Goal: Task Accomplishment & Management: Manage account settings

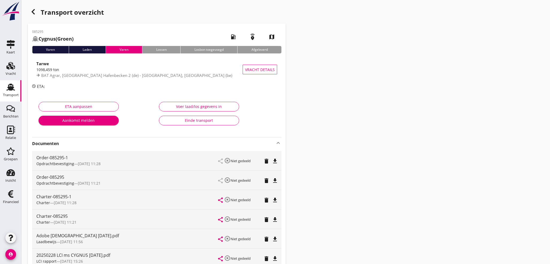
click at [11, 90] on use at bounding box center [10, 87] width 9 height 7
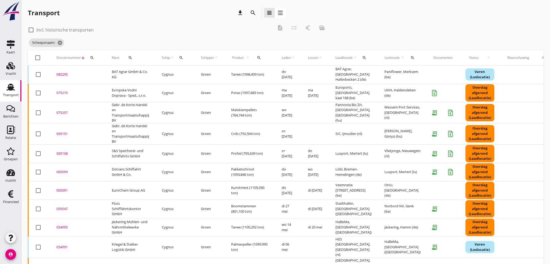
click at [93, 56] on icon "search" at bounding box center [92, 58] width 4 height 4
click at [98, 74] on input "Zoeken op dossiernummer..." at bounding box center [117, 73] width 56 height 9
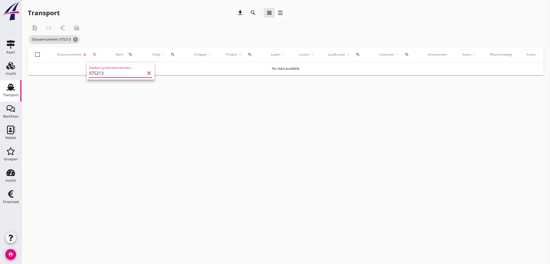
type input "075213"
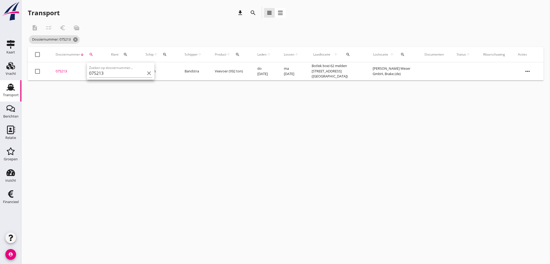
click at [59, 72] on div "075213" at bounding box center [77, 71] width 43 height 5
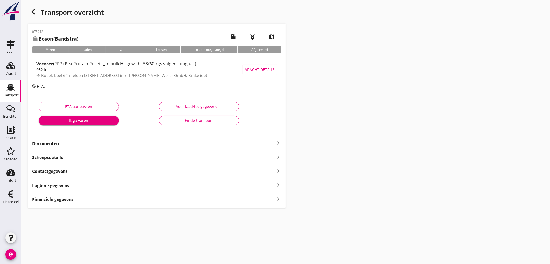
drag, startPoint x: 277, startPoint y: 200, endPoint x: 281, endPoint y: 198, distance: 3.7
click at [278, 200] on icon "keyboard_arrow_right" at bounding box center [278, 198] width 6 height 7
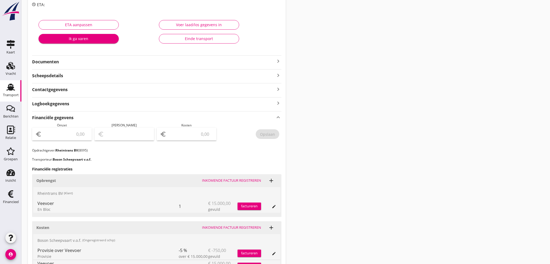
scroll to position [89, 0]
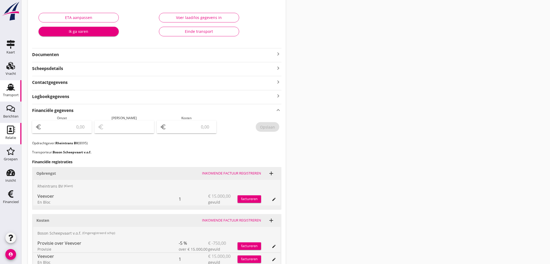
drag, startPoint x: 6, startPoint y: 132, endPoint x: 20, endPoint y: 132, distance: 13.9
click at [9, 133] on icon "Relatie" at bounding box center [10, 130] width 9 height 9
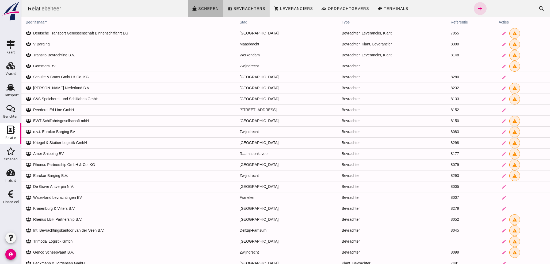
click span "Schepen"
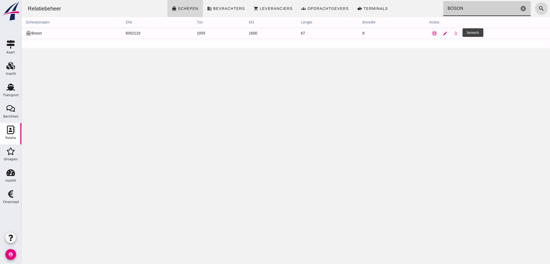
type input "BOSON"
click at [447, 32] on icon "edit" at bounding box center [444, 33] width 5 height 5
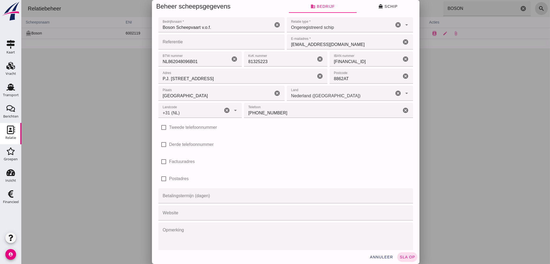
click input "Referentie"
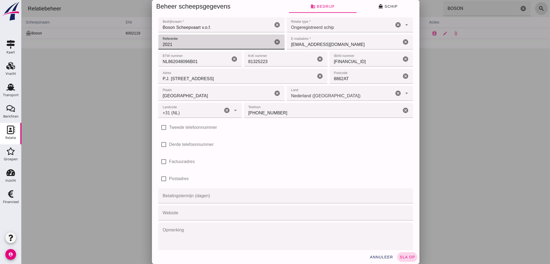
type input "2021"
click span "sla op"
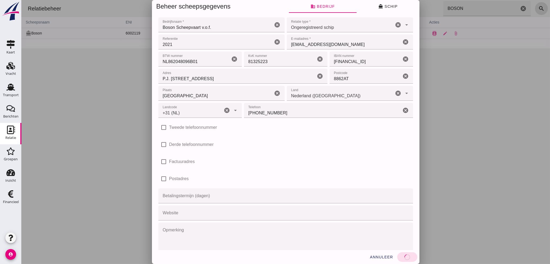
click input "8862AT"
click span "directions_boat Schip"
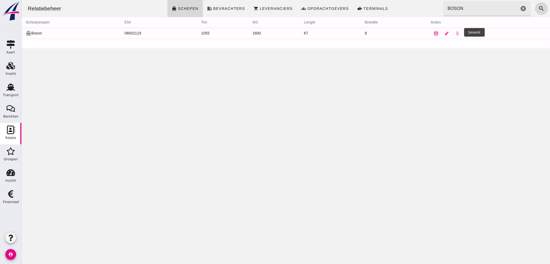
click at [449, 33] on icon "edit" at bounding box center [446, 33] width 5 height 5
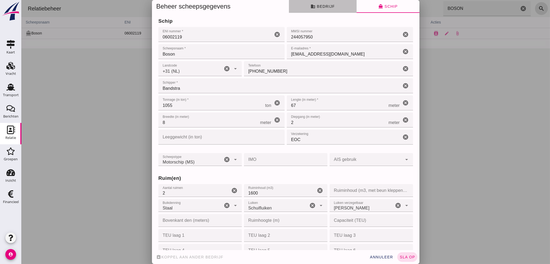
click span "business Bedrijf"
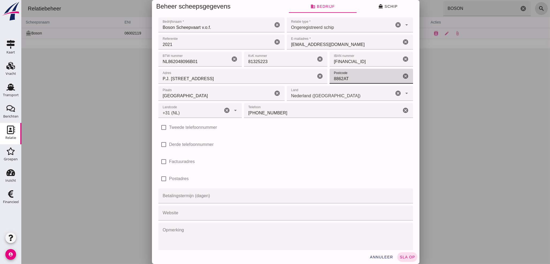
click input "8862AT"
type input "8862 AT"
click span "sla op"
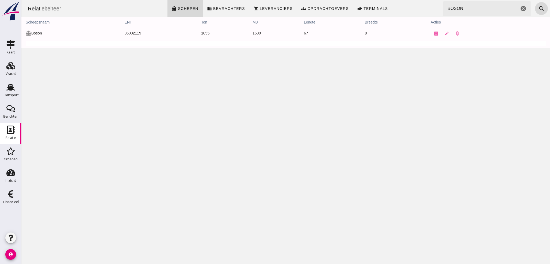
drag, startPoint x: 10, startPoint y: 90, endPoint x: 121, endPoint y: 100, distance: 111.2
click at [10, 90] on use at bounding box center [10, 87] width 9 height 7
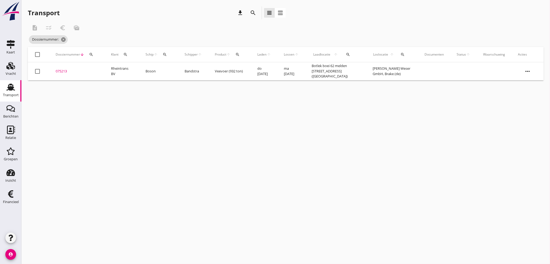
click at [61, 71] on div "075213" at bounding box center [77, 71] width 43 height 5
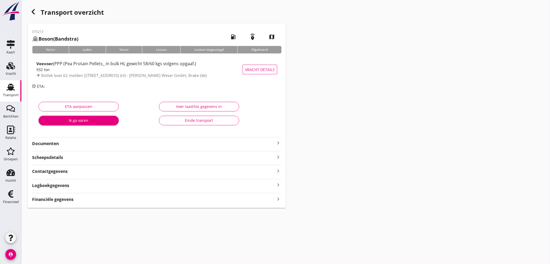
click at [277, 199] on icon "keyboard_arrow_right" at bounding box center [278, 198] width 6 height 7
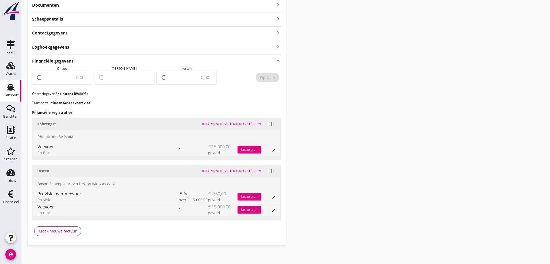
scroll to position [139, 0]
click at [270, 124] on icon "add" at bounding box center [271, 124] width 6 height 6
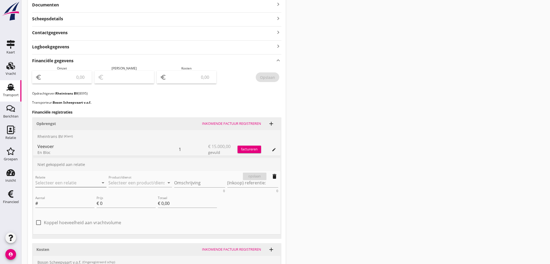
click at [75, 182] on input "Relatie" at bounding box center [63, 183] width 56 height 9
click at [58, 196] on em "[PERSON_NAME] een zoekterm in om te zoeken" at bounding box center [78, 196] width 76 height 5
click at [61, 181] on input "Relatie" at bounding box center [63, 183] width 56 height 9
click at [68, 198] on div "2021 (Ongeregistreerd schip)" at bounding box center [71, 199] width 63 height 6
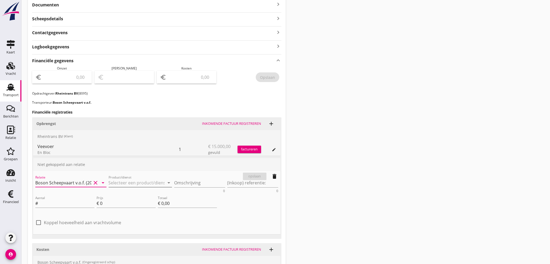
type input "Boson Scheepvaart v.o.f. (2021)"
click at [130, 183] on input "Product/dienst" at bounding box center [137, 183] width 56 height 9
type input "E"
drag, startPoint x: 126, startPoint y: 245, endPoint x: 126, endPoint y: 235, distance: 9.4
click at [126, 235] on div "Provisie (handmatig) Overuren Overslag Overig Provisie" at bounding box center [141, 221] width 64 height 68
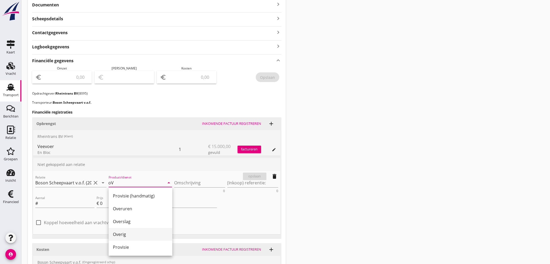
click at [125, 235] on div "Overig" at bounding box center [140, 234] width 55 height 6
type input "Overig"
click at [196, 182] on textarea "Omschrijving" at bounding box center [199, 183] width 51 height 9
type textarea "e"
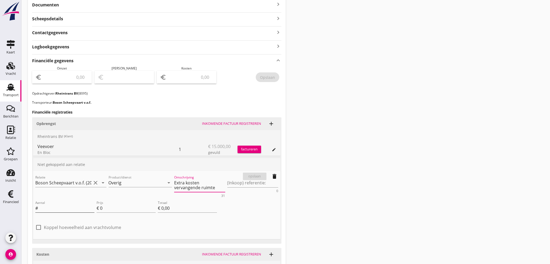
type textarea "Extra kosten vervangende ruimte"
click at [56, 209] on input "Aantal" at bounding box center [66, 208] width 55 height 9
type input "1"
click at [217, 190] on textarea "Extra kosten vervangende ruimte" at bounding box center [199, 186] width 51 height 14
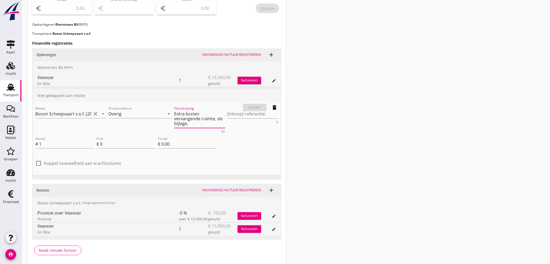
scroll to position [208, 0]
type textarea "Extra kosten vervangende ruimte, zie bijlage."
click at [125, 142] on input "0" at bounding box center [128, 144] width 56 height 9
type input "07"
type input "€ 7,00"
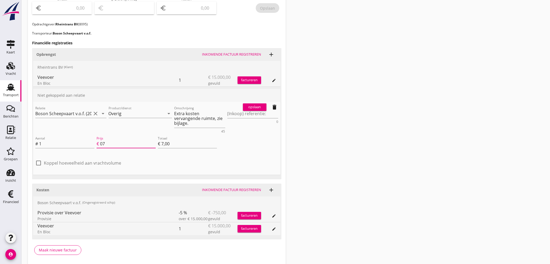
type input "075"
type input "€ 75,00"
type input "0750"
type input "€ 750,00"
type input "07500"
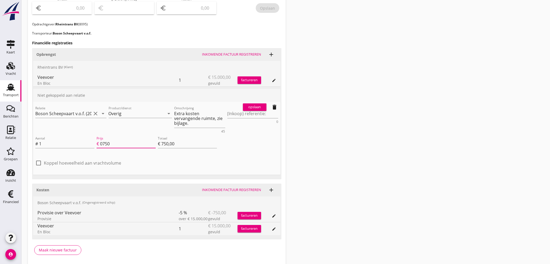
type input "€ 7.500,00"
type input "0750"
type input "€ 750,00"
type input "075"
type input "€ 75,00"
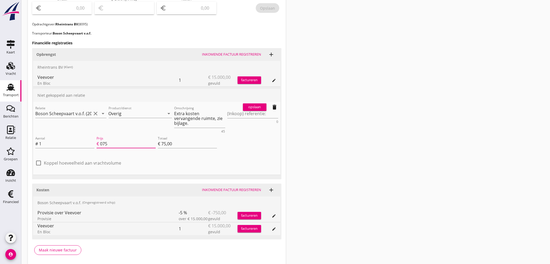
type input "07"
type input "€ 7,00"
type input "0"
type input "€ 0,00"
type input "7"
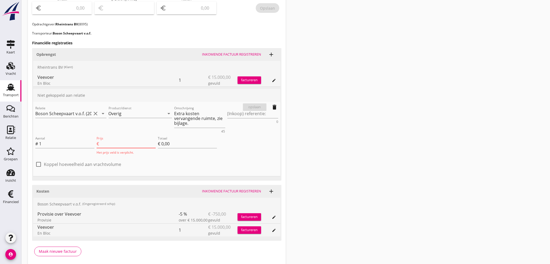
type input "€ 7,00"
type input "75"
type input "€ 75,00"
type input "750"
type input "€ 750,00"
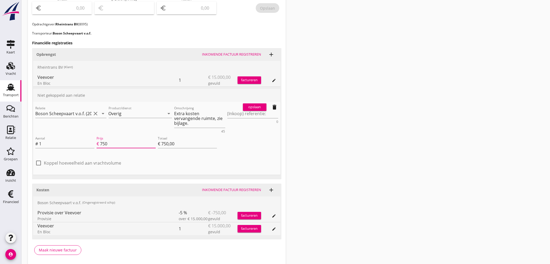
type input "7500"
type input "€ 7.500,00"
type input "7500"
click at [259, 107] on div "opslaan" at bounding box center [254, 107] width 19 height 5
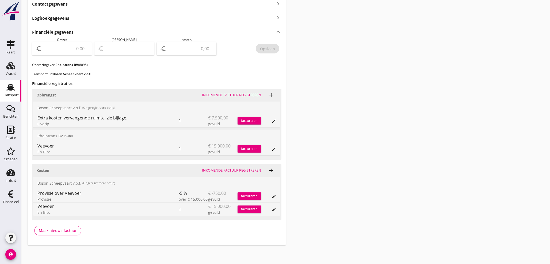
click at [250, 119] on div "factureren" at bounding box center [249, 120] width 24 height 5
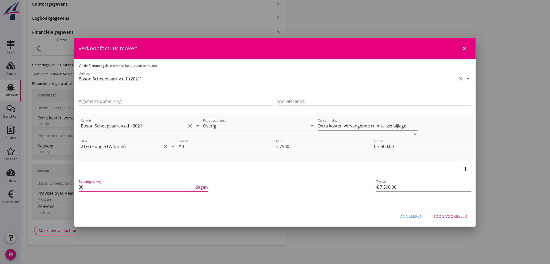
drag, startPoint x: 60, startPoint y: 185, endPoint x: 33, endPoint y: 174, distance: 29.1
click at [33, 176] on div "21% ([PERSON_NAME] BTW tarief) 9% (Laag BTW tarief) 0% (BTW vrij) 0% (BTW verle…" at bounding box center [275, 49] width 550 height 432
type input "21"
click at [459, 216] on div "Toon voorbeeld" at bounding box center [450, 217] width 34 height 6
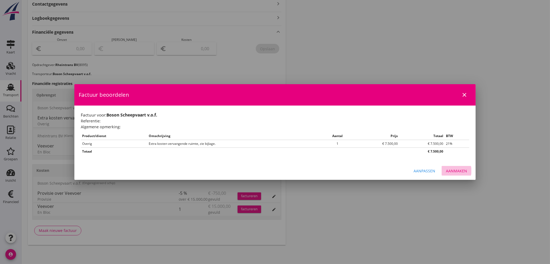
click at [460, 172] on div "Aanmaken" at bounding box center [456, 171] width 21 height 6
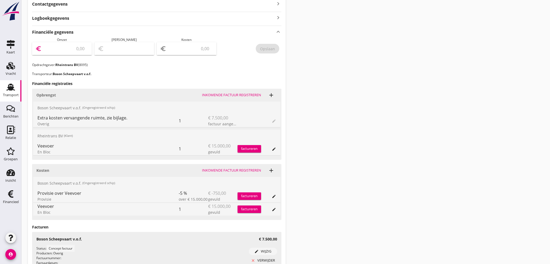
drag, startPoint x: 67, startPoint y: 49, endPoint x: 78, endPoint y: 29, distance: 22.8
click at [72, 38] on div "Omzet euro" at bounding box center [62, 49] width 60 height 25
type input "7500"
click at [193, 47] on input "number" at bounding box center [190, 48] width 46 height 9
type input "7493.00"
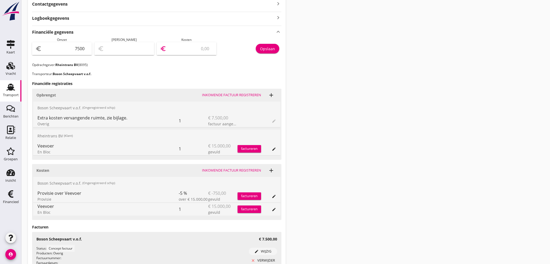
type input "7"
type input "7425.00"
type input "75"
type input "6750.00"
type input "750"
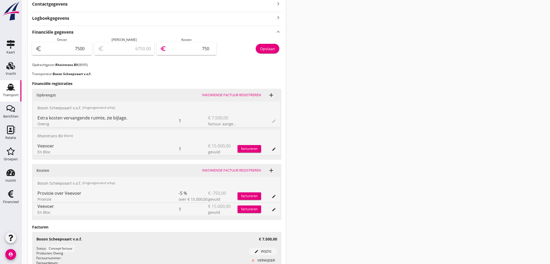
type input "0.00"
type input "7500"
click at [268, 50] on div "Opslaan" at bounding box center [267, 49] width 15 height 6
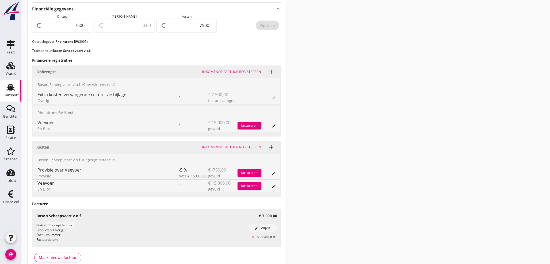
scroll to position [218, 0]
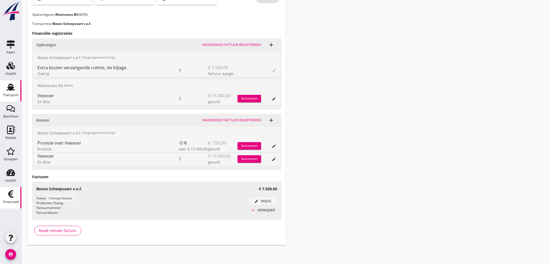
click at [15, 198] on div "Financieel" at bounding box center [10, 194] width 13 height 9
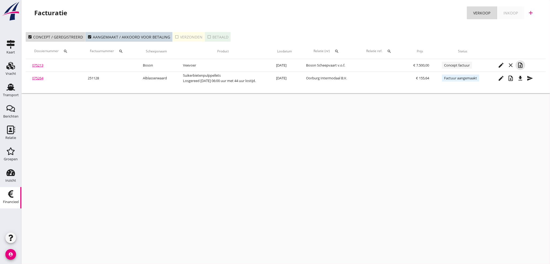
drag, startPoint x: 522, startPoint y: 66, endPoint x: 349, endPoint y: 148, distance: 191.8
click at [515, 180] on div "cancel You are impersonating another user. Facturatie Verkoop Inkoop add check_…" at bounding box center [285, 132] width 528 height 264
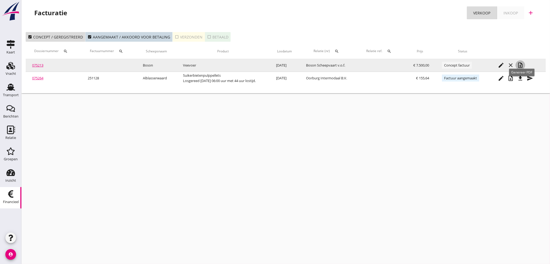
click at [522, 65] on icon "note_add" at bounding box center [520, 65] width 6 height 6
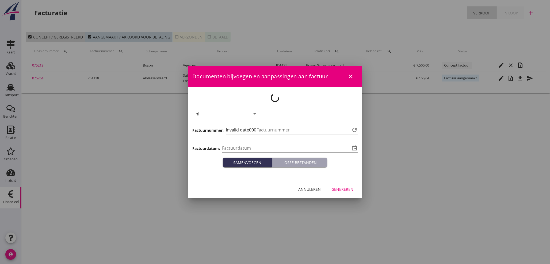
type input "[DATE]"
type input "1129"
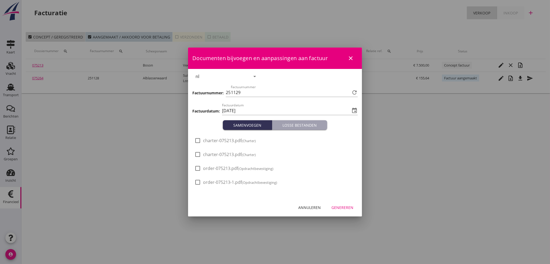
click at [311, 207] on div "Annuleren" at bounding box center [309, 208] width 22 height 6
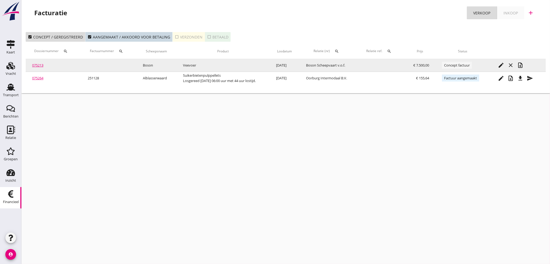
click at [39, 65] on link "075213" at bounding box center [37, 65] width 11 height 5
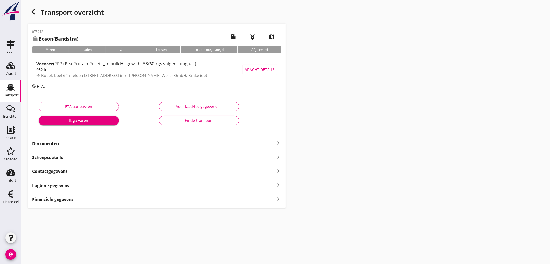
click at [274, 142] on strong "Documenten" at bounding box center [153, 144] width 243 height 6
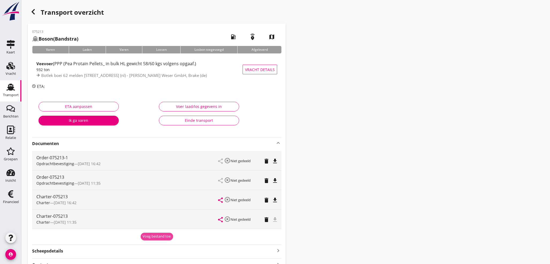
click at [155, 238] on div "Voeg bestand toe" at bounding box center [157, 236] width 28 height 5
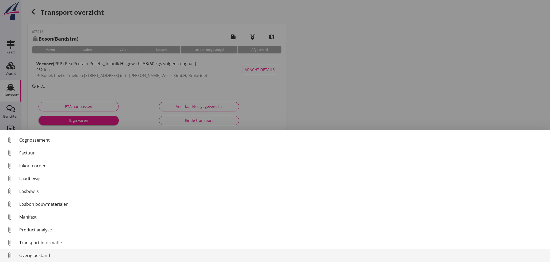
scroll to position [24, 0]
click at [35, 256] on div "Overig bestand" at bounding box center [282, 255] width 526 height 6
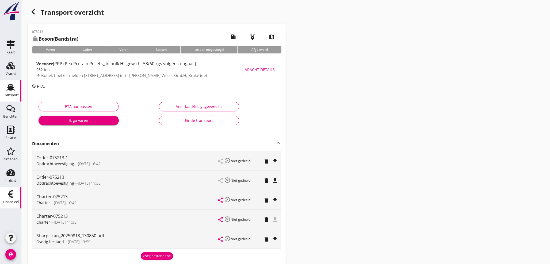
click at [3, 204] on div "Financieel" at bounding box center [11, 201] width 16 height 7
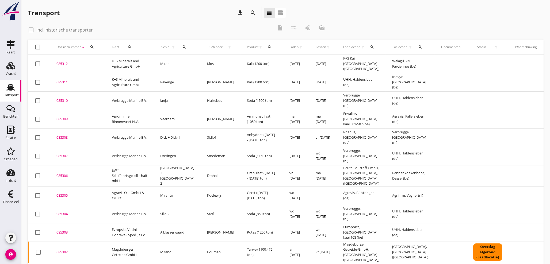
click at [93, 46] on icon "search" at bounding box center [92, 47] width 4 height 4
click at [97, 64] on input "Zoeken op dossiernummer..." at bounding box center [117, 62] width 56 height 9
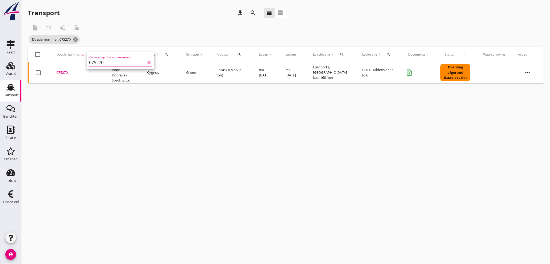
type input "075270"
click at [65, 72] on div "075270" at bounding box center [77, 72] width 43 height 5
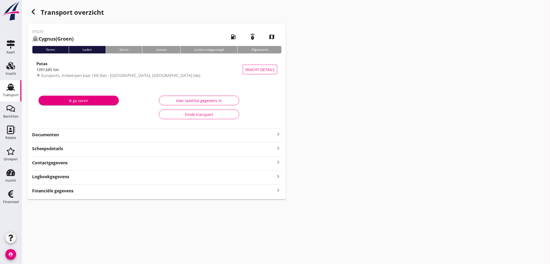
click at [276, 190] on icon "keyboard_arrow_right" at bounding box center [278, 190] width 6 height 7
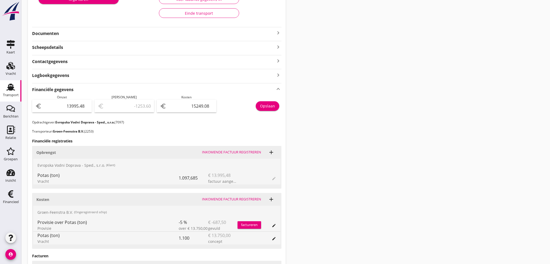
scroll to position [119, 0]
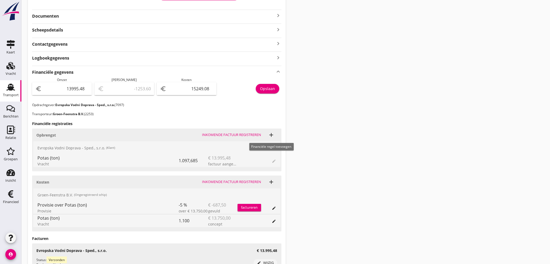
click at [271, 133] on icon "add" at bounding box center [271, 135] width 6 height 6
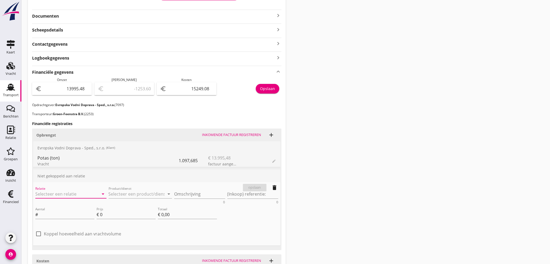
click at [61, 197] on input "Relatie" at bounding box center [63, 194] width 56 height 9
type input "7097"
type input "7"
type input "e"
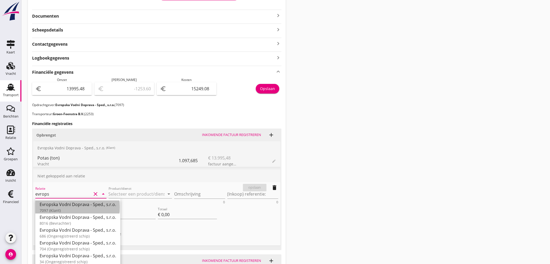
click at [60, 209] on div "7097 (Klant)" at bounding box center [78, 211] width 76 height 6
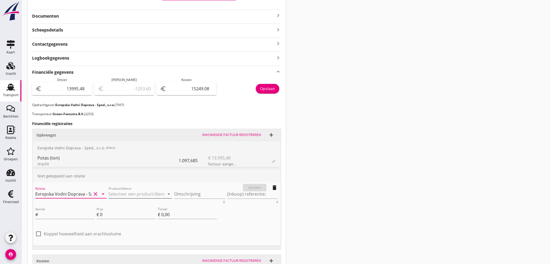
type input "Evropska Vodni Doprava - Sped., s.r.o. (7097)"
click at [136, 193] on input "Product/dienst" at bounding box center [137, 194] width 56 height 9
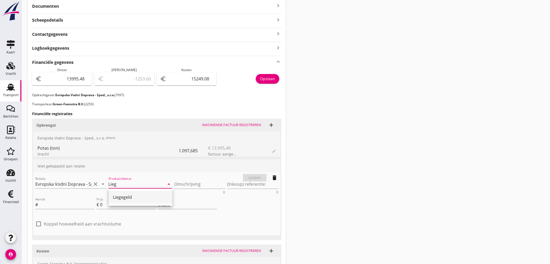
click at [124, 197] on div "Liegegeld" at bounding box center [140, 197] width 55 height 6
type input "Liegegeld"
click at [185, 183] on textarea "Omschrijving" at bounding box center [199, 184] width 51 height 9
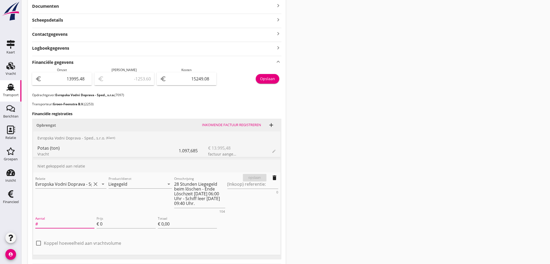
click at [72, 227] on div "Aantal #" at bounding box center [64, 224] width 59 height 9
click at [265, 204] on div "(Inkoop) referentie: 0" at bounding box center [252, 195] width 53 height 40
click at [213, 203] on textarea "28 Stunden Liegegeld beim löschen - Ende Löschzeit 13.08.25 06:00 Uhr - Schiff …" at bounding box center [199, 194] width 51 height 28
type textarea "28 Stunden Liegegeld beim löschen - Ende Löschzeit 13.08.25 06:00 Uhr - Schiff …"
click at [74, 225] on input "Aantal" at bounding box center [66, 224] width 55 height 9
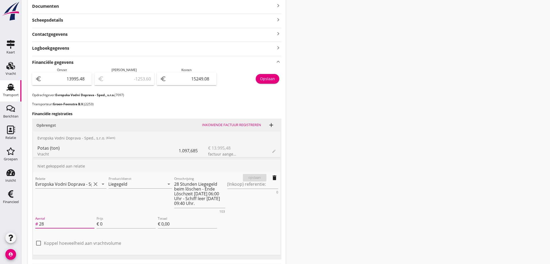
type input "28"
type input "7"
type input "€ 196,00"
type input "76"
type input "€ 2.128,00"
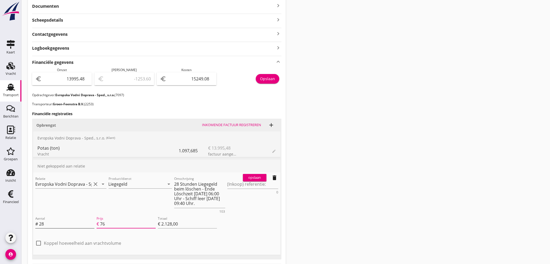
type input "€ 0,00"
type input "76.2"
type input "€ 2.133,60"
type input "76.26"
type input "€ 2.135,28"
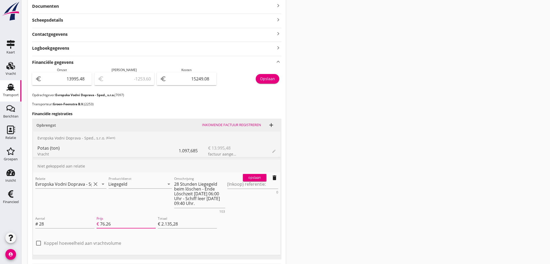
type input "76.26"
click at [257, 178] on div "opslaan" at bounding box center [254, 177] width 19 height 5
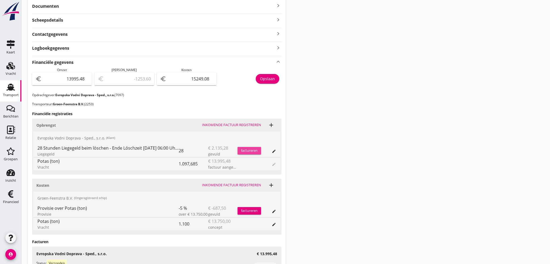
click at [249, 151] on div "factureren" at bounding box center [249, 150] width 24 height 5
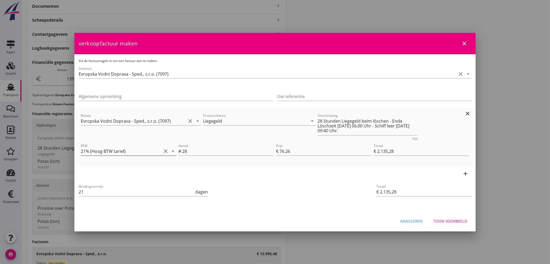
click at [172, 152] on icon "arrow_drop_down" at bounding box center [173, 151] width 6 height 6
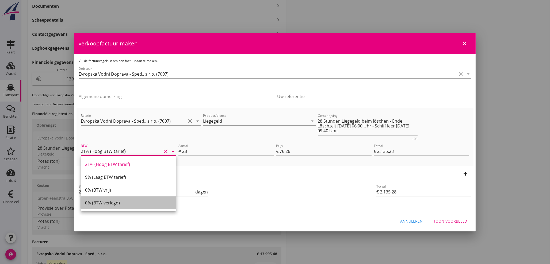
click at [107, 205] on div "0% (BTW verlegd)" at bounding box center [128, 203] width 87 height 6
type input "0% (BTW verlegd)"
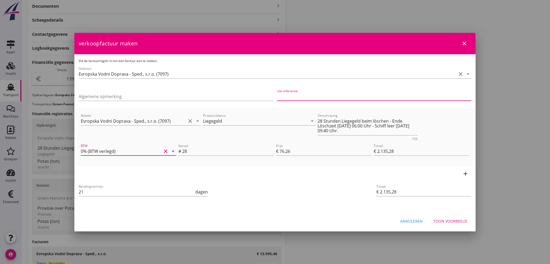
click at [326, 99] on input "Uw referentie" at bounding box center [374, 96] width 194 height 9
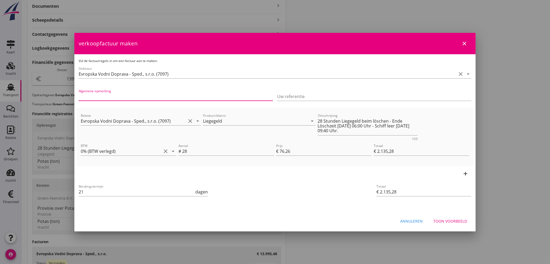
click at [122, 99] on input "Algemene opmerking" at bounding box center [176, 96] width 194 height 9
type input "Löschtermin in 14.08.2025 06:00 Uhr mit 48 Stunden Löschzeit."
click at [445, 217] on button "Toon voorbeeld" at bounding box center [450, 222] width 42 height 10
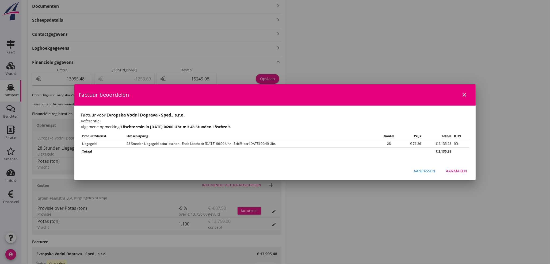
click at [458, 171] on div "Aanmaken" at bounding box center [456, 171] width 21 height 6
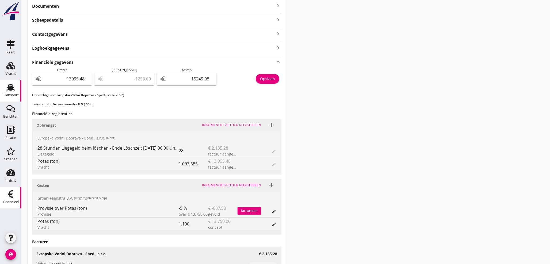
click at [9, 202] on div "Financieel" at bounding box center [11, 201] width 16 height 3
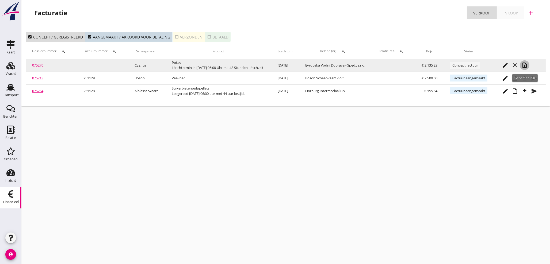
click at [528, 70] on button "note_add" at bounding box center [524, 65] width 10 height 10
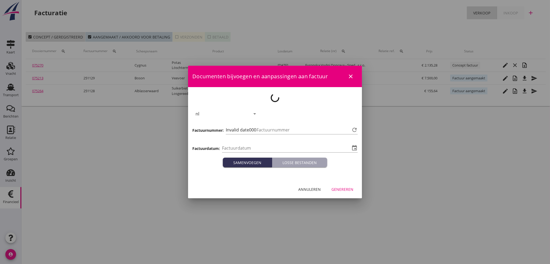
type input "[DATE]"
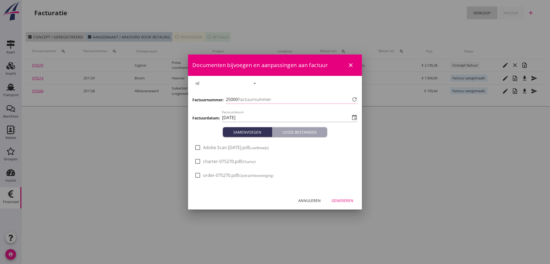
type input "1130"
click at [314, 202] on div "Annuleren" at bounding box center [309, 201] width 22 height 6
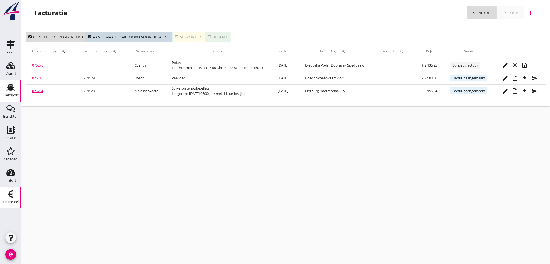
click at [12, 94] on div "Transport" at bounding box center [11, 94] width 16 height 3
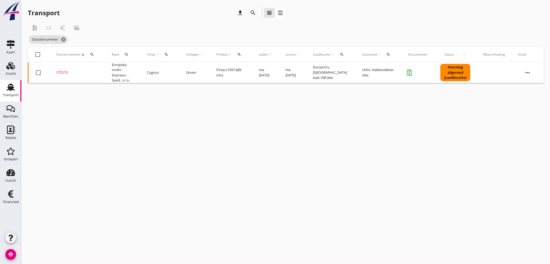
click at [67, 72] on div "075270" at bounding box center [77, 72] width 43 height 5
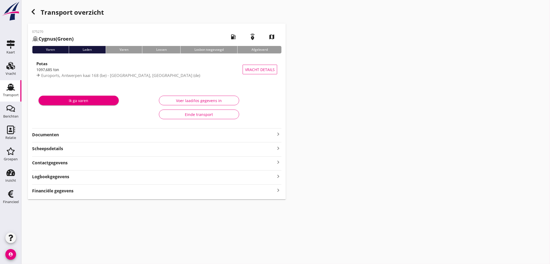
click at [278, 131] on div "Documenten keyboard_arrow_right" at bounding box center [156, 134] width 249 height 7
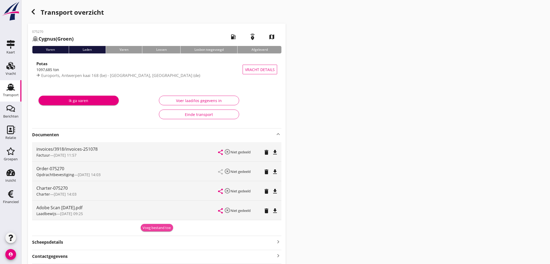
click at [156, 228] on div "Voeg bestand toe" at bounding box center [157, 227] width 28 height 5
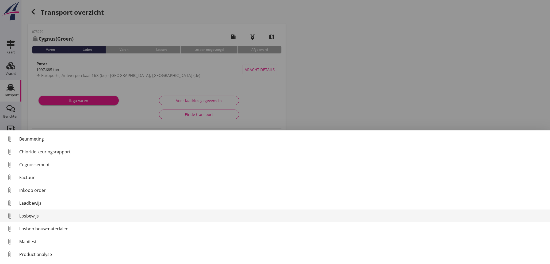
click at [26, 219] on div "Losbewijs" at bounding box center [282, 216] width 526 height 6
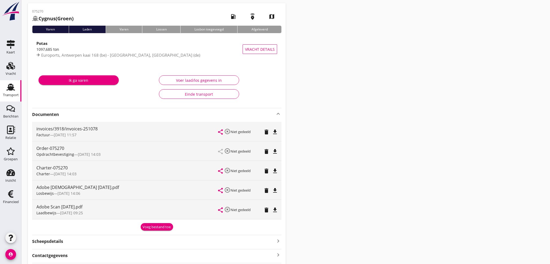
scroll to position [68, 0]
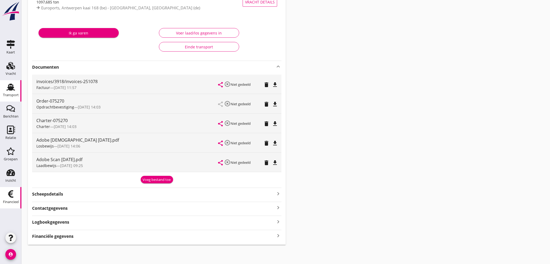
click at [9, 198] on div "Financieel" at bounding box center [11, 201] width 16 height 7
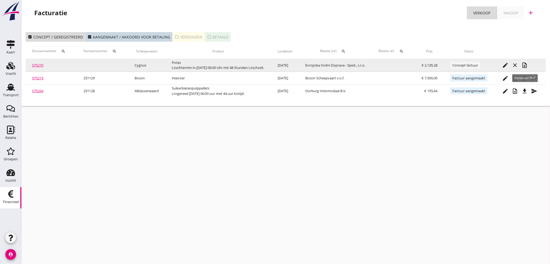
click at [527, 68] on icon "note_add" at bounding box center [524, 65] width 6 height 6
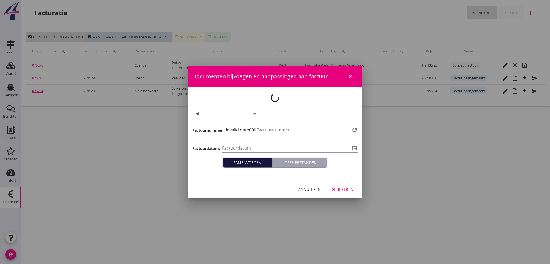
type input "[DATE]"
type input "1130"
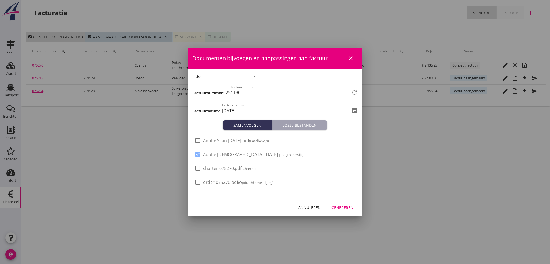
click at [342, 209] on div "Genereren" at bounding box center [342, 208] width 22 height 6
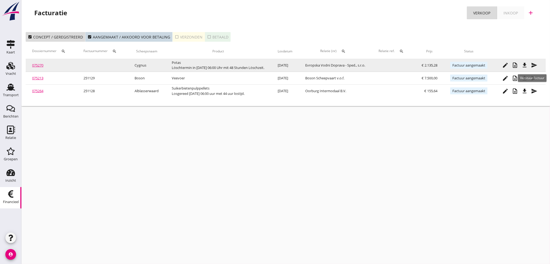
click at [525, 65] on icon "file_download" at bounding box center [524, 65] width 6 height 6
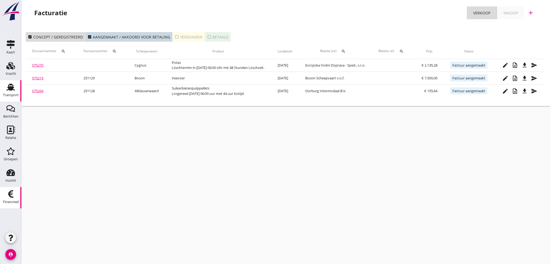
click at [13, 88] on use at bounding box center [10, 87] width 9 height 7
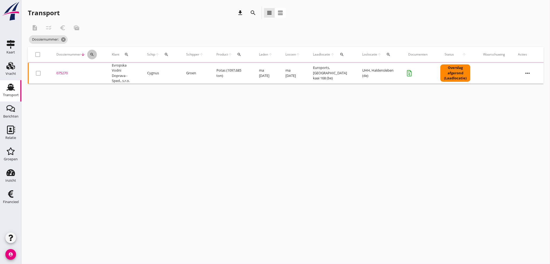
click at [94, 54] on div "search" at bounding box center [92, 54] width 10 height 4
click at [92, 69] on input "Zoeken op dossiernummer..." at bounding box center [117, 70] width 56 height 9
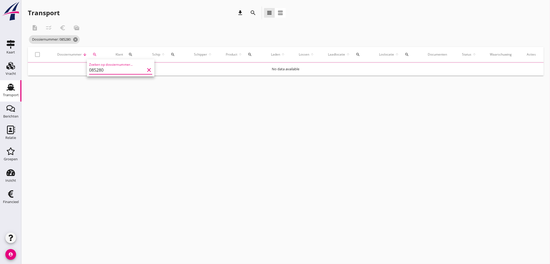
type input "085280"
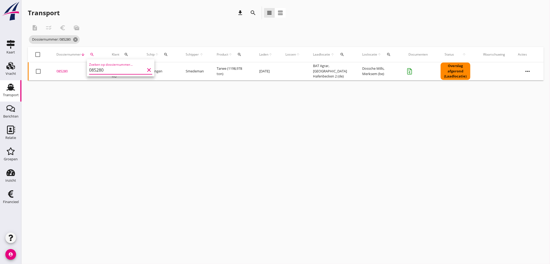
click at [61, 70] on div "085280" at bounding box center [77, 71] width 43 height 5
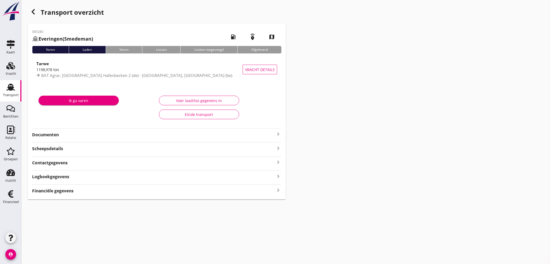
click at [53, 193] on strong "Financiële gegevens" at bounding box center [52, 191] width 41 height 6
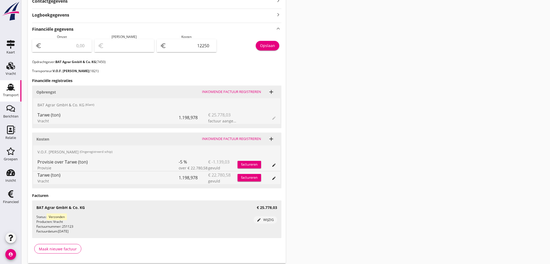
scroll to position [180, 0]
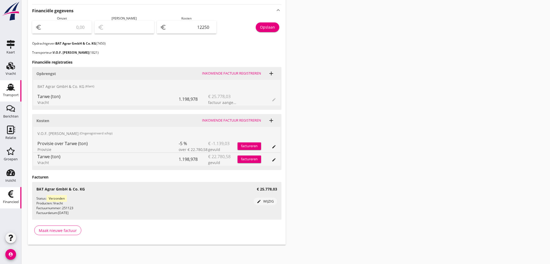
click at [13, 197] on use at bounding box center [10, 193] width 5 height 7
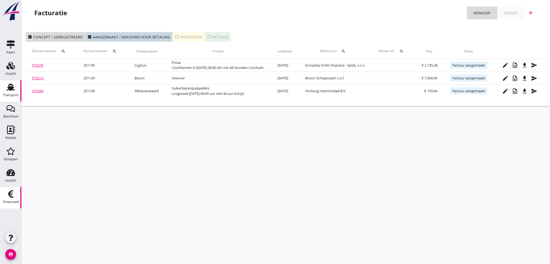
click at [9, 89] on use at bounding box center [10, 87] width 9 height 7
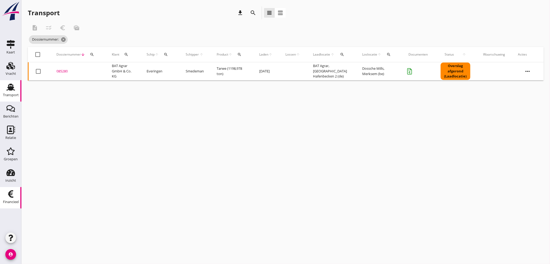
click at [10, 195] on use at bounding box center [10, 193] width 5 height 7
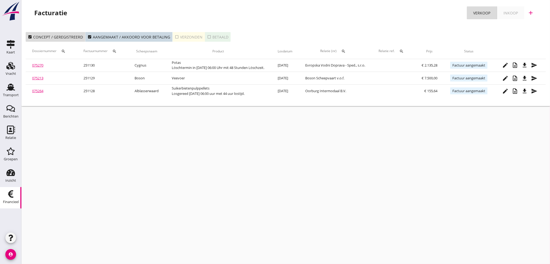
click at [175, 36] on icon "check_box_outline_blank" at bounding box center [177, 37] width 4 height 4
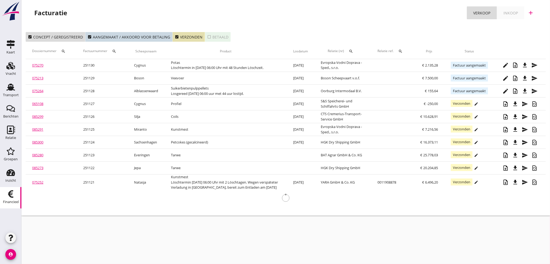
click at [114, 51] on icon "search" at bounding box center [114, 51] width 4 height 4
click at [124, 67] on input "Zoeken op factuurnummer..." at bounding box center [141, 67] width 56 height 9
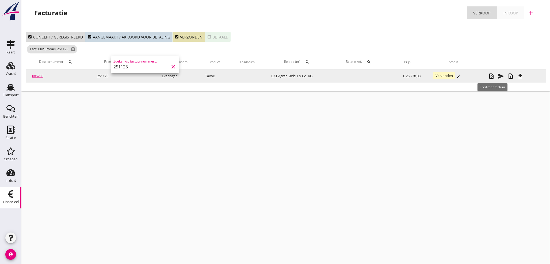
type input "251123"
click at [491, 78] on icon "restore_page" at bounding box center [491, 76] width 6 height 6
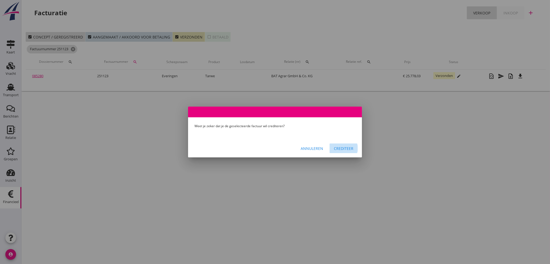
click at [352, 148] on div "Crediteer" at bounding box center [344, 149] width 20 height 6
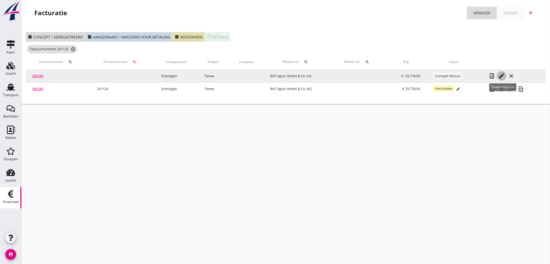
click at [502, 76] on icon "edit" at bounding box center [501, 76] width 6 height 6
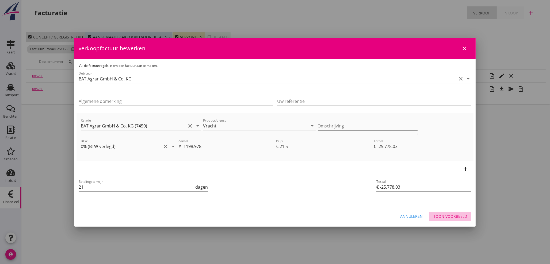
click at [452, 217] on div "Toon voorbeeld" at bounding box center [450, 217] width 34 height 6
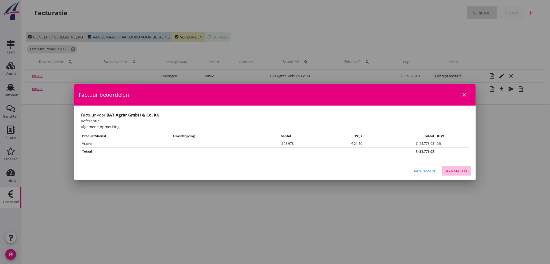
click at [459, 170] on div "Aanmaken" at bounding box center [456, 171] width 21 height 6
click at [40, 75] on div at bounding box center [275, 132] width 550 height 264
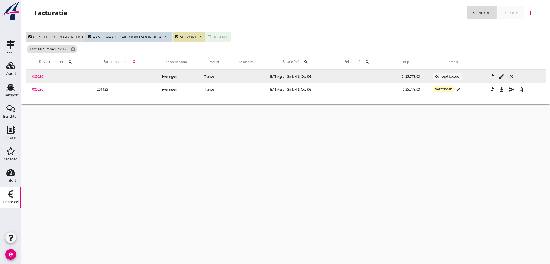
click at [36, 77] on link "085280" at bounding box center [37, 76] width 11 height 5
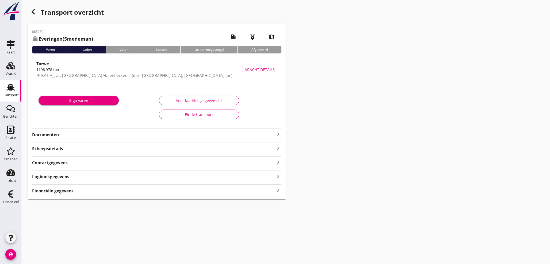
click at [61, 190] on strong "Financiële gegevens" at bounding box center [52, 191] width 41 height 6
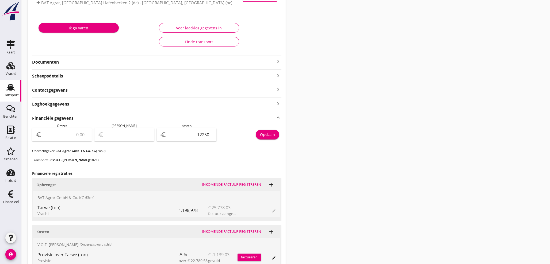
scroll to position [79, 0]
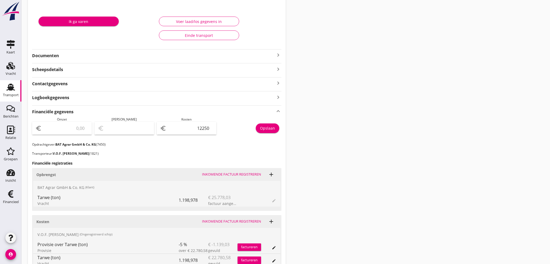
click at [195, 19] on div "Voer laad/los gegevens in" at bounding box center [198, 22] width 71 height 6
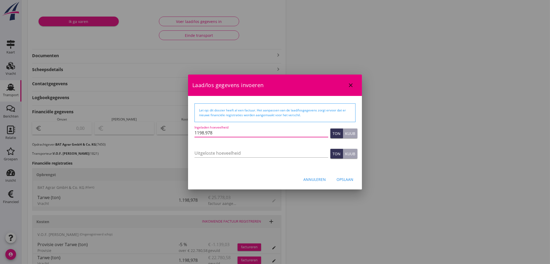
click at [208, 133] on input "1198.978" at bounding box center [261, 133] width 134 height 9
type input "1198.078"
click at [349, 182] on div "Opslaan" at bounding box center [344, 180] width 17 height 6
type input "0"
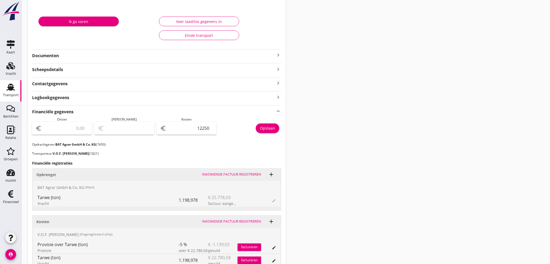
scroll to position [0, 0]
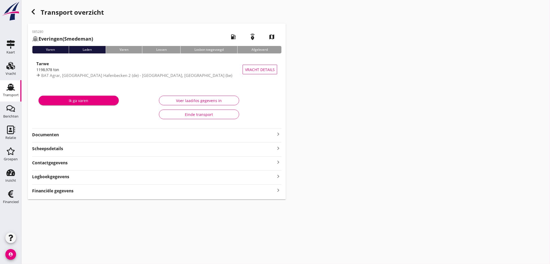
click at [277, 134] on icon "keyboard_arrow_right" at bounding box center [278, 134] width 6 height 6
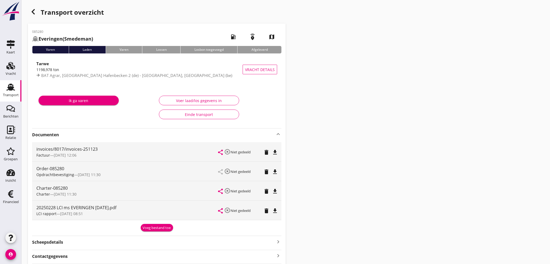
click at [273, 210] on icon "file_download" at bounding box center [275, 211] width 6 height 6
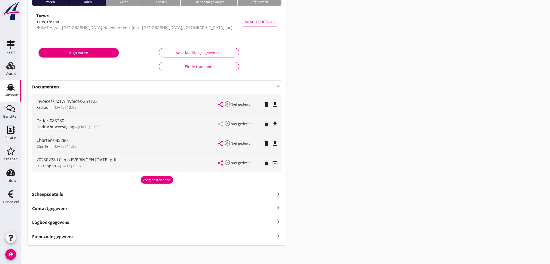
scroll to position [48, 0]
click at [277, 237] on icon "keyboard_arrow_right" at bounding box center [278, 235] width 6 height 7
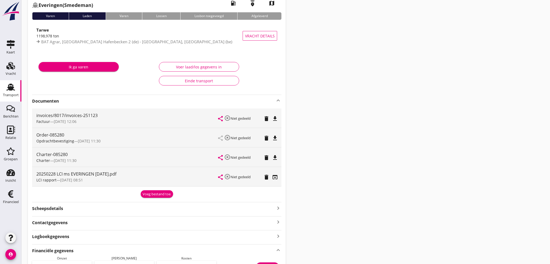
scroll to position [30, 0]
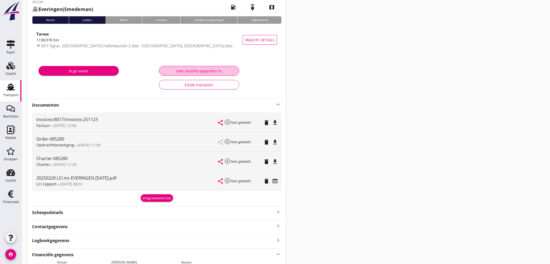
click at [187, 70] on div "Voer laad/los gegevens in" at bounding box center [198, 71] width 71 height 6
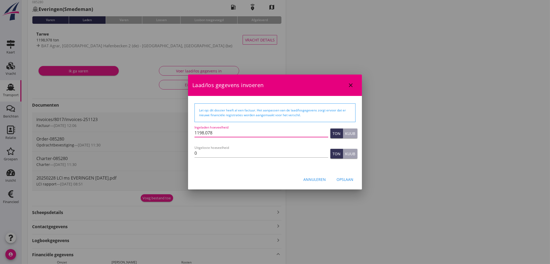
drag, startPoint x: 225, startPoint y: 134, endPoint x: 126, endPoint y: 128, distance: 99.6
click at [126, 128] on div "Financiële regel wijzigen Financiële regel wijzigen Financiële regel toevoegen …" at bounding box center [275, 266] width 550 height 593
type input "1198"
type input "1198.978"
click at [345, 177] on div "Opslaan" at bounding box center [344, 180] width 17 height 6
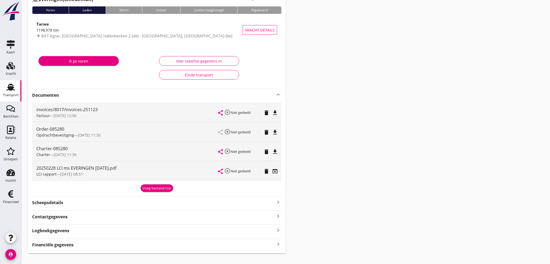
scroll to position [48, 0]
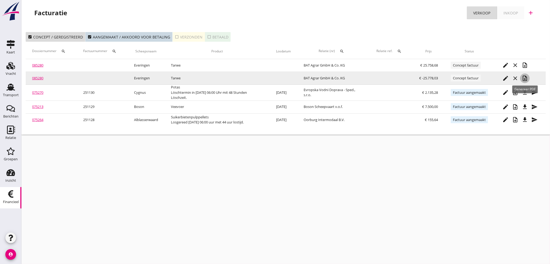
click at [526, 80] on icon "note_add" at bounding box center [524, 78] width 6 height 6
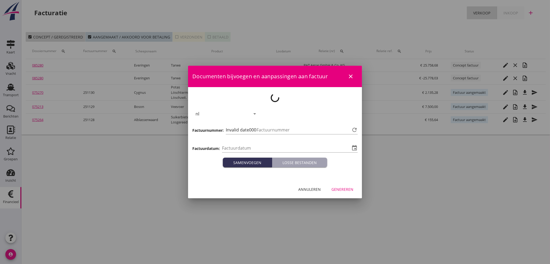
type input "[DATE]"
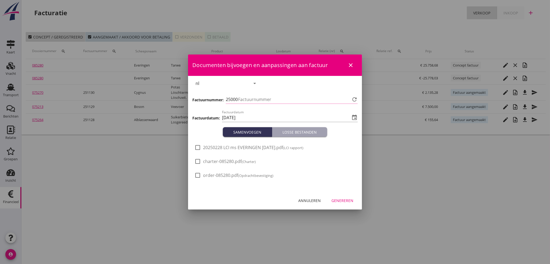
type input "1131"
click at [346, 202] on div "Genereren" at bounding box center [342, 201] width 22 height 6
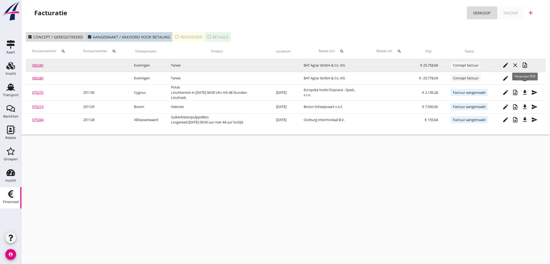
click at [525, 66] on icon "note_add" at bounding box center [524, 65] width 6 height 6
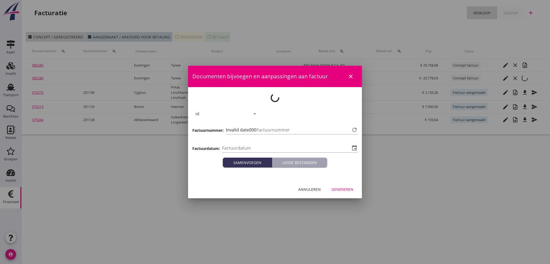
type input "[DATE]"
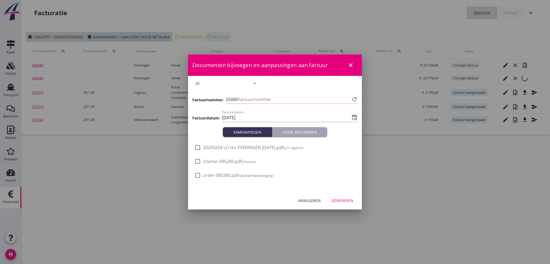
type input "1132"
click at [344, 203] on div "Genereren" at bounding box center [342, 201] width 22 height 6
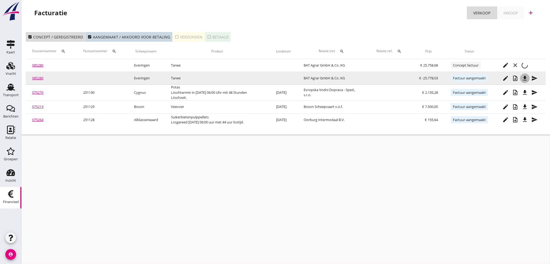
click at [528, 79] on div "file_download" at bounding box center [525, 78] width 10 height 6
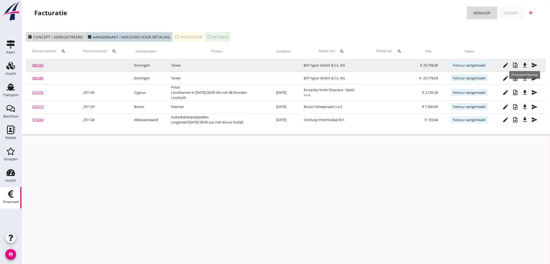
click at [526, 67] on icon "file_download" at bounding box center [524, 65] width 6 height 6
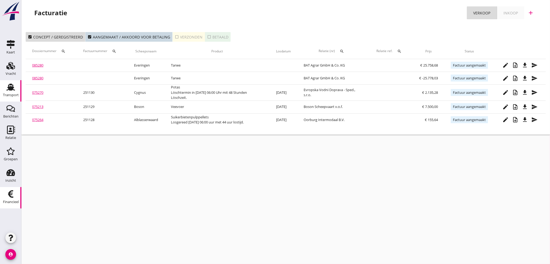
click at [10, 90] on use at bounding box center [10, 87] width 9 height 7
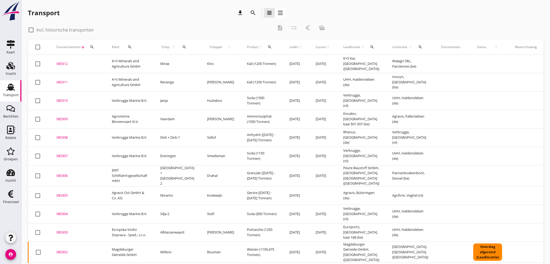
click at [93, 47] on icon "search" at bounding box center [92, 47] width 4 height 4
click at [96, 67] on div "Zoeken op dossiernummer..." at bounding box center [120, 60] width 67 height 17
click at [98, 63] on input "Zoeken op dossiernummer..." at bounding box center [117, 62] width 56 height 9
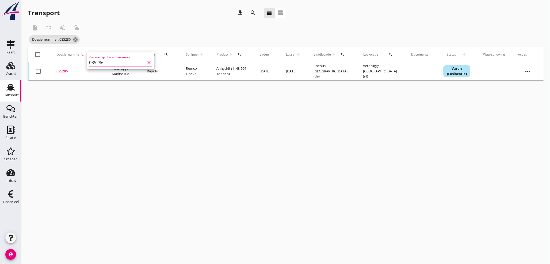
type input "085286"
click at [62, 71] on div "085286" at bounding box center [77, 71] width 43 height 5
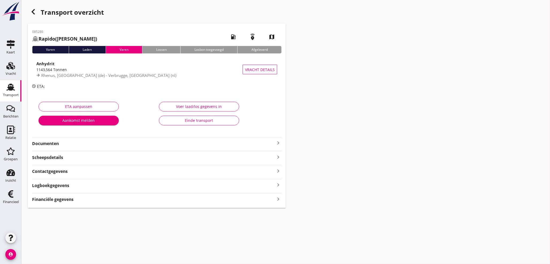
click at [277, 199] on icon "keyboard_arrow_right" at bounding box center [278, 198] width 6 height 7
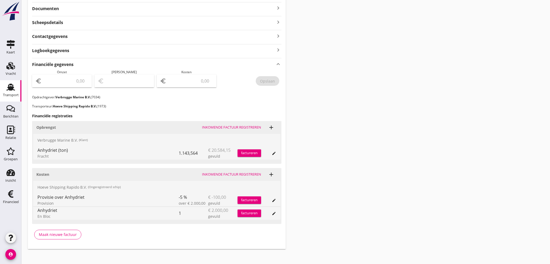
scroll to position [139, 0]
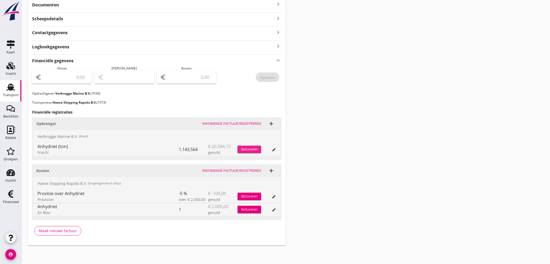
drag, startPoint x: 247, startPoint y: 145, endPoint x: 253, endPoint y: 153, distance: 9.9
click at [253, 153] on div "factureren" at bounding box center [249, 149] width 24 height 13
click at [252, 148] on div "factureren" at bounding box center [249, 149] width 24 height 5
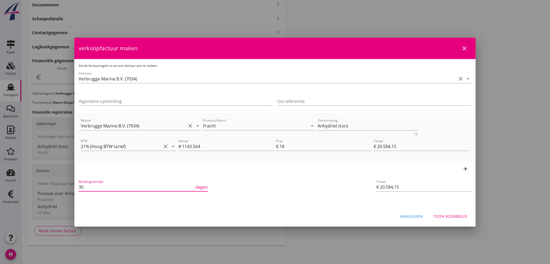
drag, startPoint x: 75, startPoint y: 183, endPoint x: 57, endPoint y: 182, distance: 18.5
click at [57, 182] on div "21% (Hoog BTW tarief) 9% (Laag BTW tarief) 0% (BTW vrij) 0% (BTW verlegd) Frach…" at bounding box center [275, 62] width 550 height 403
type input "21"
click at [329, 100] on input "Uw referentie" at bounding box center [374, 101] width 194 height 9
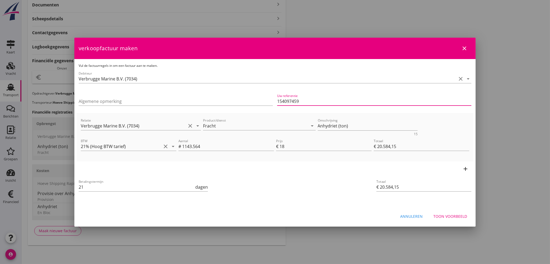
type input "154097459"
click at [457, 216] on div "Toon voorbeeld" at bounding box center [450, 217] width 34 height 6
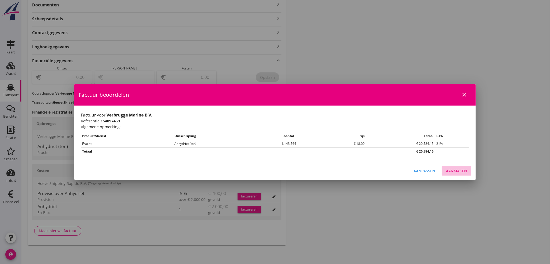
click at [457, 173] on div "Aanmaken" at bounding box center [456, 171] width 21 height 6
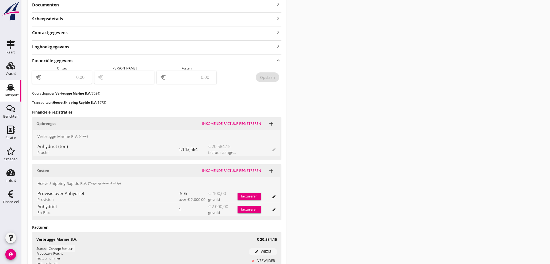
click at [63, 78] on input "number" at bounding box center [66, 77] width 46 height 9
type input "20584"
type input "20584.15"
click at [269, 75] on div "Opslaan" at bounding box center [267, 78] width 15 height 6
click at [14, 201] on div "Financieel" at bounding box center [11, 201] width 16 height 3
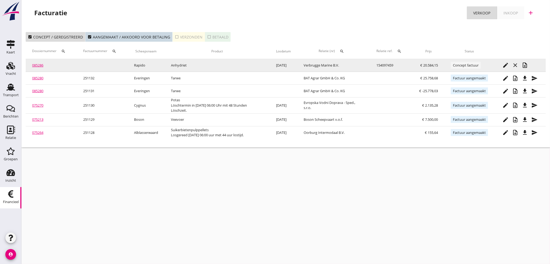
click at [526, 65] on icon "note_add" at bounding box center [524, 65] width 6 height 6
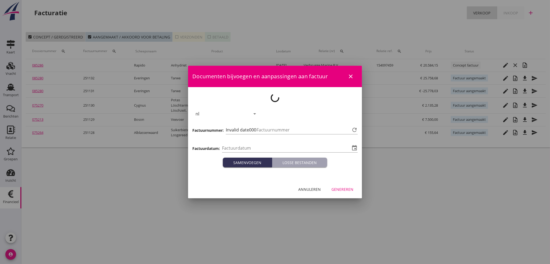
type input "[DATE]"
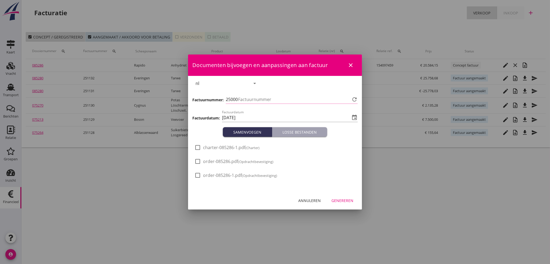
type input "1133"
click at [342, 199] on div "Genereren" at bounding box center [342, 201] width 22 height 6
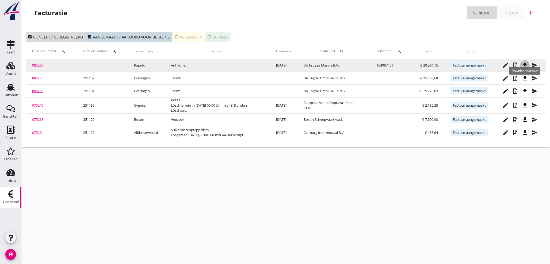
click at [526, 65] on icon "file_download" at bounding box center [524, 65] width 6 height 6
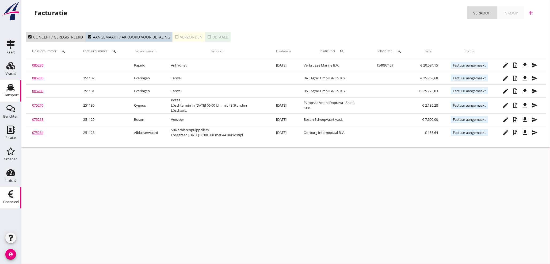
click at [9, 89] on use at bounding box center [10, 87] width 9 height 7
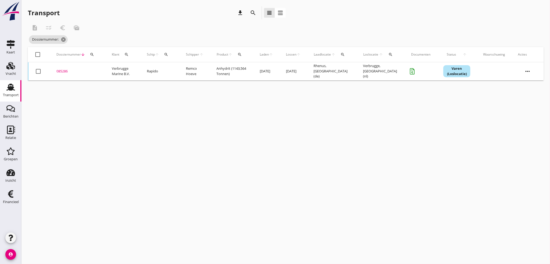
click at [92, 53] on icon "search" at bounding box center [92, 54] width 4 height 4
click at [92, 69] on input "Zoeken op dossiernummer..." at bounding box center [117, 70] width 56 height 9
type input "085295"
click at [59, 71] on div "085295" at bounding box center [77, 71] width 43 height 5
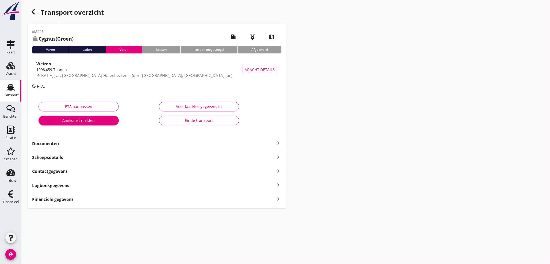
click at [278, 199] on icon "keyboard_arrow_right" at bounding box center [278, 198] width 6 height 7
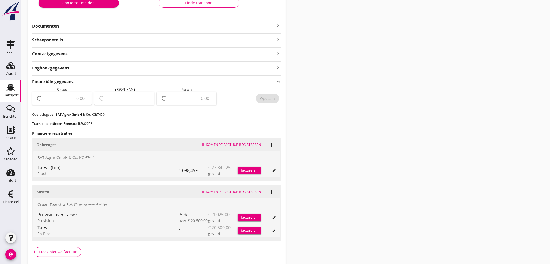
scroll to position [129, 0]
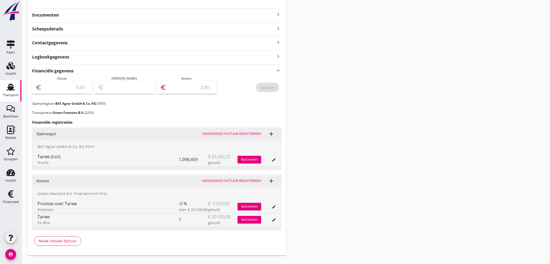
click at [188, 87] on input "number" at bounding box center [190, 87] width 46 height 9
click at [244, 159] on div "factureren" at bounding box center [249, 159] width 24 height 5
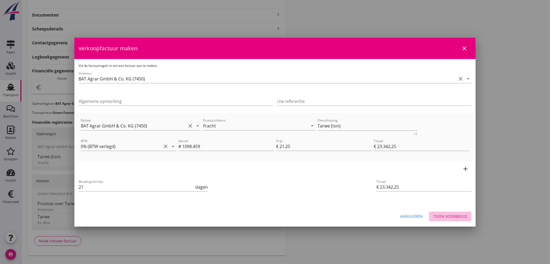
drag, startPoint x: 460, startPoint y: 217, endPoint x: 452, endPoint y: 213, distance: 8.3
click at [459, 217] on div "Toon voorbeeld" at bounding box center [450, 217] width 34 height 6
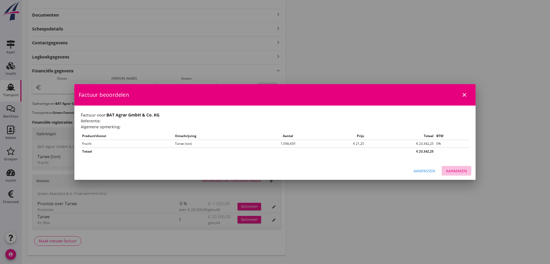
click at [454, 172] on div "Aanmaken" at bounding box center [456, 171] width 21 height 6
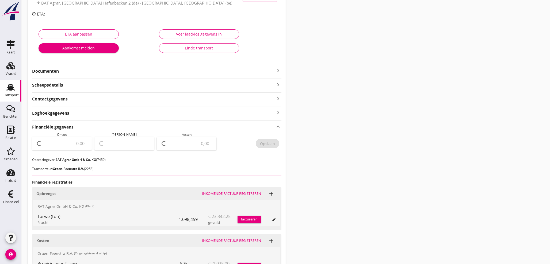
scroll to position [69, 0]
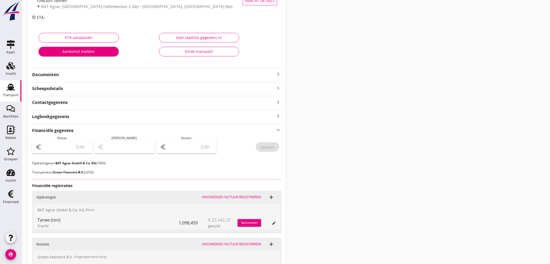
click at [276, 73] on icon "keyboard_arrow_right" at bounding box center [278, 74] width 6 height 6
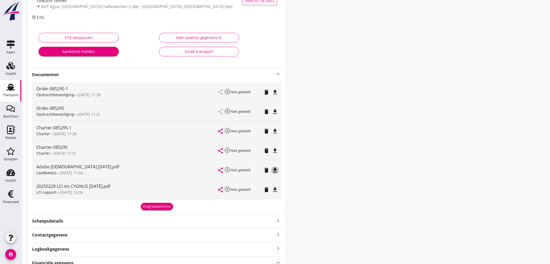
click at [277, 168] on icon "file_download" at bounding box center [275, 170] width 6 height 6
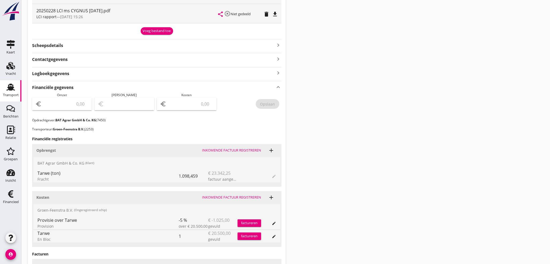
scroll to position [247, 0]
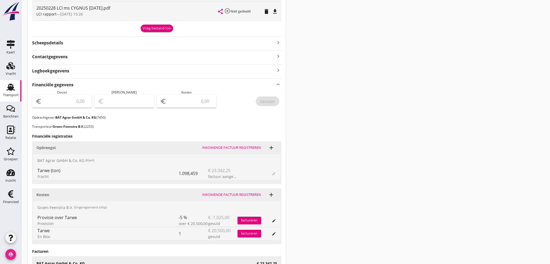
drag, startPoint x: 12, startPoint y: 256, endPoint x: 48, endPoint y: 196, distance: 70.5
click at [46, 246] on div "Kaart Kaart Vracht Vracht Transport Transport Berichten Berichten Relatie Relat…" at bounding box center [275, 46] width 550 height 586
click at [11, 198] on use at bounding box center [10, 193] width 5 height 7
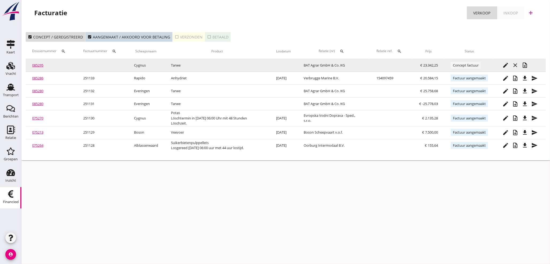
click at [527, 69] on button "note_add" at bounding box center [525, 65] width 10 height 10
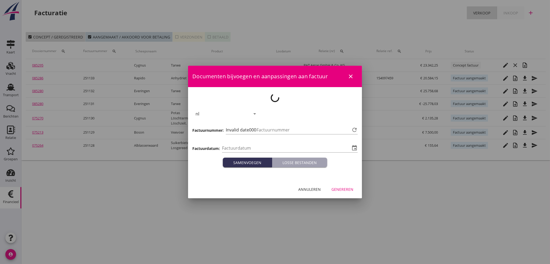
type input "[DATE]"
type input "1134"
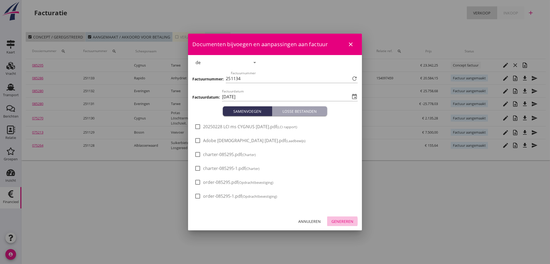
click at [346, 221] on div "Genereren" at bounding box center [342, 222] width 22 height 6
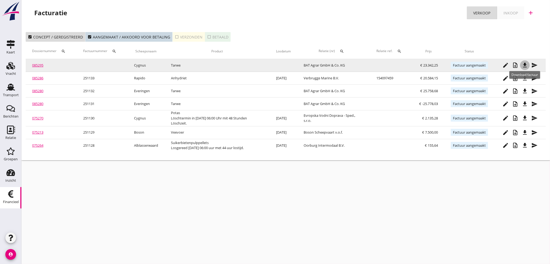
click at [523, 67] on icon "file_download" at bounding box center [524, 65] width 6 height 6
click at [35, 64] on link "085295" at bounding box center [37, 65] width 11 height 5
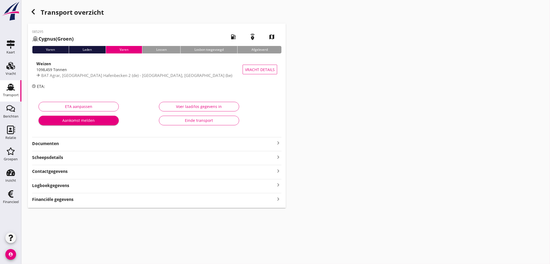
click at [277, 200] on icon "keyboard_arrow_right" at bounding box center [278, 198] width 6 height 7
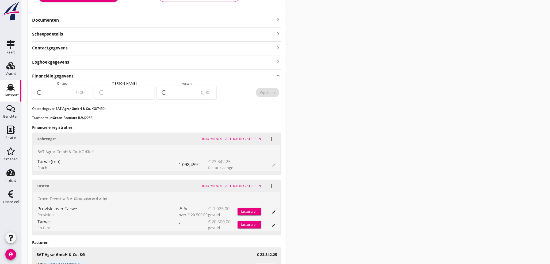
scroll to position [142, 0]
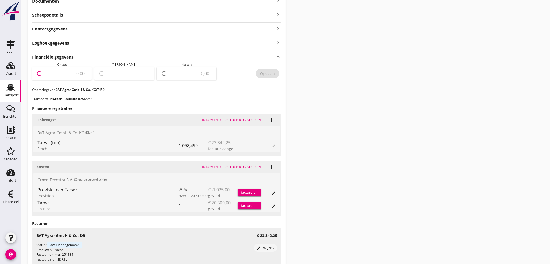
click at [67, 73] on input "number" at bounding box center [66, 73] width 46 height 9
type input "23342"
type input "23342.25"
click at [270, 73] on div "Opslaan" at bounding box center [267, 74] width 15 height 6
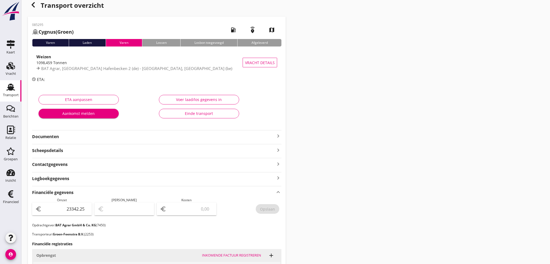
scroll to position [0, 0]
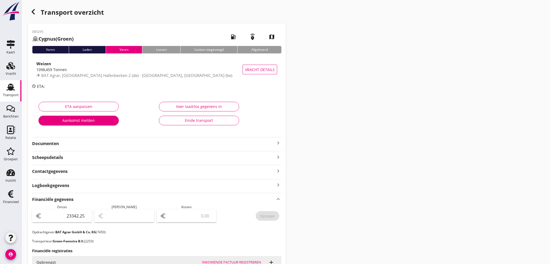
click at [33, 12] on use "button" at bounding box center [33, 11] width 3 height 5
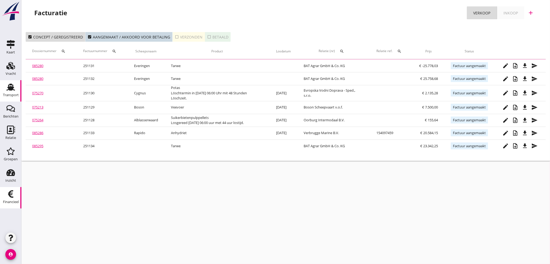
click at [9, 88] on use at bounding box center [10, 87] width 9 height 7
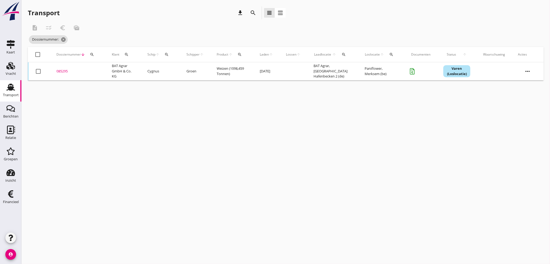
click at [96, 55] on div "search" at bounding box center [92, 54] width 10 height 4
click at [93, 69] on input "Zoeken op dossiernummer..." at bounding box center [117, 70] width 56 height 9
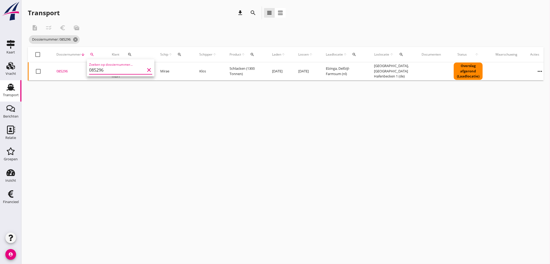
type input "085296"
click at [67, 70] on div "085296" at bounding box center [77, 71] width 43 height 5
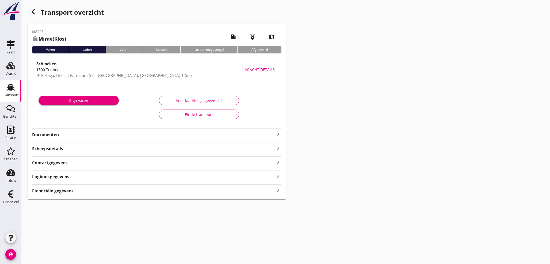
click at [278, 191] on icon "keyboard_arrow_right" at bounding box center [278, 190] width 6 height 7
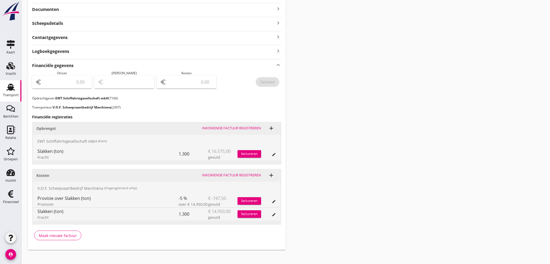
scroll to position [130, 0]
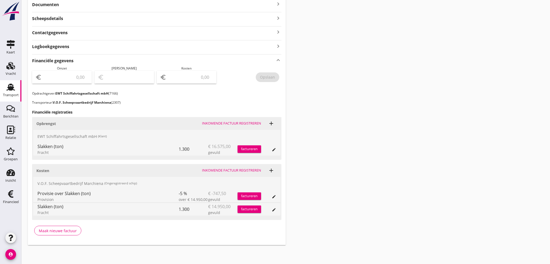
click at [245, 149] on div "factureren" at bounding box center [249, 148] width 24 height 5
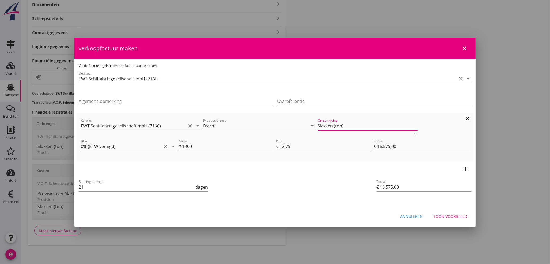
drag, startPoint x: 346, startPoint y: 125, endPoint x: 238, endPoint y: 130, distance: 108.1
click at [238, 130] on div "Relatie EWT Schiffahrtsgesellschaft mbH (7166) clear arrow_drop_down Product/di…" at bounding box center [275, 126] width 390 height 21
type textarea "Ladegewicht 1208,100 T."
click at [464, 217] on div "Toon voorbeeld" at bounding box center [450, 217] width 34 height 6
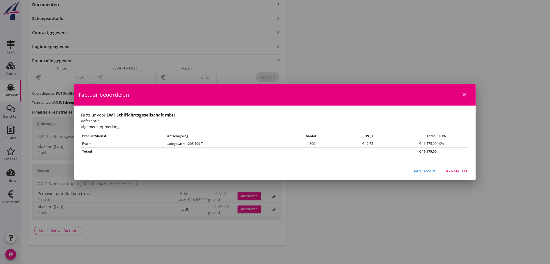
click at [460, 169] on div "Aanmaken" at bounding box center [456, 171] width 21 height 6
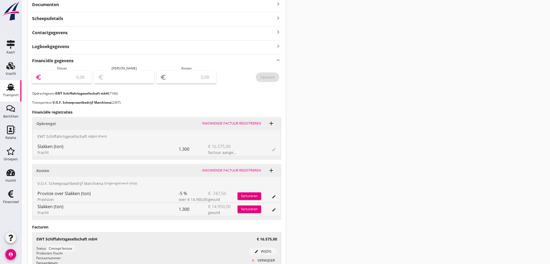
click at [63, 78] on input "number" at bounding box center [66, 77] width 46 height 9
type input "16575"
click at [272, 77] on div "Opslaan" at bounding box center [267, 77] width 15 height 6
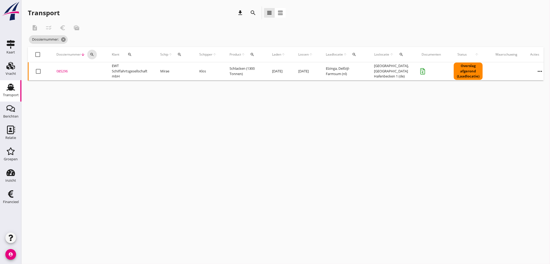
drag, startPoint x: 92, startPoint y: 53, endPoint x: 100, endPoint y: 70, distance: 19.4
click at [92, 55] on icon "search" at bounding box center [92, 54] width 4 height 4
click at [100, 71] on input "Zoeken op dossiernummer..." at bounding box center [117, 70] width 56 height 9
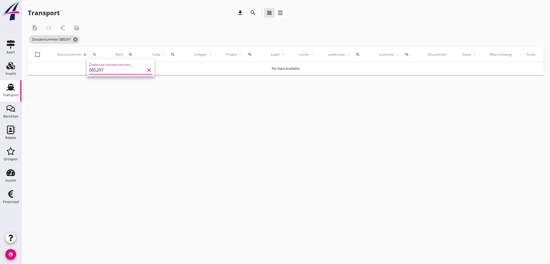
type input "085297"
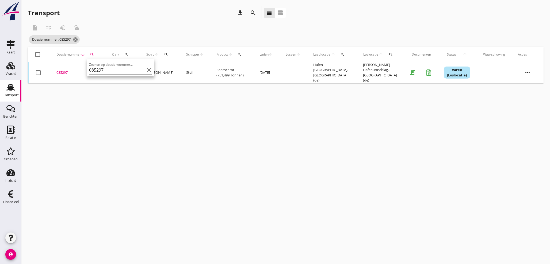
click at [64, 71] on div "085297" at bounding box center [77, 72] width 43 height 5
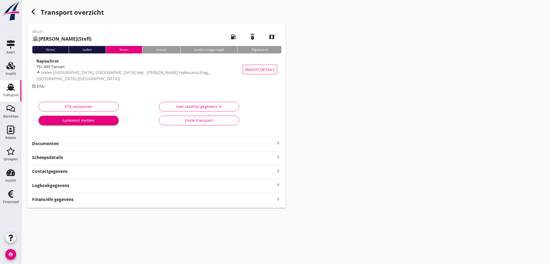
click at [278, 201] on icon "keyboard_arrow_right" at bounding box center [278, 198] width 6 height 7
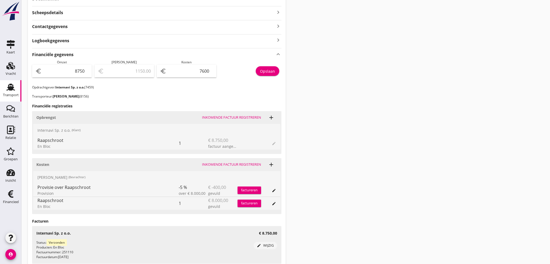
scroll to position [188, 0]
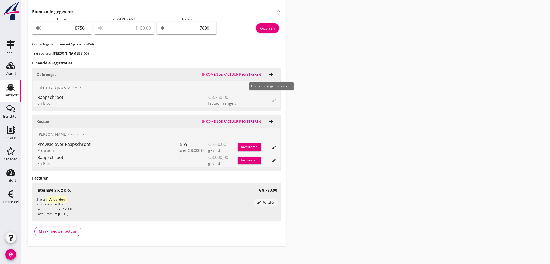
click at [273, 73] on icon "add" at bounding box center [271, 74] width 6 height 6
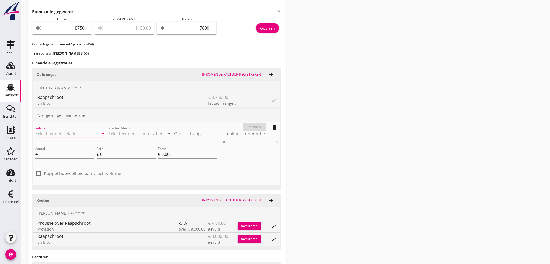
click at [65, 133] on input "Relatie" at bounding box center [63, 133] width 56 height 9
type input "7459"
click at [137, 132] on input "Product/dienst" at bounding box center [137, 133] width 56 height 9
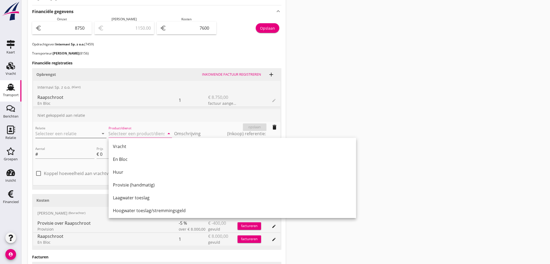
click at [82, 133] on input "Relatie" at bounding box center [63, 133] width 56 height 9
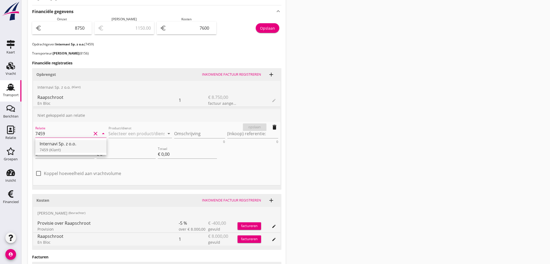
click at [54, 146] on div "Internavi Sp. z o.o." at bounding box center [71, 144] width 63 height 6
type input "Internavi Sp. z o.o. (7459)"
click at [122, 133] on input "Product/dienst" at bounding box center [137, 133] width 56 height 9
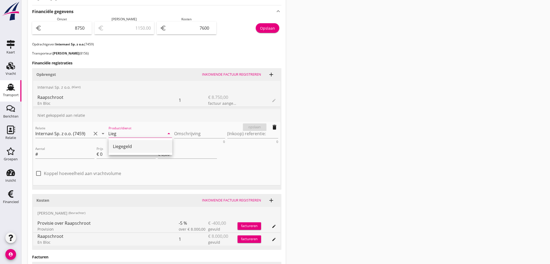
drag, startPoint x: 126, startPoint y: 146, endPoint x: 215, endPoint y: 130, distance: 90.4
click at [126, 146] on div "Liegegeld" at bounding box center [140, 146] width 55 height 6
type input "Liegegeld"
click at [204, 136] on textarea "Omschrijving" at bounding box center [199, 133] width 51 height 9
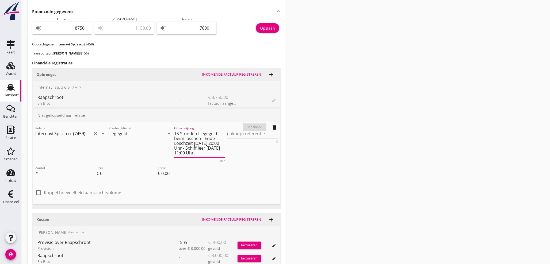
type textarea "15 Stunden Liegegeld beim löschen - Ende Löschzeit 13.08.2025 20:00 Uhr - Schif…"
click at [57, 172] on input "Aantal" at bounding box center [66, 173] width 55 height 9
type input "15"
type input "4"
type input "€ 60,00"
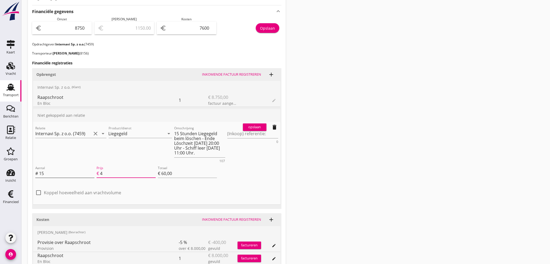
type input "46"
type input "€ 690,00"
type input "46"
click at [259, 126] on div "opslaan" at bounding box center [254, 127] width 19 height 5
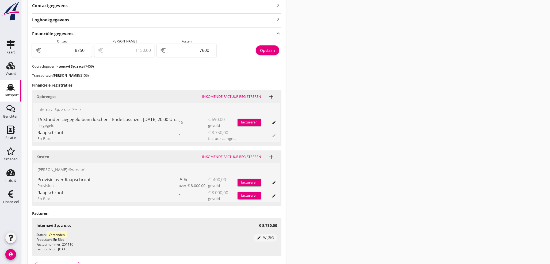
scroll to position [152, 0]
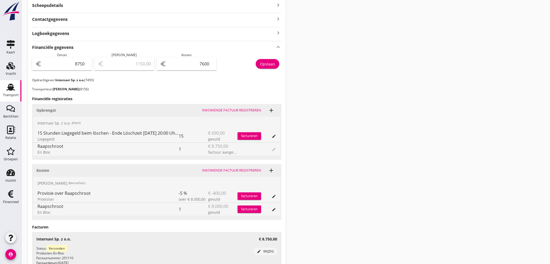
click at [251, 135] on div "factureren" at bounding box center [249, 135] width 24 height 5
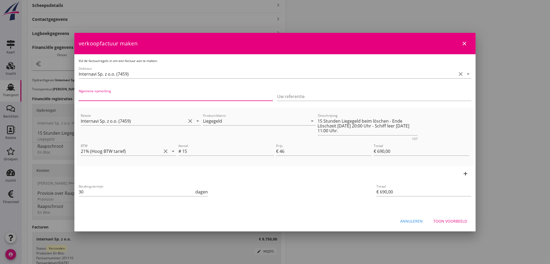
click at [122, 100] on input "Algemene opmerking" at bounding box center [176, 96] width 194 height 9
type input "Schiff gemeldet 11.08.2025 mit 2 Löschtage."
drag, startPoint x: 94, startPoint y: 191, endPoint x: 33, endPoint y: 188, distance: 60.5
click at [33, 188] on div "21% (Hoog BTW tarief) 9% (Laag BTW tarief) 0% (BTW vrij) 0% (BTW verlegd) Liege…" at bounding box center [275, 81] width 550 height 466
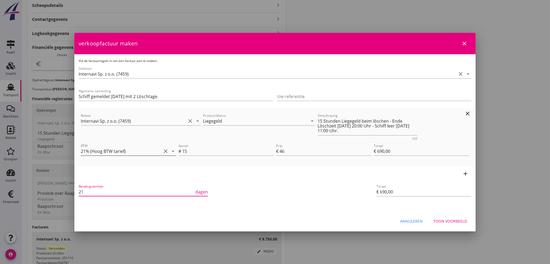
type input "21"
click at [172, 150] on icon "arrow_drop_down" at bounding box center [173, 151] width 6 height 6
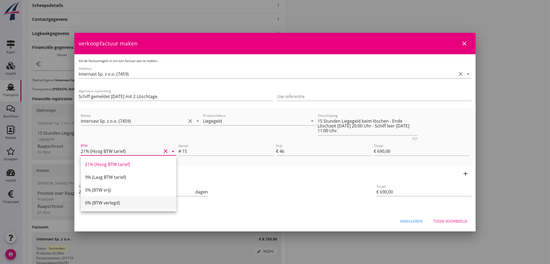
click at [117, 202] on div "0% (BTW verlegd)" at bounding box center [128, 203] width 87 height 6
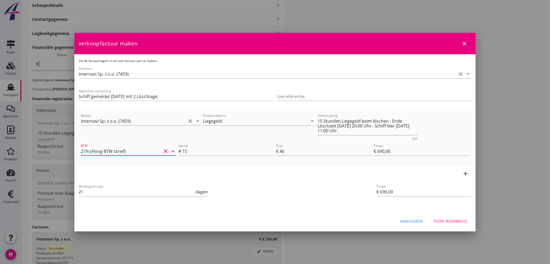
type input "0% (BTW verlegd)"
click at [453, 222] on div "Toon voorbeeld" at bounding box center [450, 221] width 34 height 6
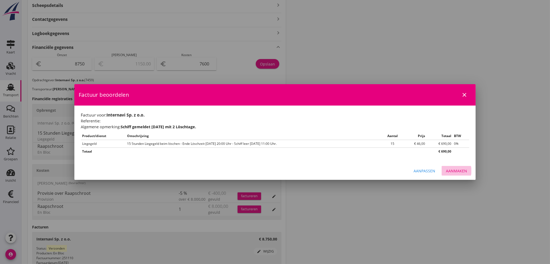
click at [453, 169] on div "Aanmaken" at bounding box center [456, 171] width 21 height 6
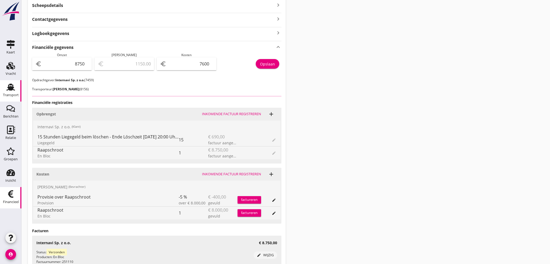
click at [9, 198] on div "Financieel" at bounding box center [11, 201] width 16 height 7
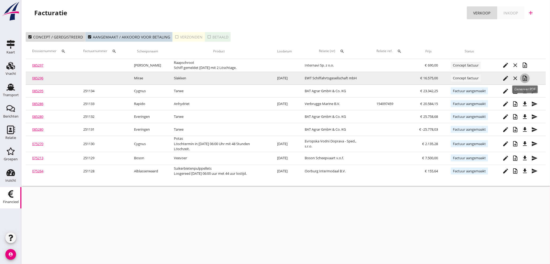
click at [525, 78] on icon "note_add" at bounding box center [524, 78] width 6 height 6
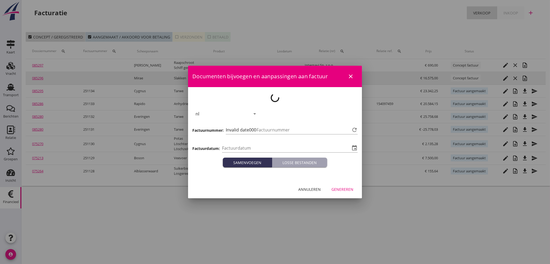
type input "[DATE]"
type input "1135"
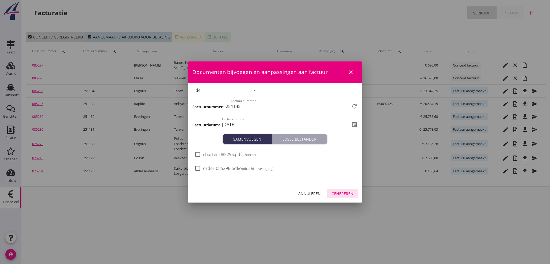
click at [347, 196] on button "Genereren" at bounding box center [342, 194] width 30 height 10
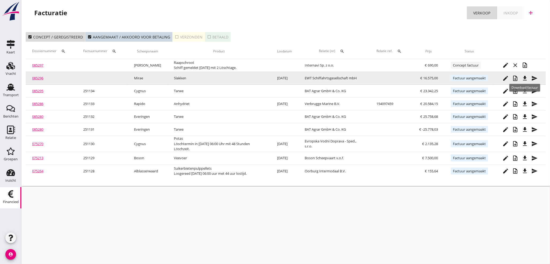
click at [524, 78] on icon "file_download" at bounding box center [524, 78] width 6 height 6
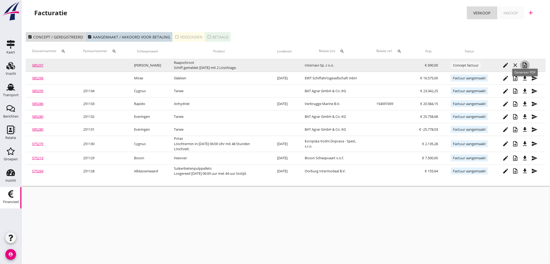
click at [524, 64] on icon "note_add" at bounding box center [524, 65] width 6 height 6
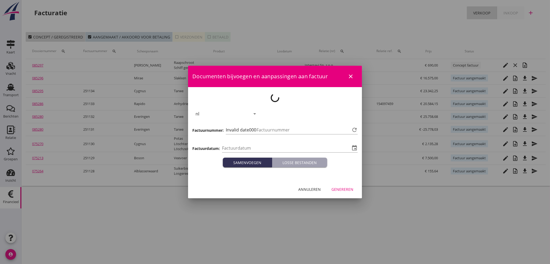
type input "[DATE]"
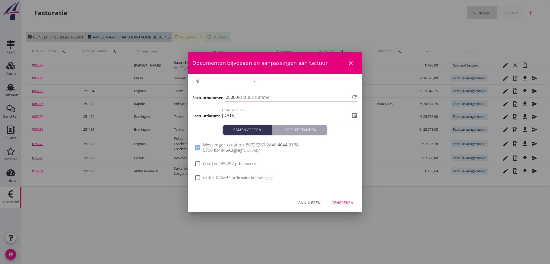
type input "1136"
click at [348, 204] on div "Genereren" at bounding box center [342, 203] width 22 height 6
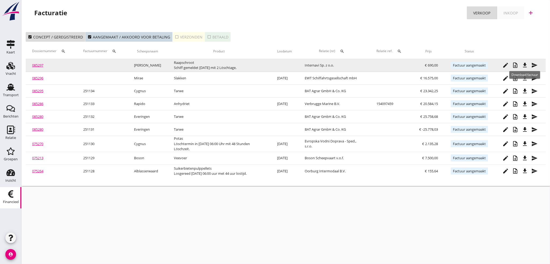
click at [526, 66] on icon "file_download" at bounding box center [524, 65] width 6 height 6
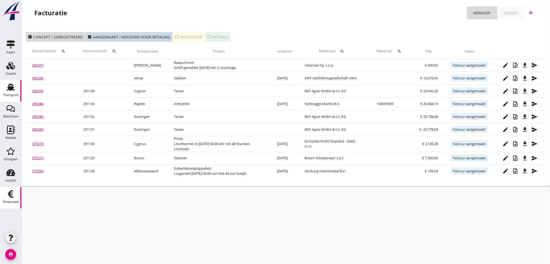
click at [12, 90] on use at bounding box center [10, 87] width 9 height 7
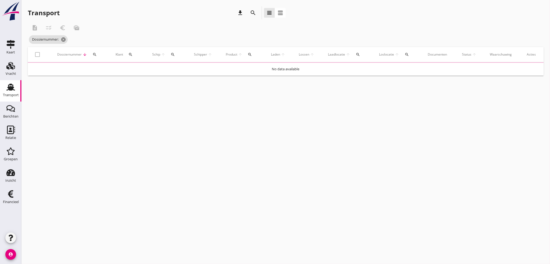
click at [94, 53] on div "search" at bounding box center [94, 54] width 10 height 4
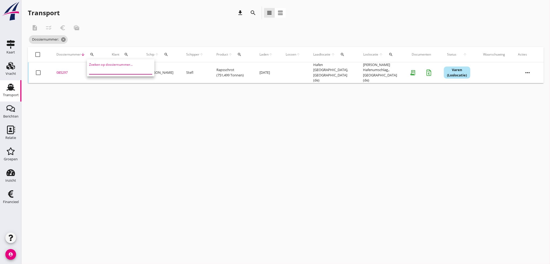
click at [98, 71] on input "Zoeken op dossiernummer..." at bounding box center [117, 70] width 56 height 9
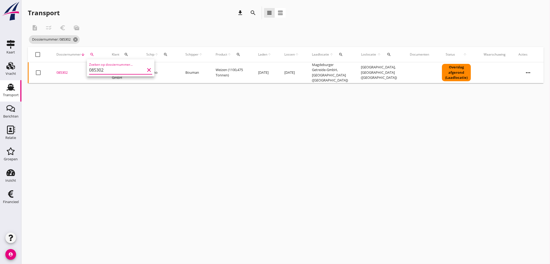
type input "085302"
drag, startPoint x: 61, startPoint y: 71, endPoint x: 64, endPoint y: 73, distance: 2.8
click at [61, 71] on div "085302" at bounding box center [77, 72] width 43 height 5
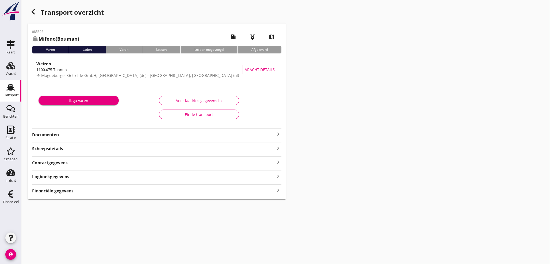
click at [276, 191] on icon "keyboard_arrow_right" at bounding box center [278, 190] width 6 height 7
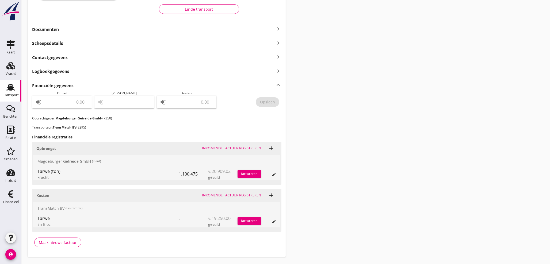
scroll to position [117, 0]
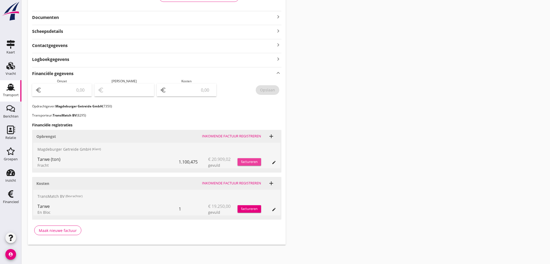
click at [257, 162] on div "factureren" at bounding box center [249, 161] width 24 height 5
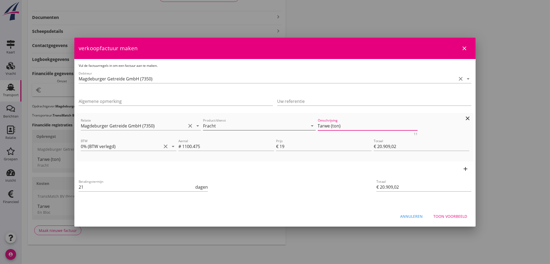
drag, startPoint x: 342, startPoint y: 128, endPoint x: 222, endPoint y: 128, distance: 120.3
click at [222, 128] on div "Relatie Magdeburger Getreide GmbH (7350) clear arrow_drop_down Product/dienst F…" at bounding box center [275, 126] width 390 height 21
click at [460, 216] on div "Toon voorbeeld" at bounding box center [450, 217] width 34 height 6
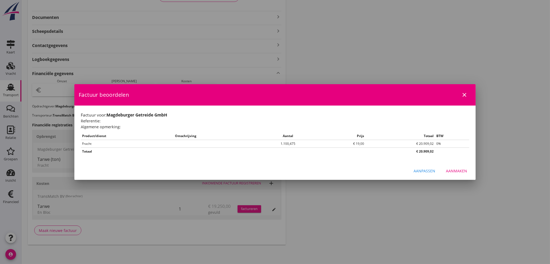
click at [460, 170] on div "Aanmaken" at bounding box center [456, 171] width 21 height 6
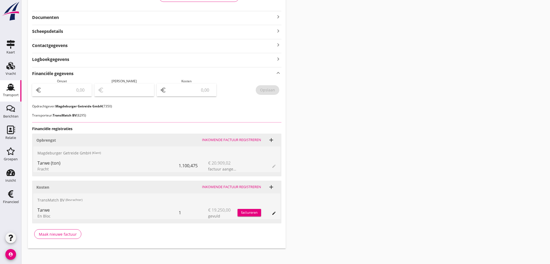
click at [62, 89] on input "number" at bounding box center [66, 90] width 46 height 9
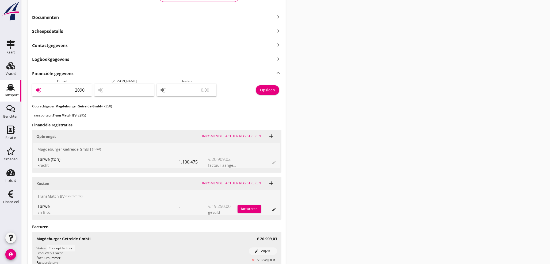
type input "20909"
type input "20909.03"
click at [271, 91] on div "Opslaan" at bounding box center [267, 90] width 15 height 6
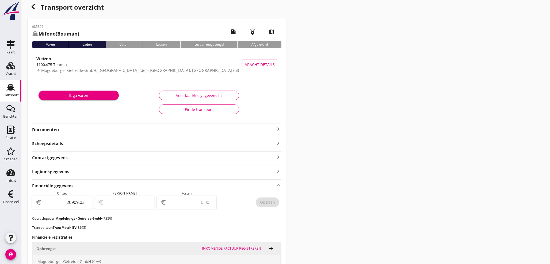
scroll to position [0, 0]
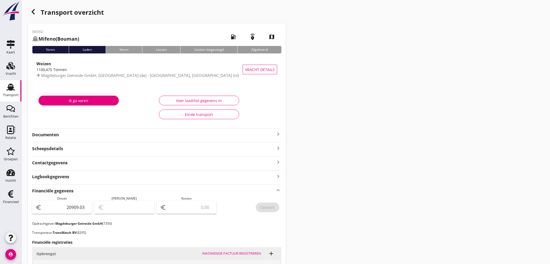
click at [32, 11] on use "button" at bounding box center [33, 11] width 3 height 5
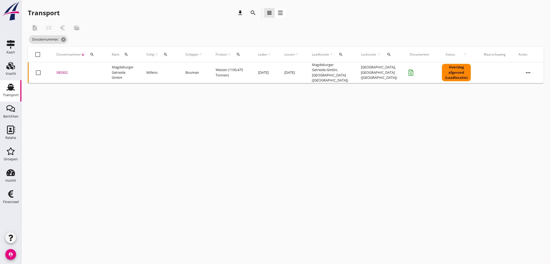
click at [95, 56] on div "search" at bounding box center [92, 54] width 10 height 4
click at [10, 203] on div "Financieel" at bounding box center [11, 201] width 16 height 3
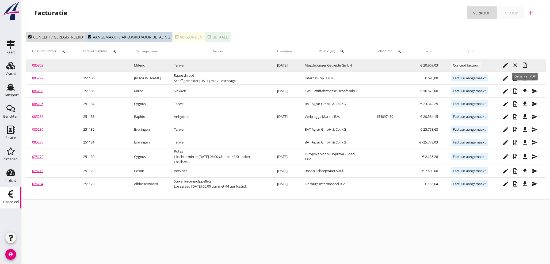
click at [527, 65] on icon "note_add" at bounding box center [524, 65] width 6 height 6
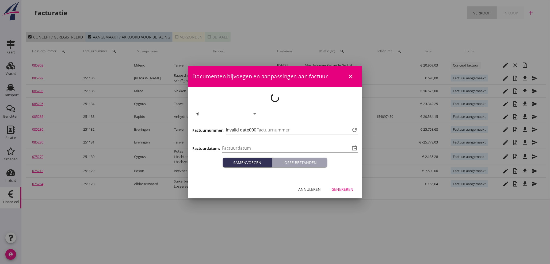
type input "[DATE]"
type input "1137"
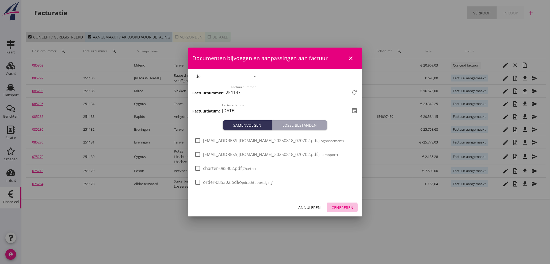
click at [340, 205] on div "Genereren" at bounding box center [342, 208] width 22 height 6
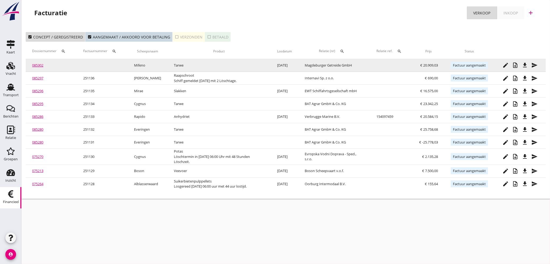
click at [526, 67] on icon "file_download" at bounding box center [524, 65] width 6 height 6
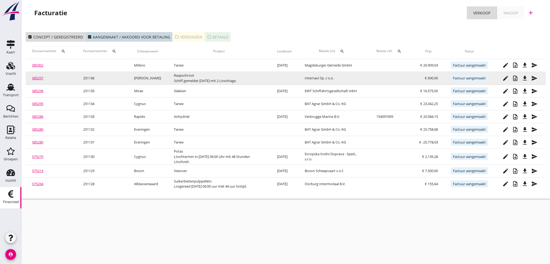
click at [39, 76] on link "085297" at bounding box center [37, 78] width 11 height 5
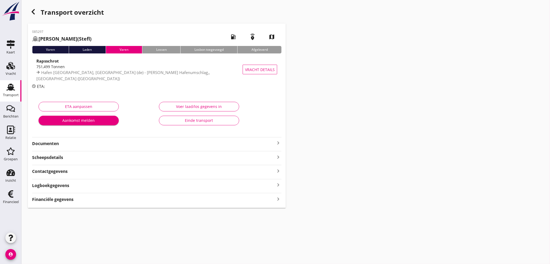
click at [279, 199] on icon "keyboard_arrow_right" at bounding box center [278, 198] width 6 height 7
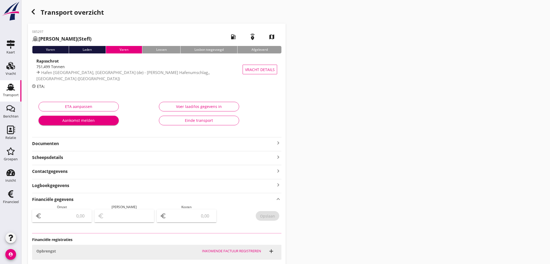
type input "8750"
type input "1150.00"
type input "7600"
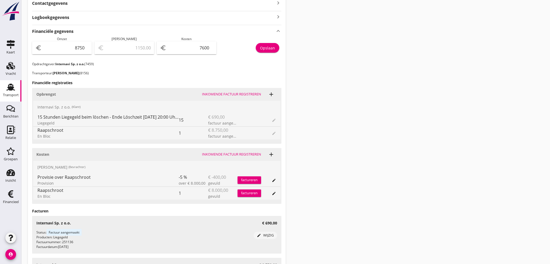
scroll to position [173, 0]
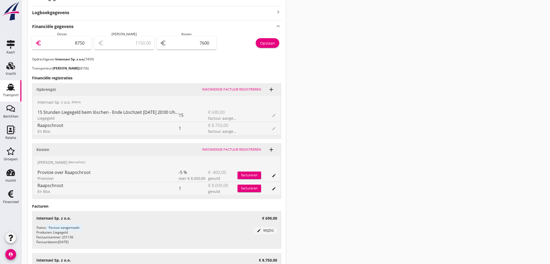
drag, startPoint x: 68, startPoint y: 43, endPoint x: 183, endPoint y: 51, distance: 114.7
click at [166, 50] on div "Omzet euro 8750 Marge euro 1150.00 Kosten euro 7600 Opslaan" at bounding box center [156, 44] width 249 height 25
type input "9"
type input "-7591.00"
type input "94"
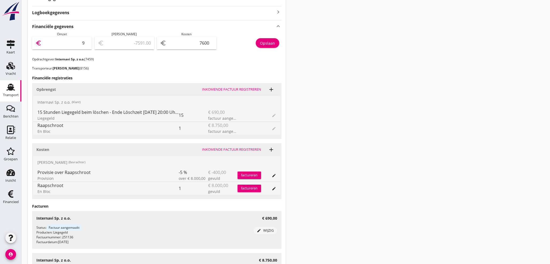
type input "-7506.00"
type input "944"
type input "-6656.00"
type input "9440"
type input "1840.00"
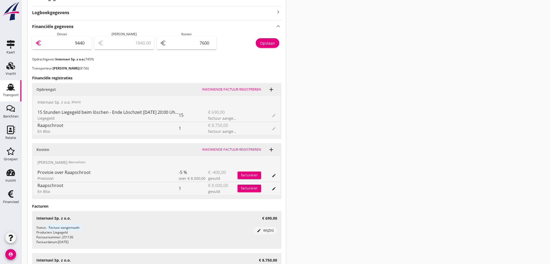
type input "9440"
click at [274, 44] on div "Opslaan" at bounding box center [267, 43] width 15 height 6
click at [8, 197] on icon "Financieel" at bounding box center [10, 194] width 9 height 9
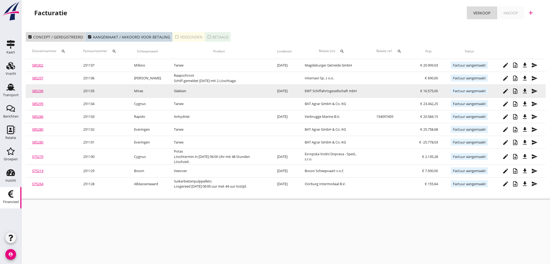
click at [37, 92] on link "085296" at bounding box center [37, 90] width 11 height 5
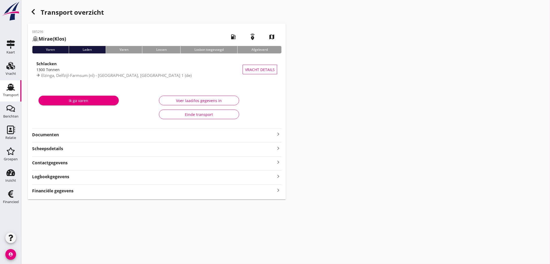
drag, startPoint x: 64, startPoint y: 191, endPoint x: 56, endPoint y: 155, distance: 37.6
click at [64, 192] on strong "Financiële gegevens" at bounding box center [52, 191] width 41 height 6
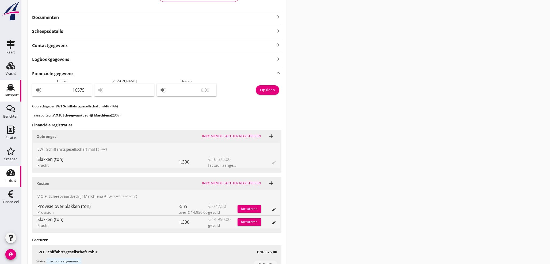
scroll to position [109, 0]
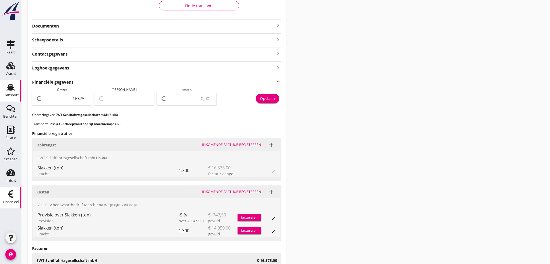
click at [13, 198] on div "Financieel" at bounding box center [11, 201] width 16 height 7
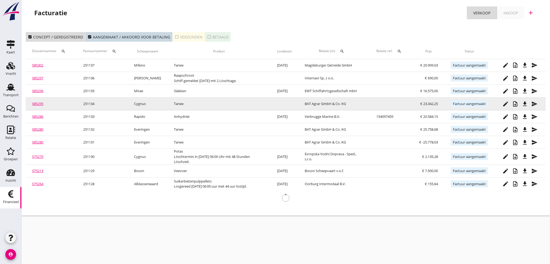
click at [40, 105] on link "085295" at bounding box center [37, 103] width 11 height 5
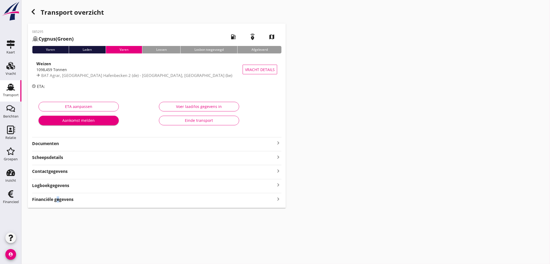
click at [56, 203] on div "085295 Cygnus (Groen) local_gas_station emergency_share map Varen Laden Varen L…" at bounding box center [157, 116] width 258 height 184
click at [71, 199] on strong "Financiële gegevens" at bounding box center [52, 199] width 41 height 6
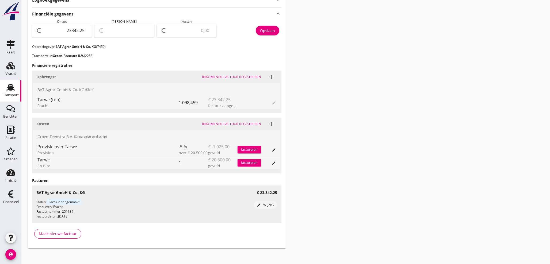
scroll to position [188, 0]
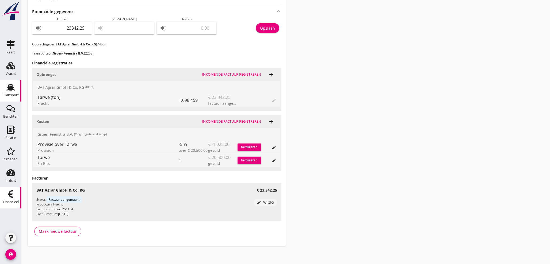
click at [9, 195] on use at bounding box center [10, 193] width 5 height 7
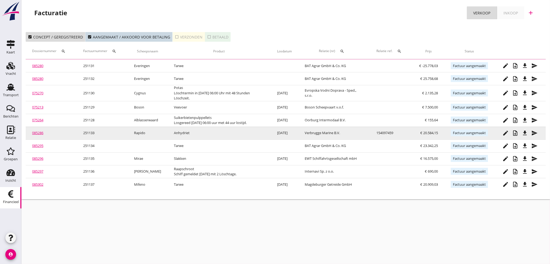
click at [42, 130] on link "085286" at bounding box center [37, 132] width 11 height 5
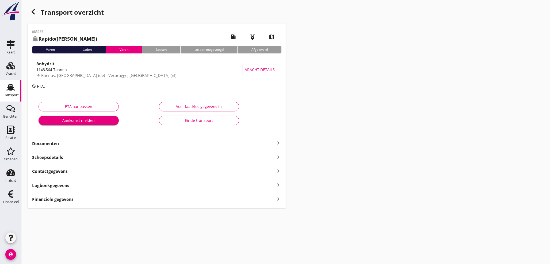
click at [69, 199] on strong "Financiële gegevens" at bounding box center [52, 199] width 41 height 6
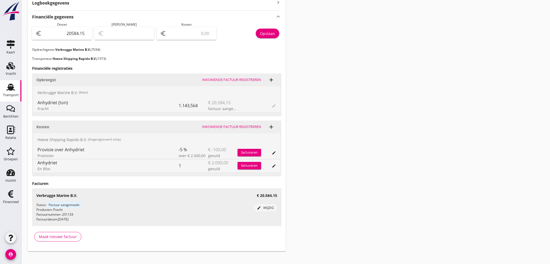
scroll to position [189, 0]
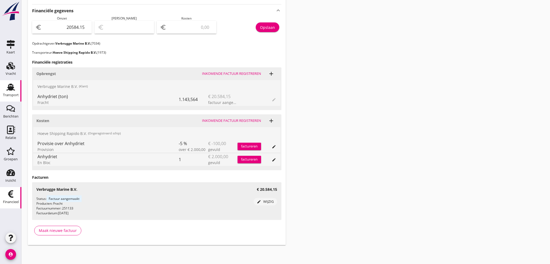
drag, startPoint x: 8, startPoint y: 202, endPoint x: 8, endPoint y: 199, distance: 3.0
click at [8, 201] on div "Financieel" at bounding box center [11, 201] width 16 height 3
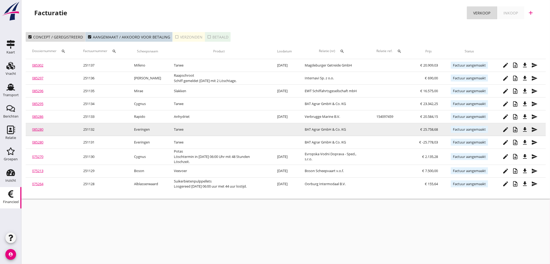
click at [40, 128] on link "085280" at bounding box center [37, 129] width 11 height 5
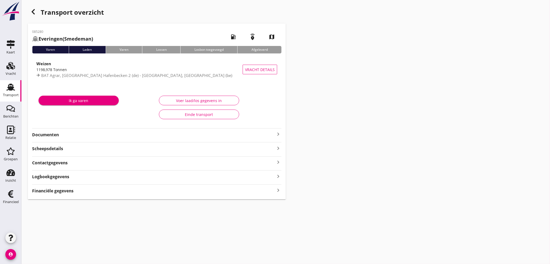
click at [277, 192] on icon "keyboard_arrow_right" at bounding box center [278, 190] width 6 height 7
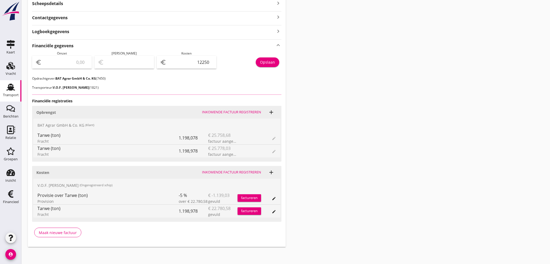
scroll to position [147, 0]
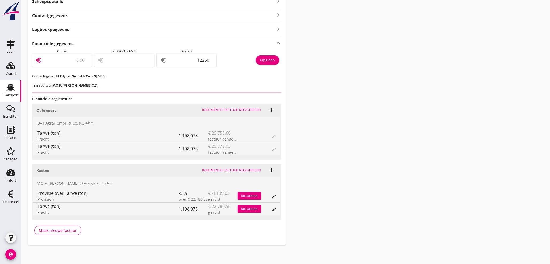
click at [60, 57] on input "number" at bounding box center [66, 60] width 46 height 9
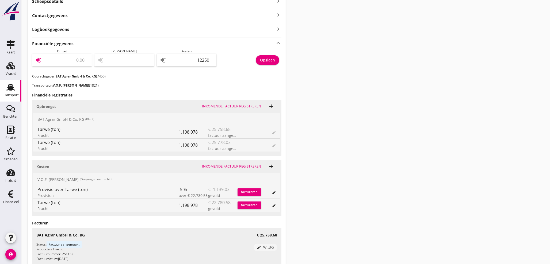
type input "2"
type input "-12248.00"
type input "25"
type input "-12225.00"
type input "257"
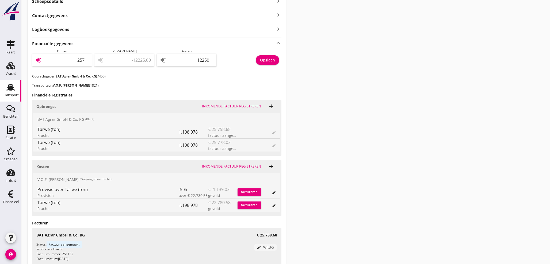
type input "-11993.00"
type input "2575"
type input "-9675.00"
type input "25758"
type input "13508.00"
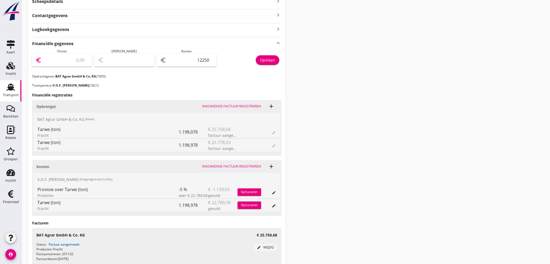
type input "25758.6"
type input "13508.60"
type input "25758.68"
type input "13508.68"
type input "25758.68"
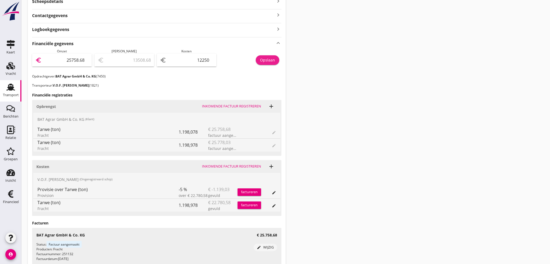
drag, startPoint x: 269, startPoint y: 60, endPoint x: 265, endPoint y: 64, distance: 5.7
click at [269, 60] on div "Opslaan" at bounding box center [267, 60] width 15 height 6
click at [13, 200] on div "Financieel" at bounding box center [11, 201] width 16 height 3
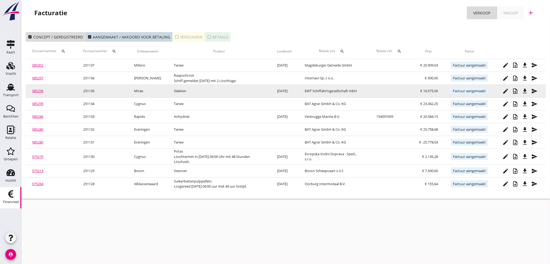
click at [33, 155] on link "075270" at bounding box center [37, 156] width 11 height 5
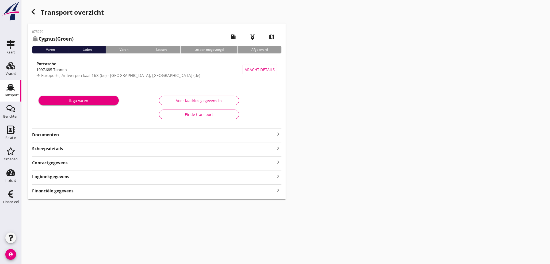
click at [61, 191] on strong "Financiële gegevens" at bounding box center [52, 191] width 41 height 6
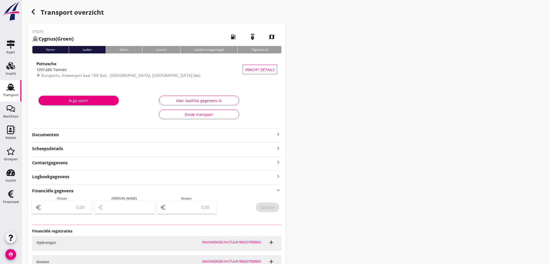
type input "13995.48"
type input "-1253.60"
type input "15249.08"
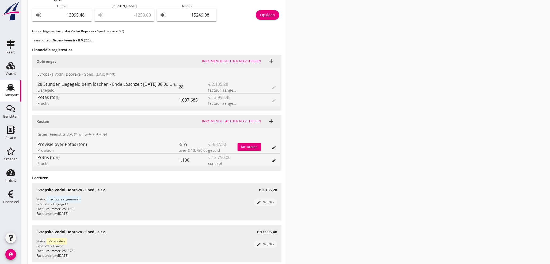
scroll to position [176, 0]
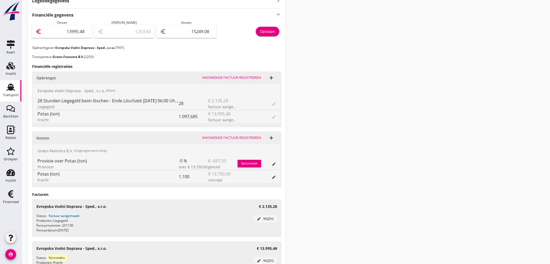
drag, startPoint x: 64, startPoint y: 29, endPoint x: 163, endPoint y: 24, distance: 98.8
click at [161, 24] on div "Omzet euro 13995.48 Marge euro -1253.60 Kosten euro 15249.08 Opslaan" at bounding box center [156, 32] width 249 height 25
type input "1"
type input "-15248.08"
type input "16"
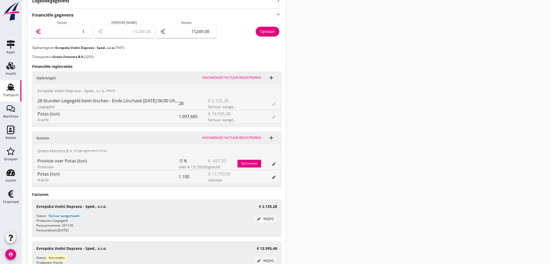
type input "-15233.08"
type input "163"
type input "-15086.08"
type input "1630"
type input "-13619.08"
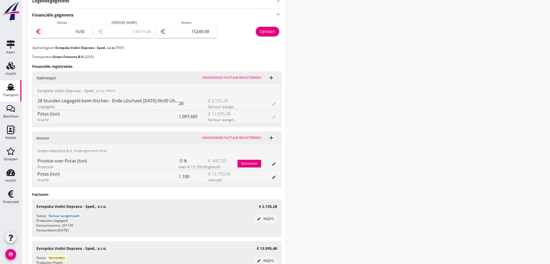
type input "163"
type input "-15086.08"
type input "16"
type input "-15233.08"
type input "161"
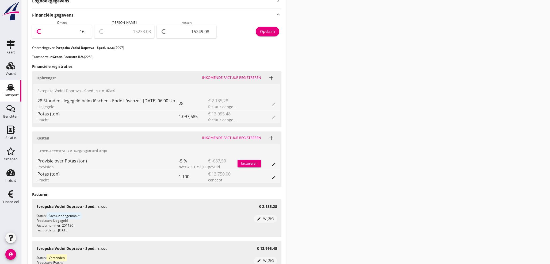
type input "-15088.08"
type input "1613"
type input "-13636.08"
type input "16130"
type input "880.92"
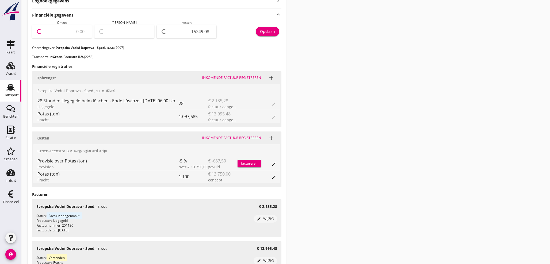
type input "16130.7"
type input "881.62"
type input "16130.76"
type input "881.68"
type input "16130.76"
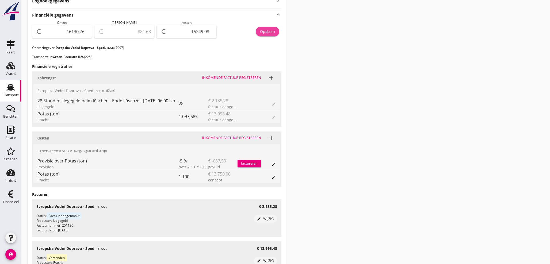
click at [268, 32] on div "Opslaan" at bounding box center [267, 32] width 15 height 6
drag, startPoint x: 490, startPoint y: 190, endPoint x: 488, endPoint y: 187, distance: 4.0
click at [490, 190] on div "Transport overzicht 075270 Cygnus (Groen) local_gas_station emergency_share map…" at bounding box center [285, 67] width 528 height 487
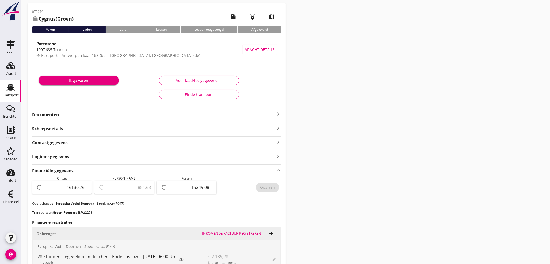
scroll to position [0, 0]
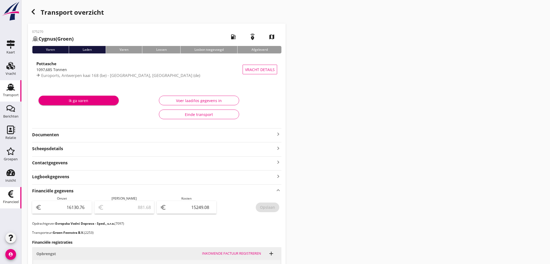
click at [16, 205] on div "Financieel" at bounding box center [11, 201] width 16 height 7
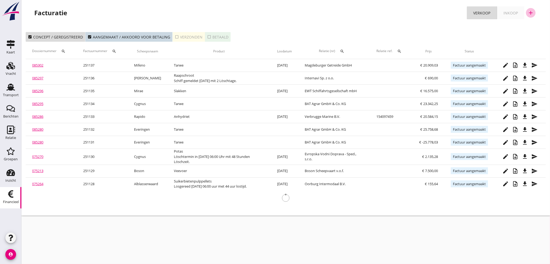
click at [530, 12] on icon "add" at bounding box center [530, 13] width 6 height 6
click at [528, 26] on div "Verkoopfactuur" at bounding box center [527, 26] width 32 height 6
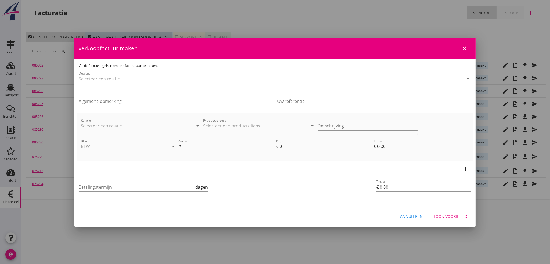
click at [120, 79] on input "Debiteur" at bounding box center [267, 79] width 377 height 9
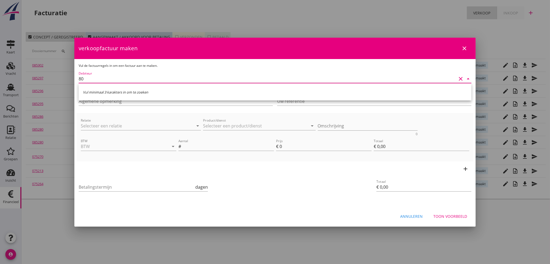
type input "8"
type input "7"
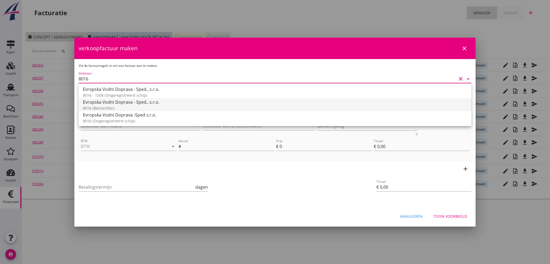
click at [104, 109] on div "8016 (Bevrachter)" at bounding box center [275, 108] width 384 height 6
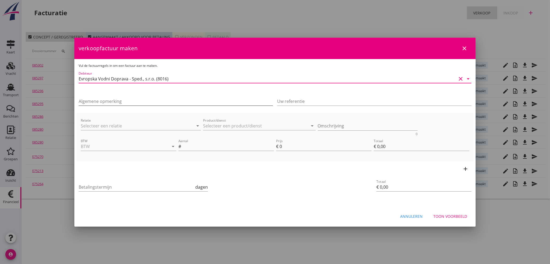
type input "Evropska Vodni Doprava - Sped., s.r.o. (8016)"
click at [121, 100] on input "Algemene opmerking" at bounding box center [176, 101] width 194 height 9
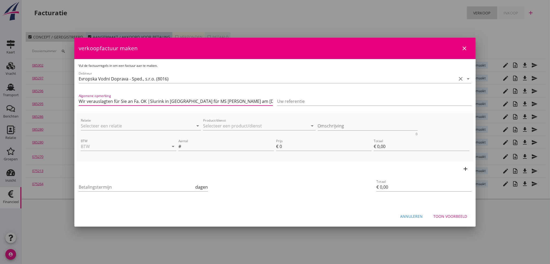
click at [232, 101] on input "Wir verauslagten für Sie an Fa. OK |Slurink in Lobith für MS Alessandro am 18.0…" at bounding box center [176, 101] width 194 height 9
type input "Wir verauslagten für Sie an Fa. OK |Slurink in Lobith für MS Alessandro am 13.0…"
click at [113, 124] on input "Relatie" at bounding box center [133, 126] width 105 height 9
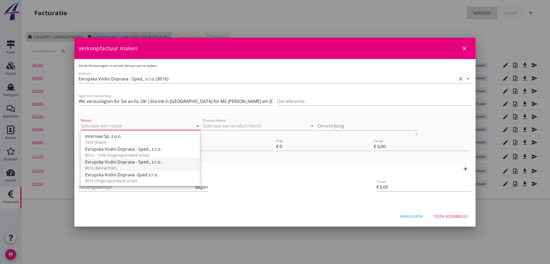
click at [119, 162] on div "Evropska Vodni Doprava - Sped., s.r.o." at bounding box center [140, 162] width 110 height 6
type input "Evropska Vodni Doprava - Sped., s.r.o. (8016)"
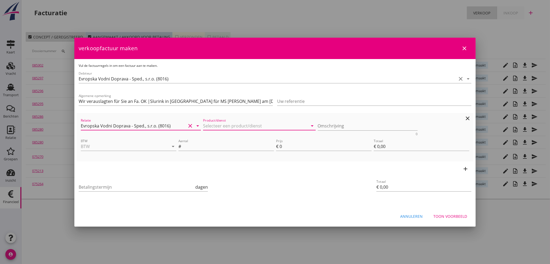
click at [233, 126] on input "Product/dienst" at bounding box center [255, 126] width 105 height 9
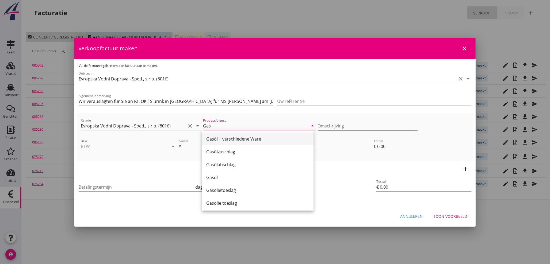
click at [236, 139] on div "Gasöl + verschiedene Ware" at bounding box center [257, 139] width 103 height 6
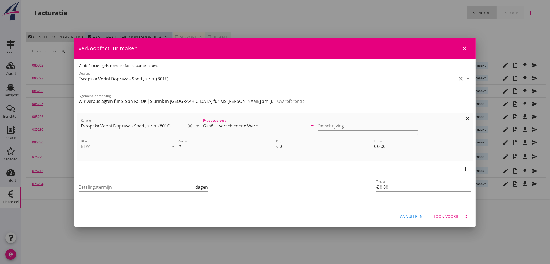
type input "Gasöl + verschiedene Ware"
click at [105, 144] on input "BTW" at bounding box center [121, 146] width 80 height 9
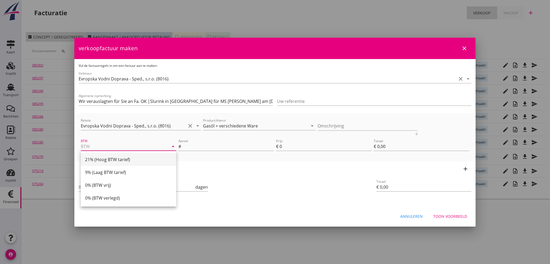
drag, startPoint x: 109, startPoint y: 158, endPoint x: 119, endPoint y: 158, distance: 10.2
click at [110, 158] on div "21% (Hoog BTW tarief)" at bounding box center [128, 159] width 87 height 6
type input "21% (Hoog BTW tarief)"
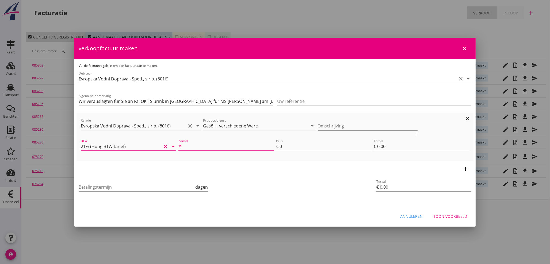
click at [208, 147] on input "Aantal" at bounding box center [228, 146] width 92 height 9
type input "1"
type input "3"
type input "€ 3,00"
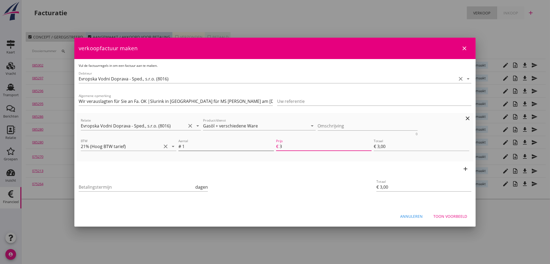
type input "35"
type input "€ 35,00"
type input "359"
type input "€ 359,00"
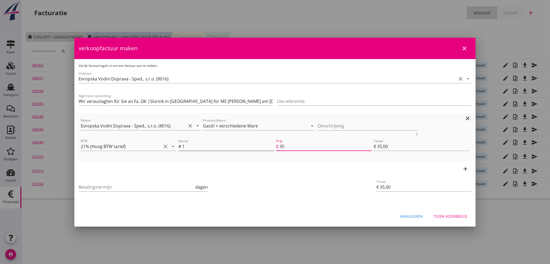
type input "€ 359,00"
type input "3592"
type input "€ 3.592,00"
type input "€ 0,00"
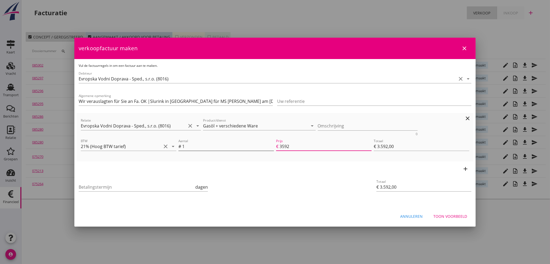
type input "€ 0,00"
type input "3592.7"
type input "€ 3.592,70"
type input "3592.70"
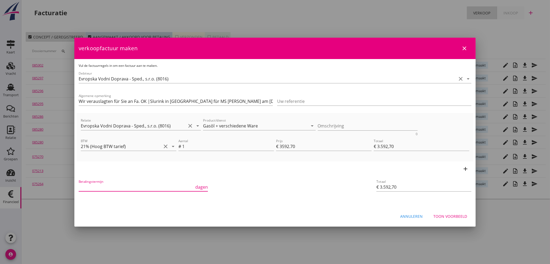
click at [95, 186] on input "Betalingstermijn" at bounding box center [136, 187] width 115 height 9
type input "21"
click at [438, 214] on div "Toon voorbeeld" at bounding box center [450, 217] width 34 height 6
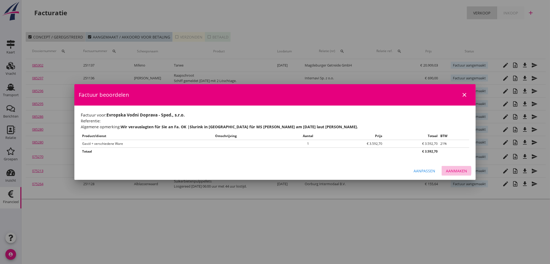
click at [455, 172] on div "Aanmaken" at bounding box center [456, 171] width 21 height 6
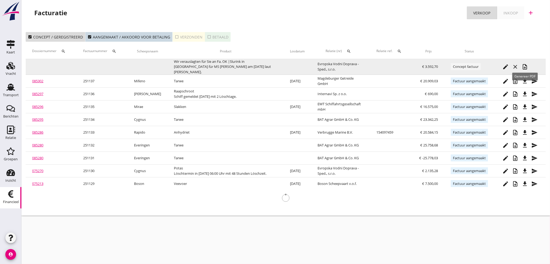
click at [523, 67] on icon "note_add" at bounding box center [524, 67] width 6 height 6
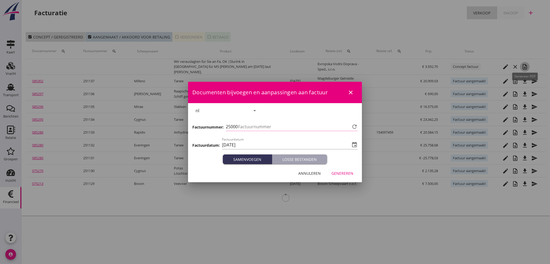
type input "1138"
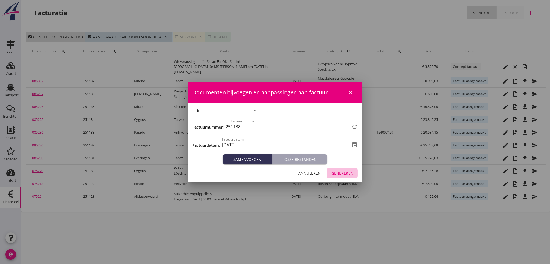
click at [344, 175] on div "Genereren" at bounding box center [342, 174] width 22 height 6
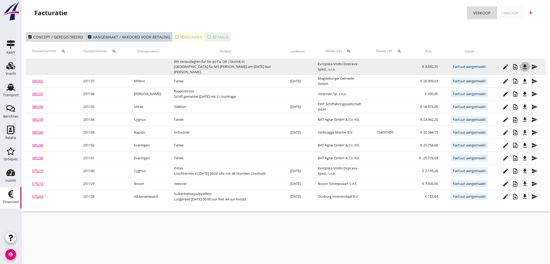
click at [525, 70] on button "file_download" at bounding box center [525, 67] width 10 height 10
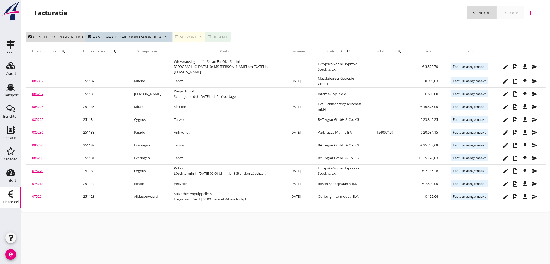
click at [529, 12] on icon "add" at bounding box center [530, 13] width 6 height 6
click at [528, 26] on div "Verkoopfactuur" at bounding box center [527, 26] width 32 height 6
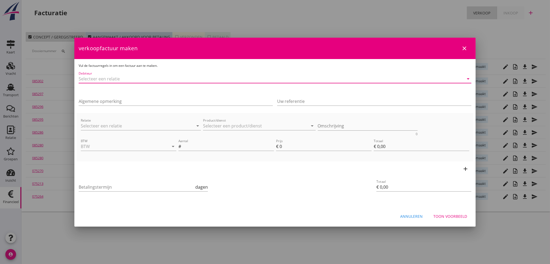
click at [142, 78] on input "Debiteur" at bounding box center [267, 79] width 377 height 9
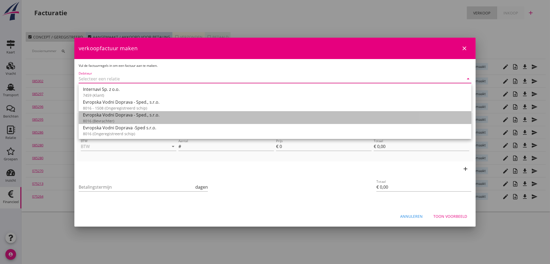
click at [111, 117] on div "Evropska Vodni Doprava - Sped., s.r.o." at bounding box center [275, 115] width 384 height 6
type input "Evropska Vodni Doprava - Sped., s.r.o. (8016)"
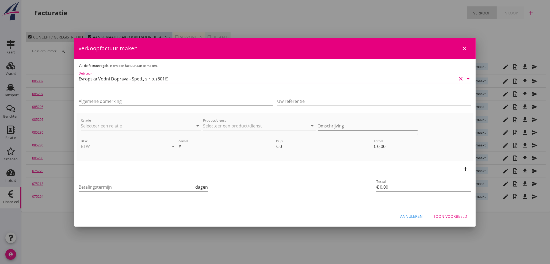
click at [137, 101] on input "Algemene opmerking" at bounding box center [176, 101] width 194 height 9
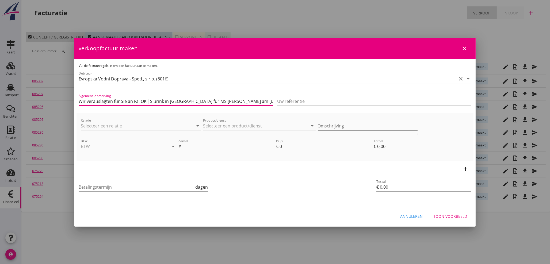
click at [218, 101] on input "Wir verauslagten für Sie an Fa. OK |Slurink in Lobith für MS Alessandro am 18.0…" at bounding box center [176, 101] width 194 height 9
type input "Wir verauslagten für Sie an Fa. OK |Slurink in Lobith für MS Silja 2 am 13.08.2…"
drag, startPoint x: 102, startPoint y: 128, endPoint x: 106, endPoint y: 125, distance: 4.8
click at [102, 127] on input "Relatie" at bounding box center [133, 126] width 105 height 9
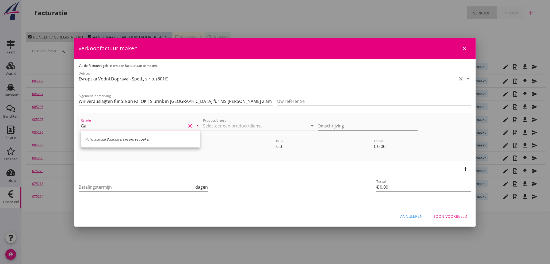
type input "G"
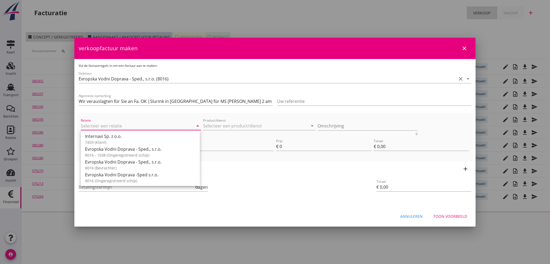
type input "7"
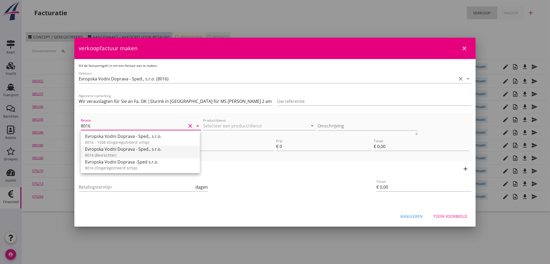
click at [116, 153] on div "8016 (Bevrachter)" at bounding box center [140, 155] width 110 height 6
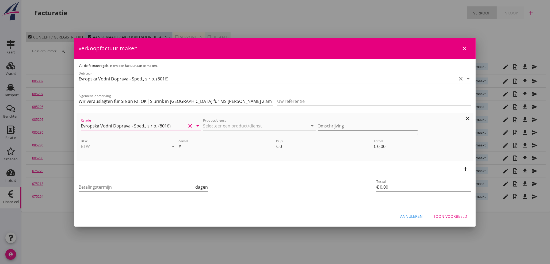
type input "Evropska Vodni Doprava - Sped., s.r.o. (8016)"
click at [235, 128] on input "Product/dienst" at bounding box center [255, 126] width 105 height 9
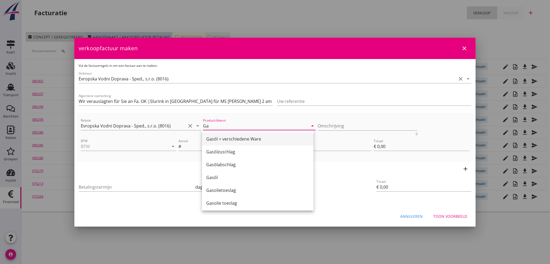
drag, startPoint x: 230, startPoint y: 138, endPoint x: 265, endPoint y: 133, distance: 35.1
click at [230, 138] on div "Gasöl + verschiedene Ware" at bounding box center [257, 139] width 103 height 6
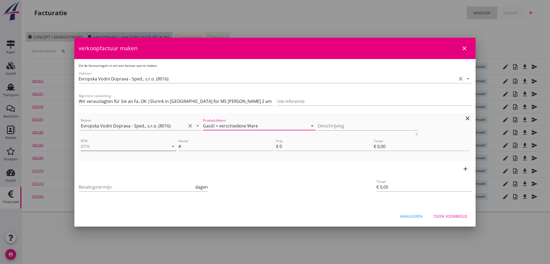
type input "Gasöl + verschiedene Ware"
click at [129, 148] on input "BTW" at bounding box center [121, 146] width 80 height 9
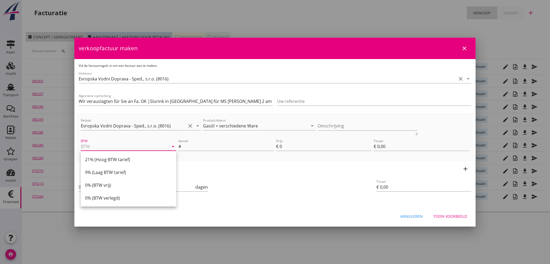
drag, startPoint x: 136, startPoint y: 160, endPoint x: 144, endPoint y: 156, distance: 9.2
click at [136, 160] on div "21% (Hoog BTW tarief)" at bounding box center [128, 159] width 87 height 6
type input "21% (Hoog BTW tarief)"
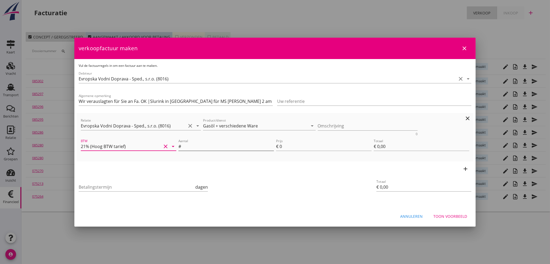
click at [207, 143] on input "Aantal" at bounding box center [228, 146] width 92 height 9
type input "1"
type input "4"
type input "€ 4,00"
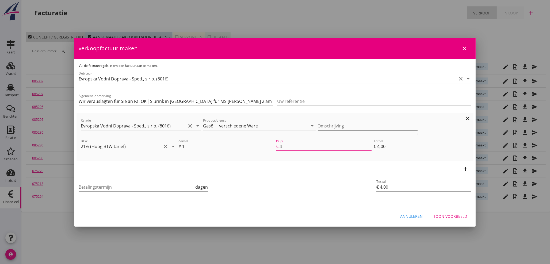
type input "43"
type input "€ 43,00"
type input "436"
type input "€ 436,00"
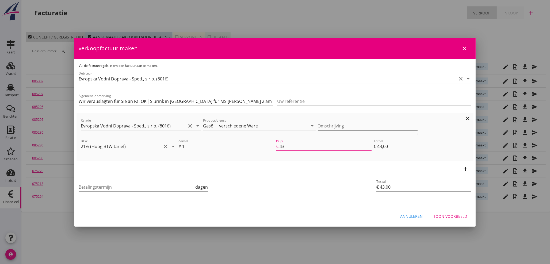
type input "€ 436,00"
type input "4364"
type input "€ 4.364,00"
type input "€ 0,00"
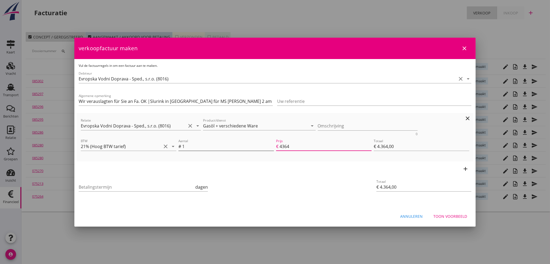
type input "€ 0,00"
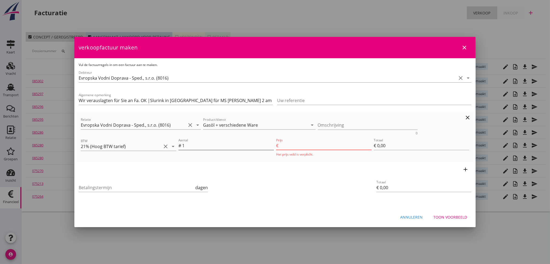
type input "4364.6"
type input "€ 4.364,60"
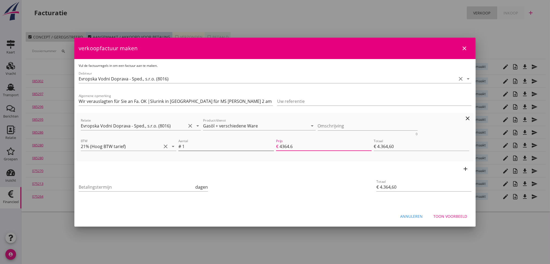
type input "4364.61"
type input "€ 4.364,61"
type input "4364.61"
click at [116, 188] on input "Betalingstermijn" at bounding box center [136, 187] width 115 height 9
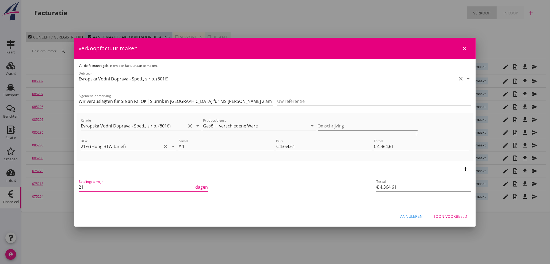
type input "21"
click at [452, 217] on div "Toon voorbeeld" at bounding box center [450, 217] width 34 height 6
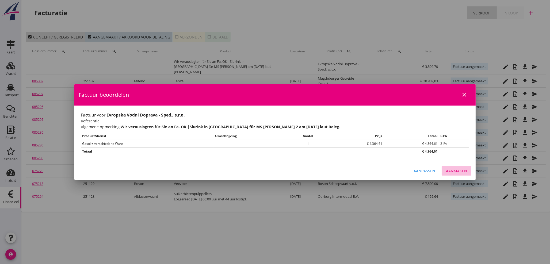
click at [453, 171] on div "Aanmaken" at bounding box center [456, 171] width 21 height 6
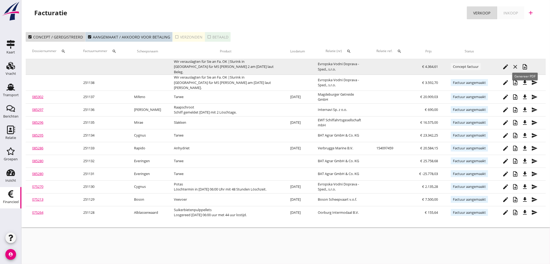
click at [525, 67] on icon "note_add" at bounding box center [524, 67] width 6 height 6
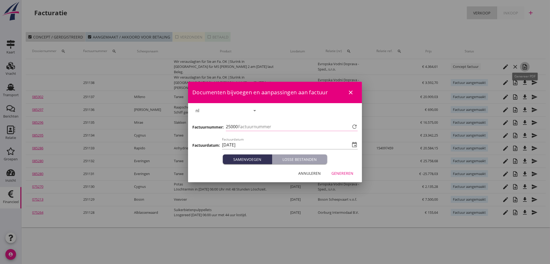
type input "1139"
click at [350, 175] on div "Genereren" at bounding box center [342, 174] width 22 height 6
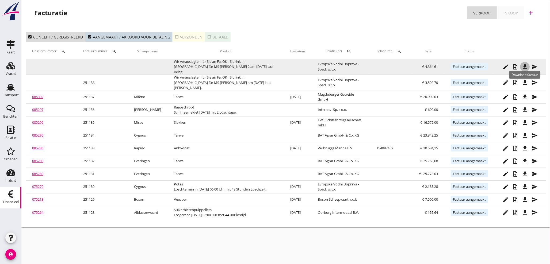
click at [527, 66] on icon "file_download" at bounding box center [524, 67] width 6 height 6
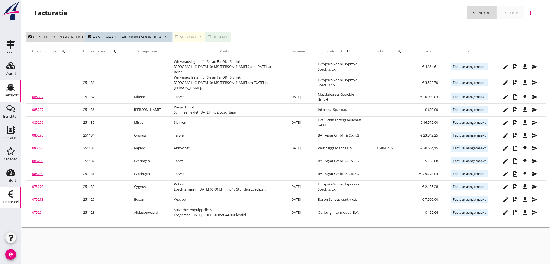
click at [11, 90] on use at bounding box center [10, 87] width 9 height 7
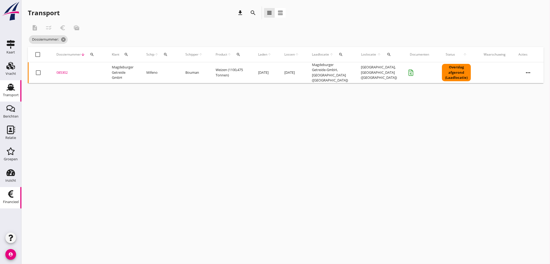
click at [9, 198] on div "Financieel" at bounding box center [11, 201] width 16 height 7
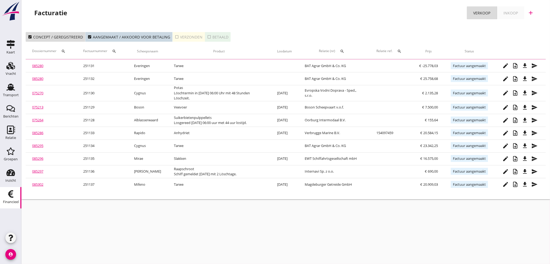
click at [530, 14] on icon "add" at bounding box center [530, 13] width 6 height 6
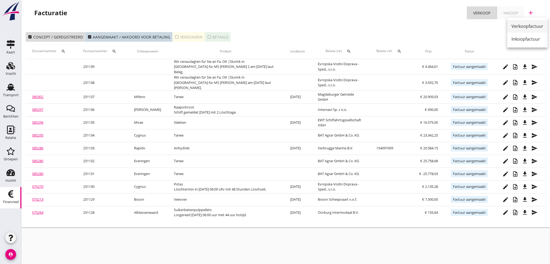
click at [518, 27] on div "Verkoopfactuur" at bounding box center [527, 26] width 32 height 6
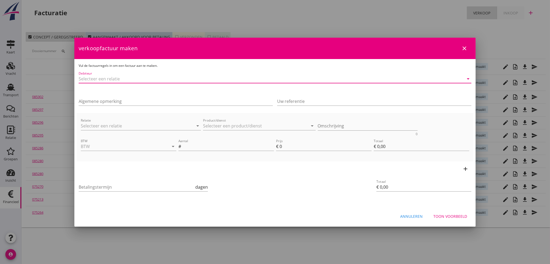
click at [163, 79] on input "Debiteur" at bounding box center [267, 79] width 377 height 9
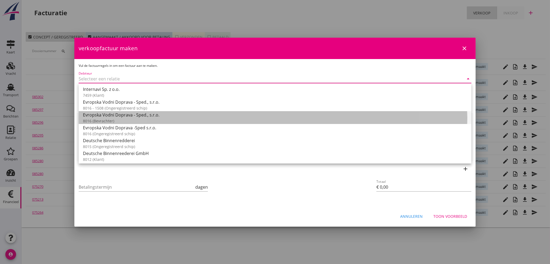
click at [142, 113] on div "Evropska Vodni Doprava - Sped., s.r.o." at bounding box center [275, 115] width 384 height 6
type input "Evropska Vodni Doprava - Sped., s.r.o. (8016)"
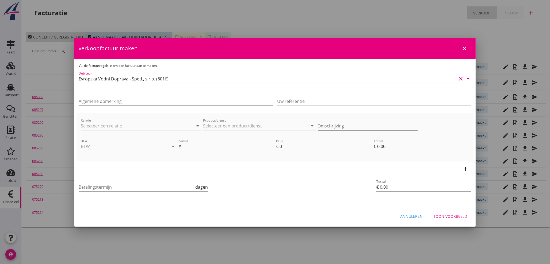
click at [144, 103] on input "Algemene opmerking" at bounding box center [176, 101] width 194 height 9
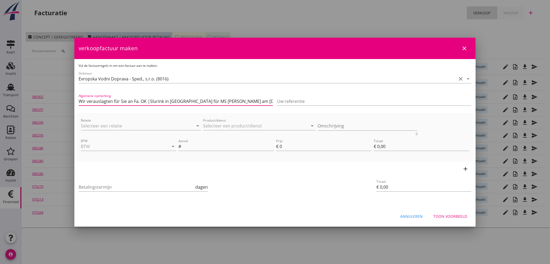
drag, startPoint x: 219, startPoint y: 101, endPoint x: 199, endPoint y: 98, distance: 20.2
click at [199, 98] on input "Wir verauslagten für Sie an Fa. OK |Slurink in Lobith für MS Alessandro am 18.0…" at bounding box center [176, 101] width 194 height 9
type input "Wir verauslagten für Sie an Fa. OK |Slurink in Lobith für MS Vera am 14.08.25 l…"
click at [126, 125] on input "Relatie" at bounding box center [133, 126] width 105 height 9
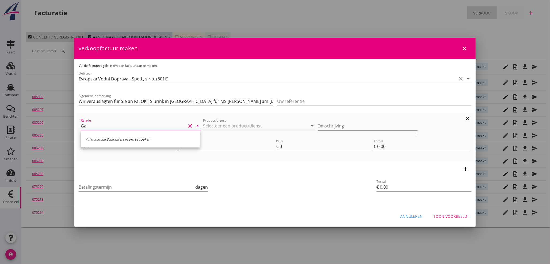
type input "G"
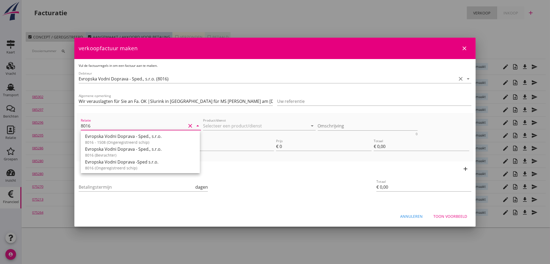
click at [129, 150] on div "Evropska Vodni Doprava - Sped., s.r.o." at bounding box center [140, 149] width 110 height 6
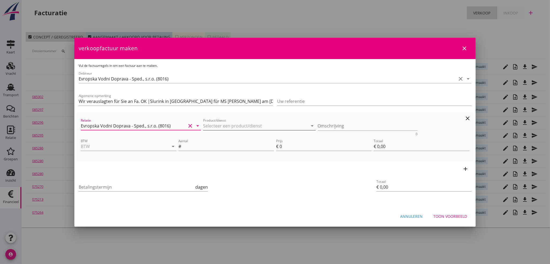
type input "Evropska Vodni Doprava - Sped., s.r.o. (8016)"
click at [226, 128] on input "Product/dienst" at bounding box center [255, 126] width 105 height 9
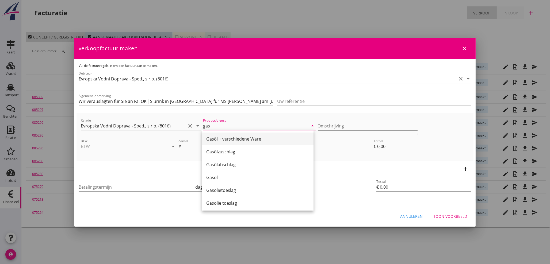
click at [227, 139] on div "Gasöl + verschiedene Ware" at bounding box center [257, 139] width 103 height 6
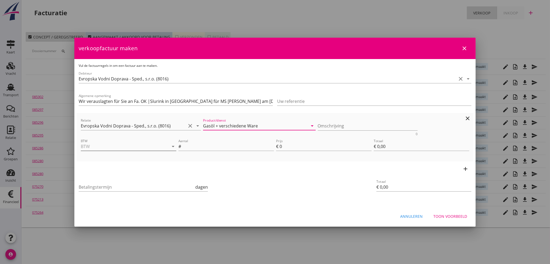
type input "Gasöl + verschiedene Ware"
click at [111, 146] on input "BTW" at bounding box center [121, 146] width 80 height 9
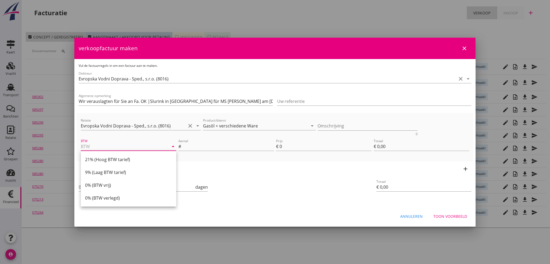
drag, startPoint x: 114, startPoint y: 162, endPoint x: 206, endPoint y: 157, distance: 92.1
click at [115, 161] on div "21% (Hoog BTW tarief)" at bounding box center [128, 159] width 87 height 6
type input "21% (Hoog BTW tarief)"
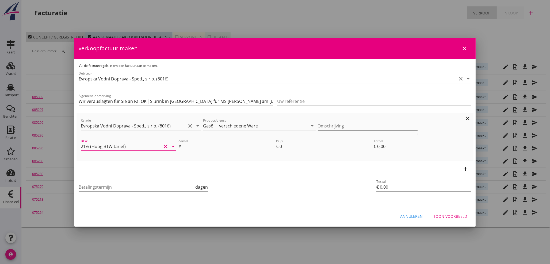
click at [250, 146] on input "Aantal" at bounding box center [228, 146] width 92 height 9
type input "1"
type input "3"
type input "€ 3,00"
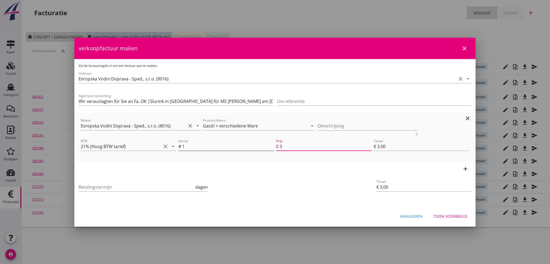
type input "38"
type input "€ 38,00"
type input "381"
type input "€ 381,00"
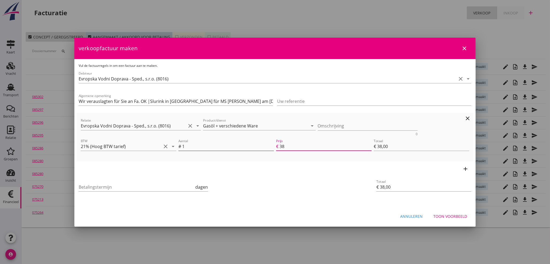
type input "€ 381,00"
type input "3816"
type input "€ 3.816,00"
type input "€ 0,00"
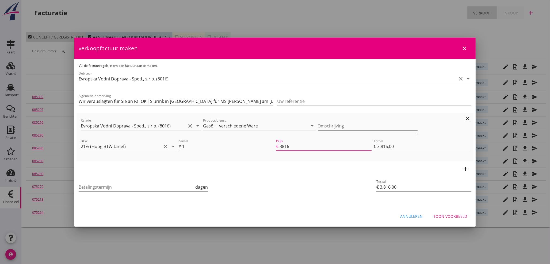
type input "€ 0,00"
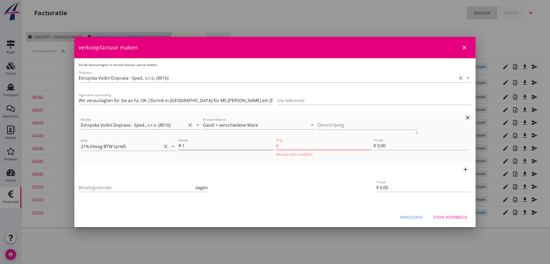
type input "3816.0"
type input "€ 3.816,00"
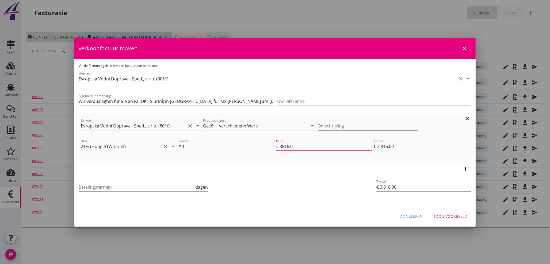
type input "3816.07"
type input "€ 3.816,07"
type input "3816.07"
click at [99, 186] on input "Betalingstermijn" at bounding box center [136, 187] width 115 height 9
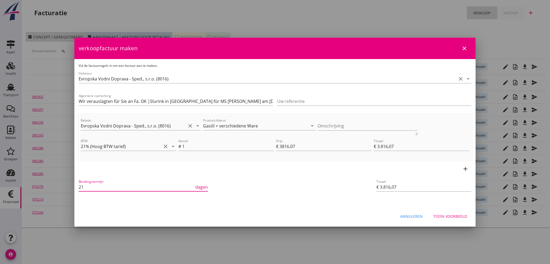
type input "21"
click at [460, 218] on div "Toon voorbeeld" at bounding box center [450, 217] width 34 height 6
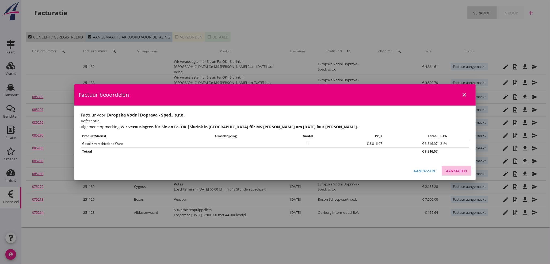
click at [456, 169] on div "Aanmaken" at bounding box center [456, 171] width 21 height 6
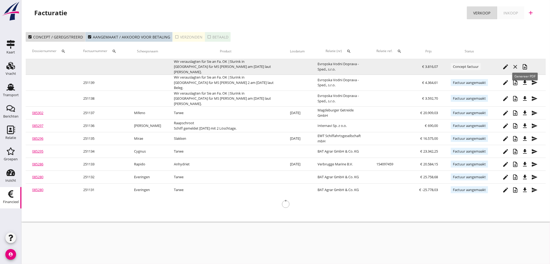
click at [526, 64] on icon "note_add" at bounding box center [524, 67] width 6 height 6
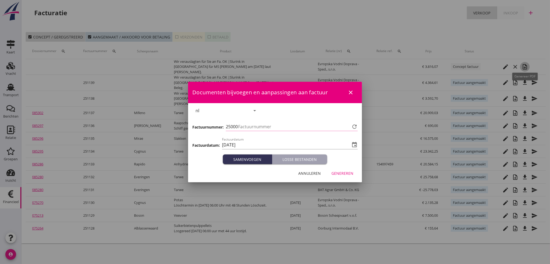
type input "1140"
click at [350, 174] on div "Genereren" at bounding box center [342, 174] width 22 height 6
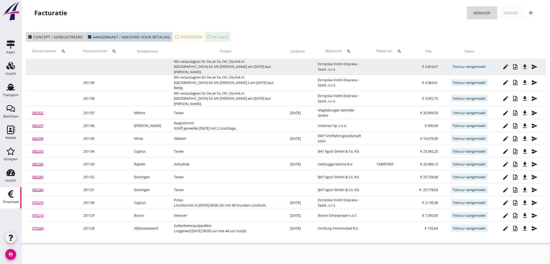
click at [526, 66] on icon "file_download" at bounding box center [524, 67] width 6 height 6
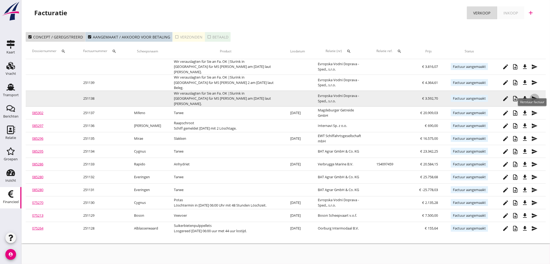
click at [536, 95] on icon "send" at bounding box center [534, 98] width 6 height 6
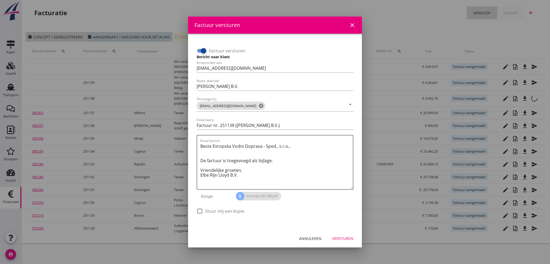
click at [202, 52] on div at bounding box center [203, 50] width 9 height 9
checkbox input "false"
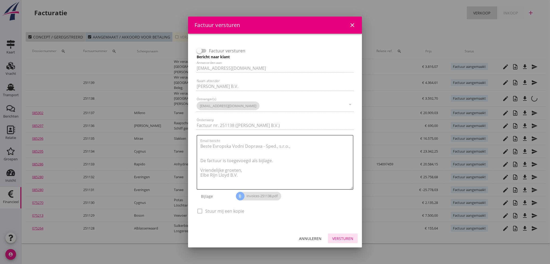
click at [343, 237] on div "Versturen" at bounding box center [342, 239] width 21 height 6
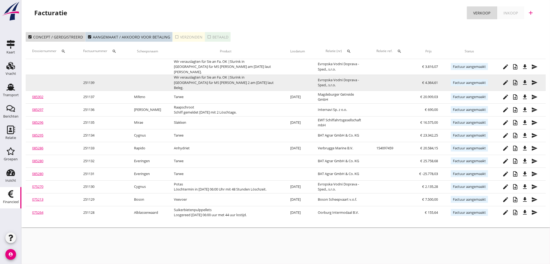
click at [536, 79] on icon "send" at bounding box center [534, 82] width 6 height 6
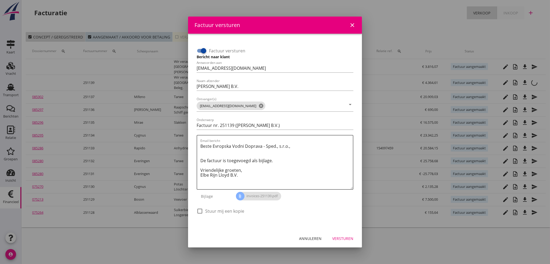
click at [201, 52] on div at bounding box center [203, 50] width 9 height 9
checkbox input "false"
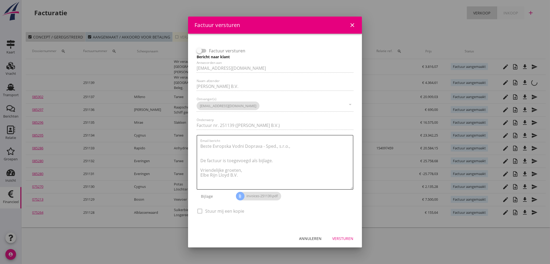
click at [347, 236] on div "Versturen" at bounding box center [342, 239] width 21 height 6
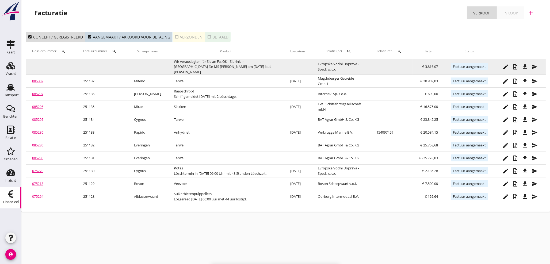
click at [536, 67] on icon "send" at bounding box center [534, 67] width 6 height 6
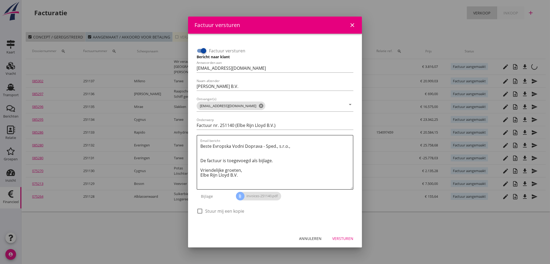
click at [199, 52] on input "Factuur versturen" at bounding box center [201, 51] width 10 height 6
checkbox input "false"
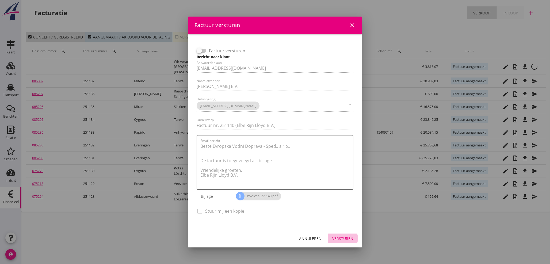
click at [343, 238] on div "Versturen" at bounding box center [342, 239] width 21 height 6
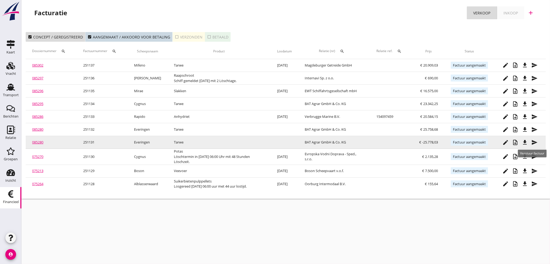
click at [532, 142] on icon "send" at bounding box center [534, 142] width 6 height 6
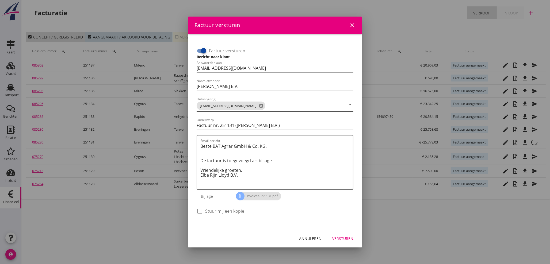
drag, startPoint x: 199, startPoint y: 106, endPoint x: 235, endPoint y: 106, distance: 35.8
click at [235, 106] on span "rechnung.agrar@bat-agrar.de cancel" at bounding box center [230, 106] width 69 height 9
click at [199, 212] on div at bounding box center [199, 211] width 9 height 9
checkbox input "true"
drag, startPoint x: 235, startPoint y: 70, endPoint x: 176, endPoint y: 63, distance: 59.1
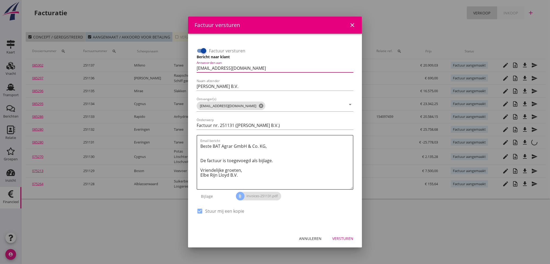
click at [176, 63] on div "Factuur versturen close Factuur versturen Bericht naar klant Antwoorden aan boe…" at bounding box center [275, 132] width 550 height 264
click at [258, 106] on icon "cancel" at bounding box center [260, 105] width 5 height 5
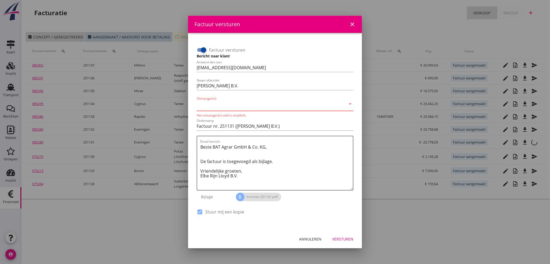
click at [219, 106] on input "Ontvanger(s)" at bounding box center [270, 105] width 149 height 9
paste input "boekhouding@elberijnlloyd.nl"
type input "boekhouding@elberijnlloyd.nl"
click at [346, 237] on div "Versturen" at bounding box center [342, 239] width 21 height 6
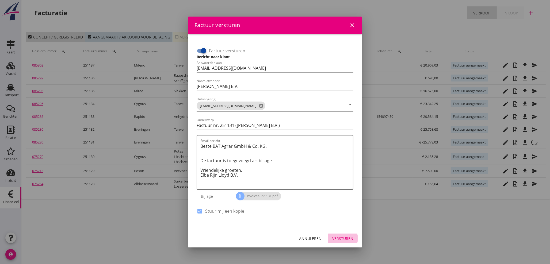
click at [347, 237] on div "Versturen" at bounding box center [342, 239] width 21 height 6
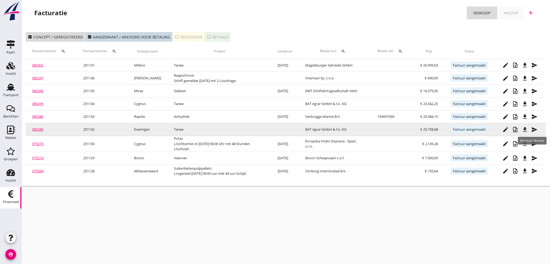
click at [534, 131] on icon "send" at bounding box center [534, 129] width 6 height 6
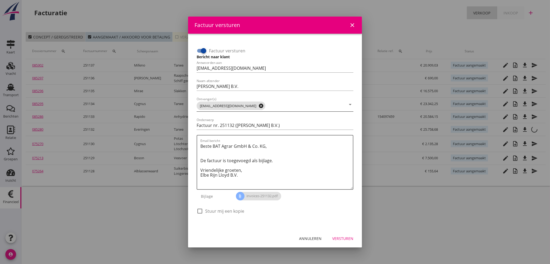
click at [258, 106] on icon "cancel" at bounding box center [260, 105] width 5 height 5
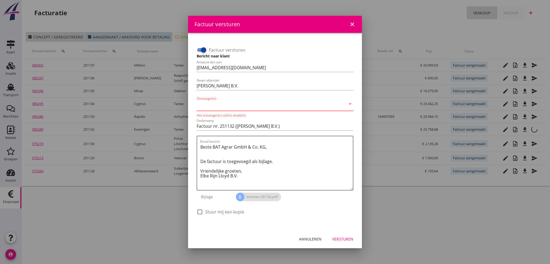
paste input "boekhouding@elberijnlloyd.nl"
type input "boekhouding@elberijnlloyd.nl"
click at [201, 211] on div at bounding box center [199, 211] width 9 height 9
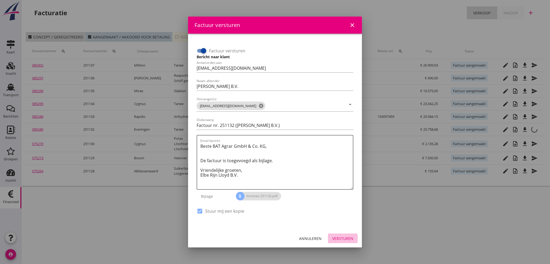
click at [342, 238] on div "Versturen" at bounding box center [342, 239] width 21 height 6
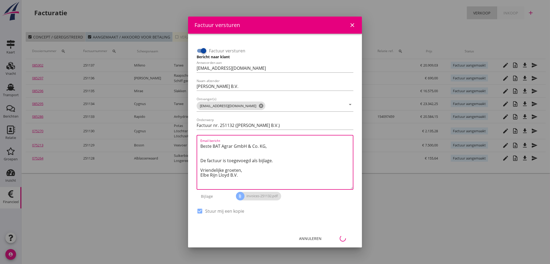
drag, startPoint x: 268, startPoint y: 176, endPoint x: 433, endPoint y: 217, distance: 169.9
click at [433, 218] on div at bounding box center [275, 132] width 550 height 264
click at [410, 225] on div at bounding box center [275, 132] width 550 height 264
click at [354, 24] on icon "close" at bounding box center [352, 25] width 6 height 6
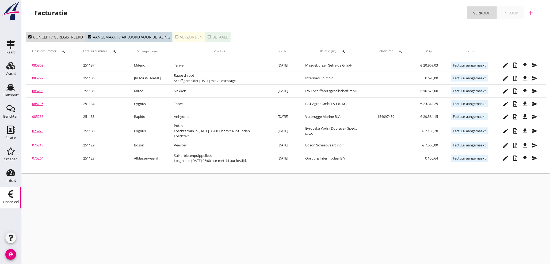
click at [313, 194] on div "cancel You are impersonating another user. Facturatie Verkoop Inkoop add check_…" at bounding box center [285, 132] width 528 height 264
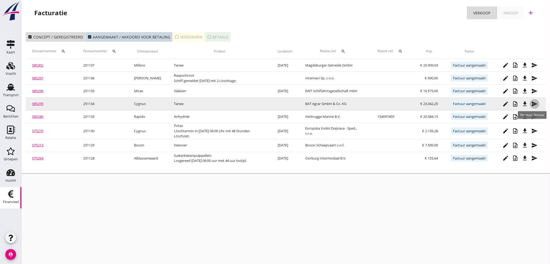
click at [533, 103] on icon "send" at bounding box center [534, 104] width 6 height 6
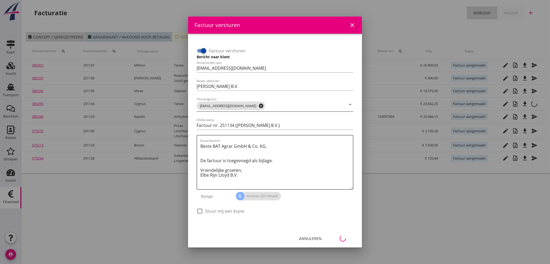
click at [258, 106] on icon "cancel" at bounding box center [260, 105] width 5 height 5
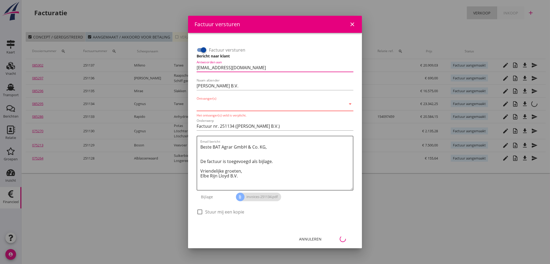
drag, startPoint x: 247, startPoint y: 67, endPoint x: 137, endPoint y: 65, distance: 109.9
click at [137, 65] on div "Factuur versturen close Factuur versturen Bericht naar klant Antwoorden aan boe…" at bounding box center [275, 132] width 550 height 264
click at [222, 105] on input "Ontvanger(s)" at bounding box center [270, 105] width 149 height 9
paste input "boekhouding@elberijnlloyd.nl"
click at [202, 212] on div at bounding box center [199, 211] width 9 height 9
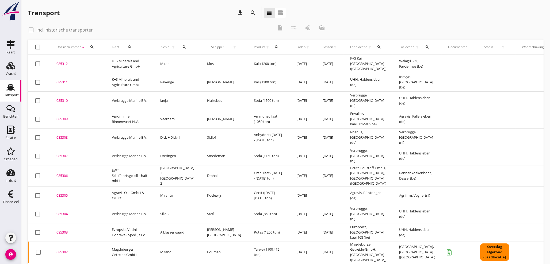
click at [92, 48] on icon "search" at bounding box center [92, 47] width 4 height 4
click at [93, 61] on input "Zoeken op dossiernummer..." at bounding box center [117, 62] width 56 height 9
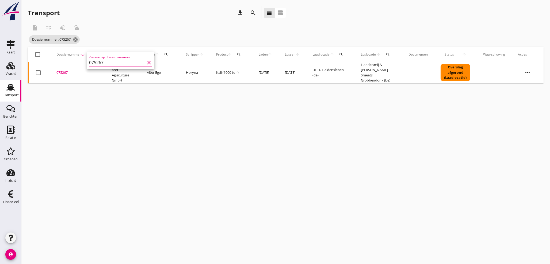
type input "075267"
click at [67, 72] on div "075267" at bounding box center [77, 72] width 43 height 5
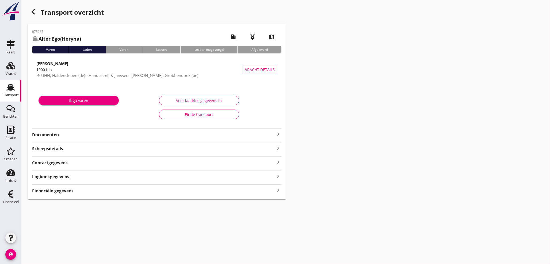
click at [278, 192] on icon "keyboard_arrow_right" at bounding box center [278, 190] width 6 height 7
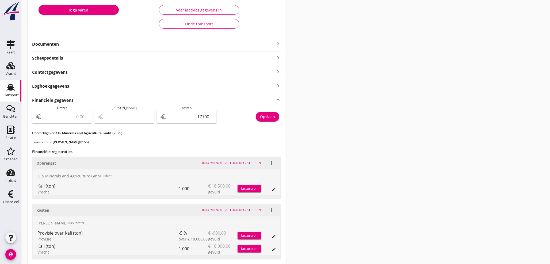
scroll to position [81, 0]
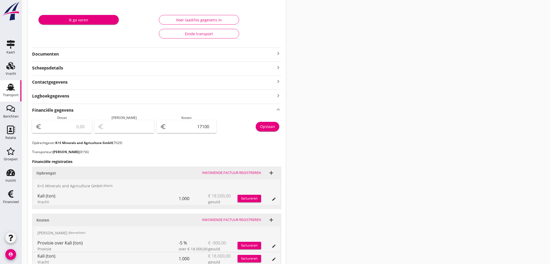
click at [279, 54] on icon "keyboard_arrow_right" at bounding box center [278, 53] width 6 height 6
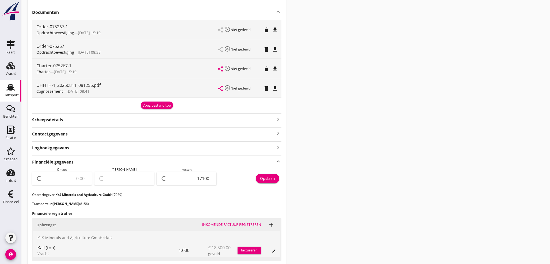
scroll to position [130, 0]
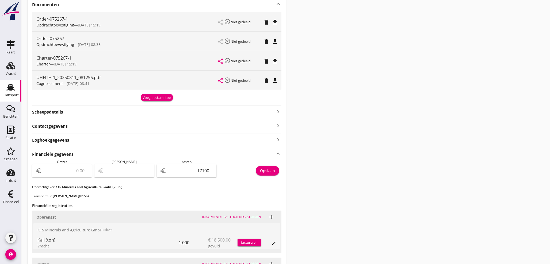
drag, startPoint x: 484, startPoint y: 130, endPoint x: 460, endPoint y: 138, distance: 26.0
click at [483, 131] on div "Transport overzicht 075267 Alter Ego (Horyna) local_gas_station emergency_share…" at bounding box center [285, 107] width 528 height 475
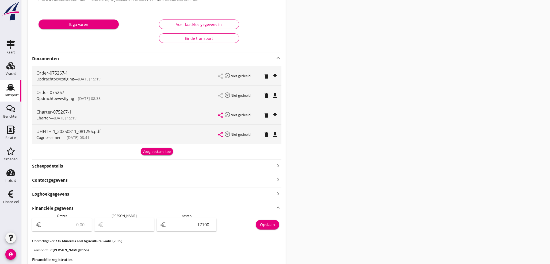
scroll to position [75, 0]
click at [12, 93] on div "Transport" at bounding box center [11, 94] width 16 height 7
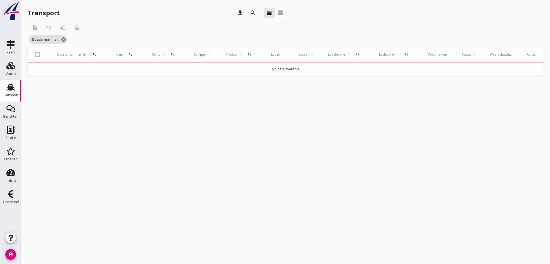
click at [92, 53] on icon "search" at bounding box center [94, 54] width 4 height 4
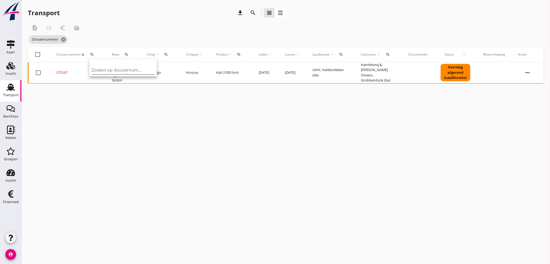
click at [101, 68] on input "Zoeken op dossiernummer..." at bounding box center [119, 70] width 56 height 9
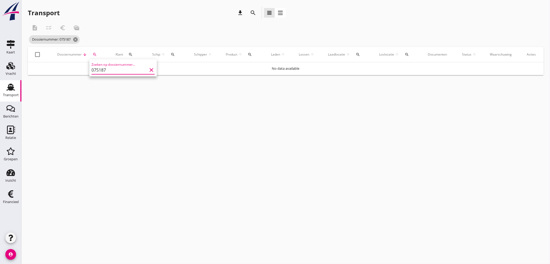
type input "075187"
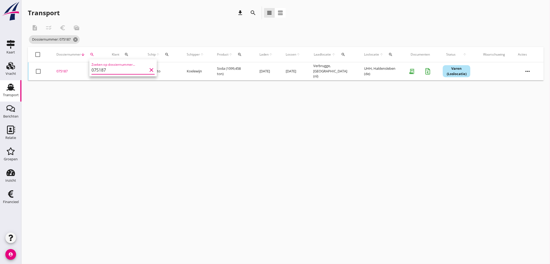
click at [63, 71] on div "075187" at bounding box center [77, 71] width 43 height 5
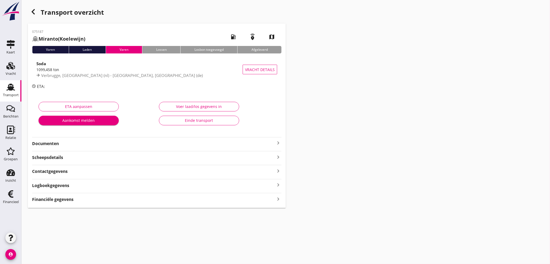
click at [64, 202] on strong "Financiële gegevens" at bounding box center [52, 199] width 41 height 6
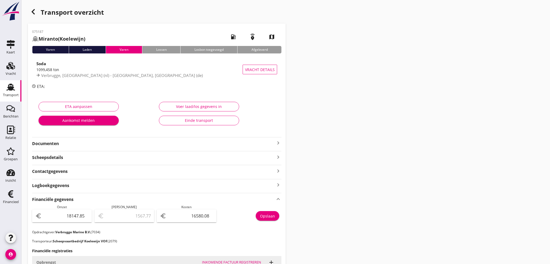
click at [34, 12] on icon "button" at bounding box center [33, 12] width 6 height 6
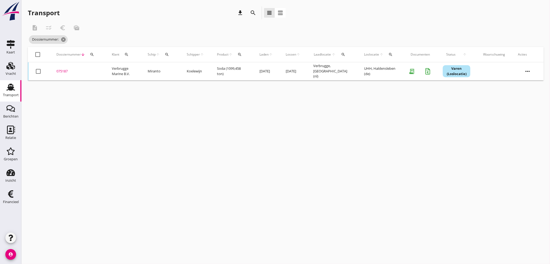
click at [93, 53] on icon "search" at bounding box center [92, 54] width 4 height 4
click at [97, 73] on input "Zoeken op dossiernummer..." at bounding box center [117, 70] width 56 height 9
type input "085284"
click at [63, 70] on div "085284" at bounding box center [77, 71] width 43 height 5
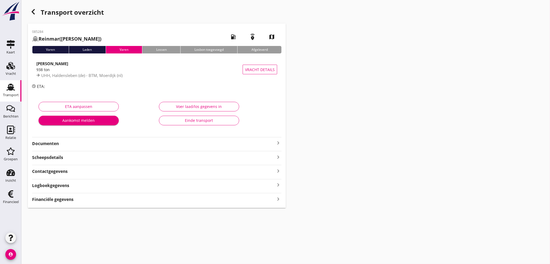
click at [79, 201] on div "Financiële gegevens keyboard_arrow_right" at bounding box center [156, 198] width 249 height 7
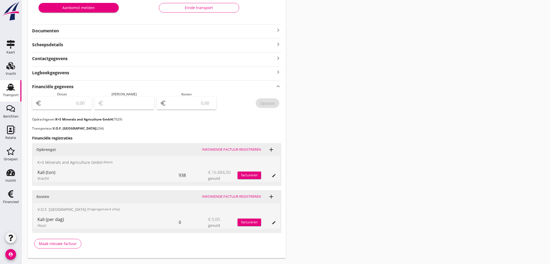
scroll to position [126, 0]
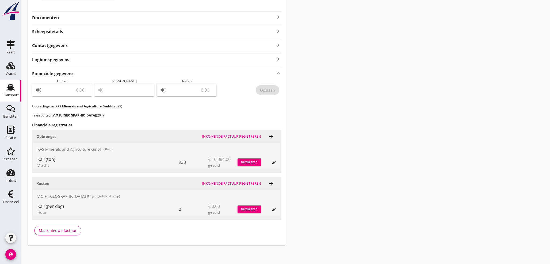
click at [242, 135] on div "Inkomende factuur registreren" at bounding box center [231, 136] width 59 height 5
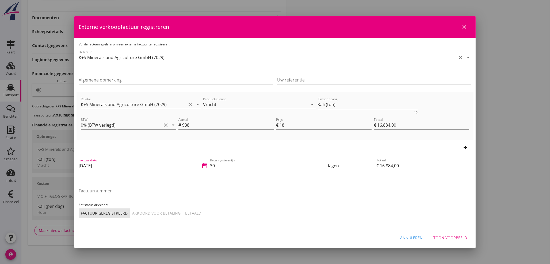
click at [114, 164] on input "18-08-2025" at bounding box center [140, 165] width 122 height 9
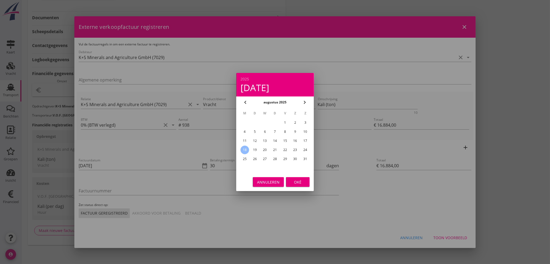
click at [285, 138] on div "15" at bounding box center [285, 141] width 9 height 9
type input "15-08-2025"
click at [297, 183] on div "Oké" at bounding box center [297, 182] width 15 height 6
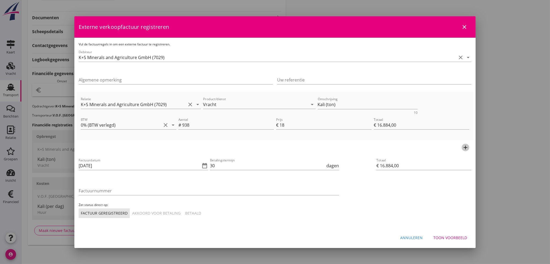
click at [466, 147] on icon "add" at bounding box center [465, 147] width 6 height 6
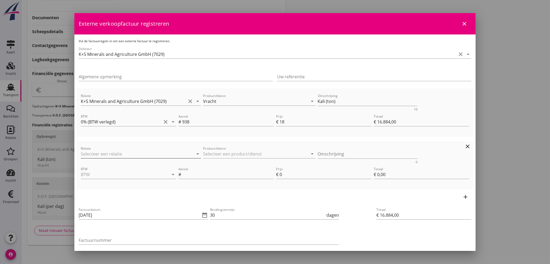
click at [95, 156] on input "Relatie" at bounding box center [133, 154] width 105 height 9
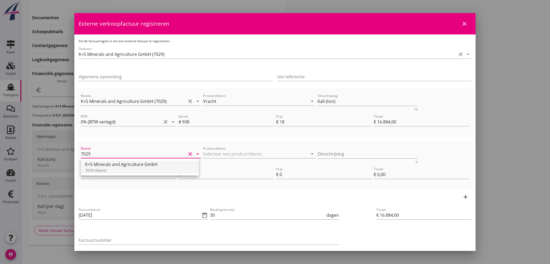
drag, startPoint x: 103, startPoint y: 169, endPoint x: 168, endPoint y: 167, distance: 64.7
click at [104, 168] on div "7029 (Klant)" at bounding box center [139, 171] width 109 height 6
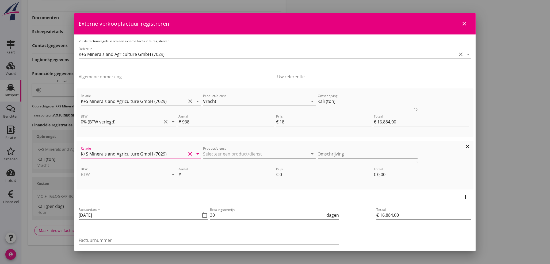
type input "K+S Minerals and Agriculture GmbH (7029)"
click at [219, 153] on input "Product/dienst" at bounding box center [255, 154] width 105 height 9
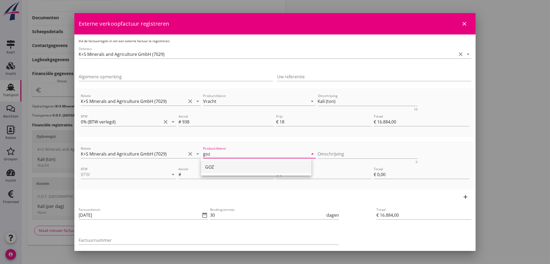
click at [211, 168] on div "GOZ" at bounding box center [256, 167] width 102 height 6
type input "GOZ"
click at [106, 176] on input "BTW" at bounding box center [121, 174] width 80 height 9
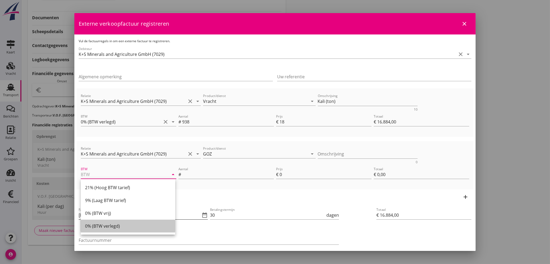
drag, startPoint x: 103, startPoint y: 224, endPoint x: 114, endPoint y: 219, distance: 11.9
click at [104, 224] on div "0% (BTW verlegd)" at bounding box center [128, 226] width 86 height 6
type input "0% (BTW verlegd)"
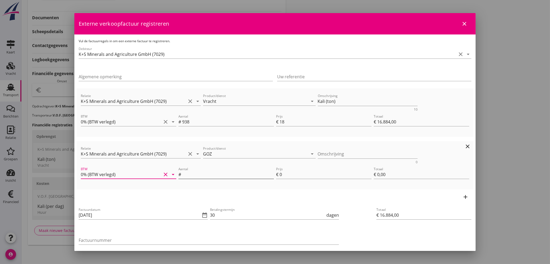
click at [216, 175] on input "Aantal" at bounding box center [228, 174] width 92 height 9
type input "1"
type input "€ 16.890,00"
type input "6"
type input "€ 6,00"
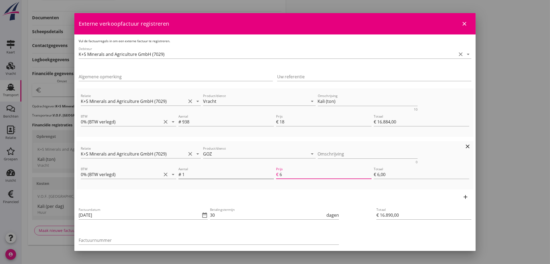
type input "€ 16.951,00"
type input "67"
type input "€ 67,00"
type input "€ 17.563,00"
type input "679"
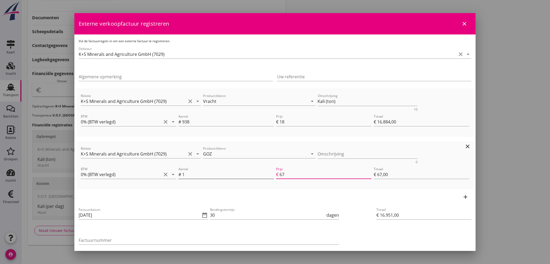
type input "€ 679,00"
type input "€ 16.884,00"
type input "€ 0,00"
type input "€ 17.563,10"
type input "679.1"
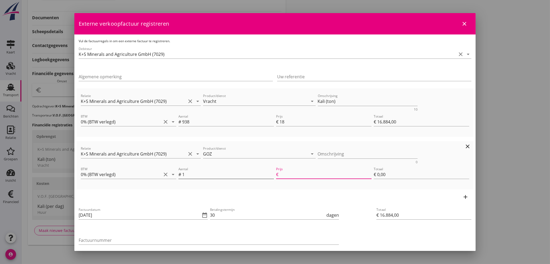
type input "€ 679,10"
type input "679.16"
type input "€ 17.563,16"
type input "€ 679,16"
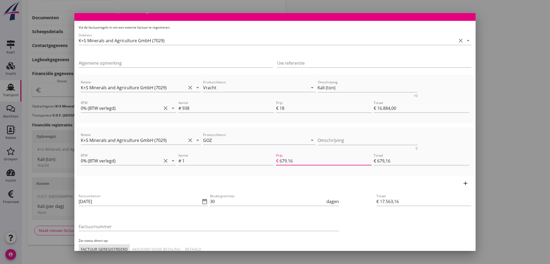
scroll to position [46, 0]
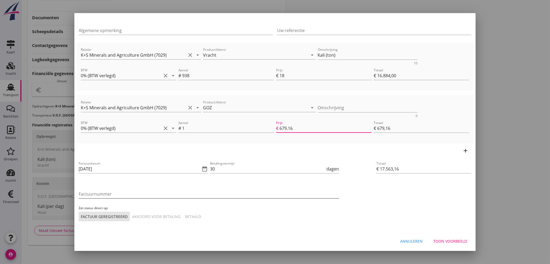
type input "679.16"
click at [108, 194] on input "Factuurnummer" at bounding box center [209, 194] width 260 height 9
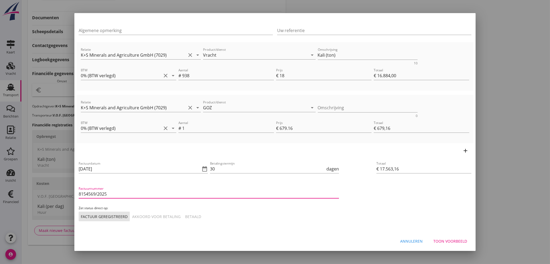
type input "8154569/2025"
click at [195, 216] on div "Betaald" at bounding box center [193, 217] width 16 height 6
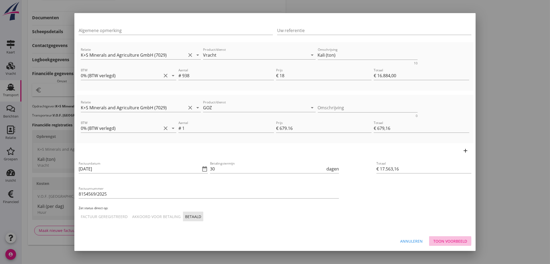
drag, startPoint x: 453, startPoint y: 240, endPoint x: 436, endPoint y: 239, distance: 16.6
click at [453, 239] on div "Toon voorbeeld" at bounding box center [450, 241] width 34 height 6
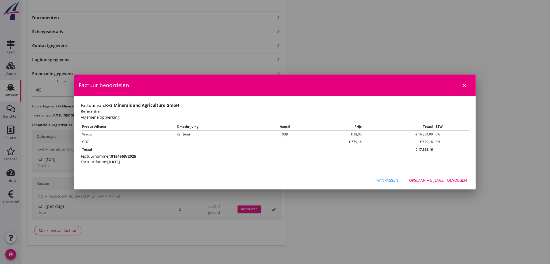
scroll to position [0, 0]
click at [454, 181] on div "Opslaan + bijlage toevoegen" at bounding box center [438, 181] width 58 height 6
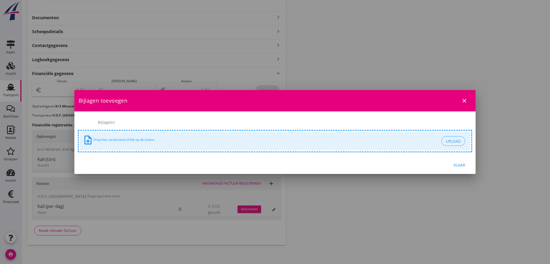
click at [460, 164] on div "Klaar" at bounding box center [459, 165] width 15 height 6
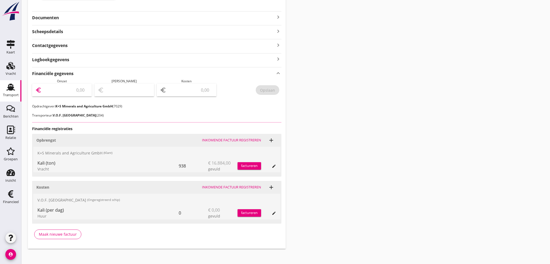
click at [57, 86] on input "number" at bounding box center [66, 90] width 46 height 9
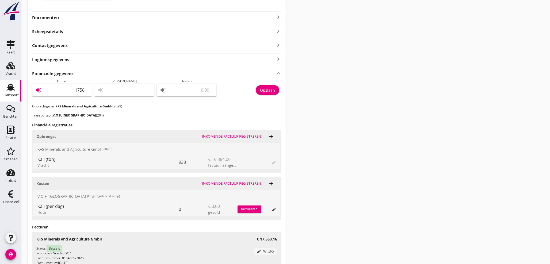
type input "17563"
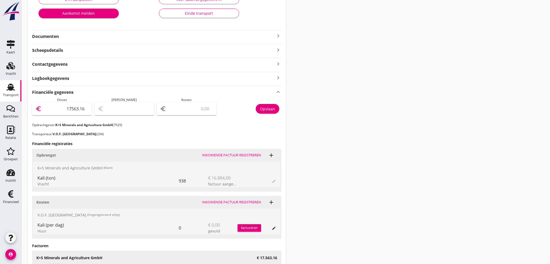
scroll to position [106, 0]
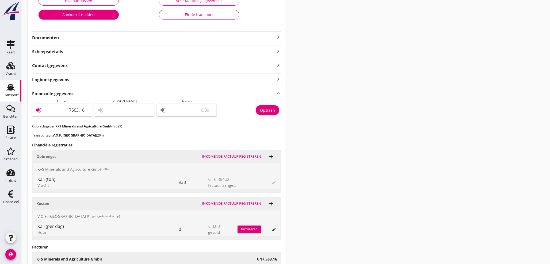
type input "17563.16"
click at [260, 111] on div "Opslaan" at bounding box center [267, 110] width 15 height 6
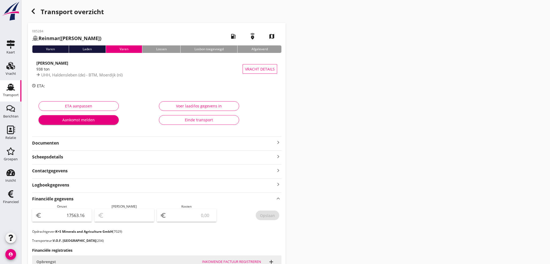
scroll to position [0, 0]
click at [36, 11] on icon "button" at bounding box center [33, 12] width 6 height 6
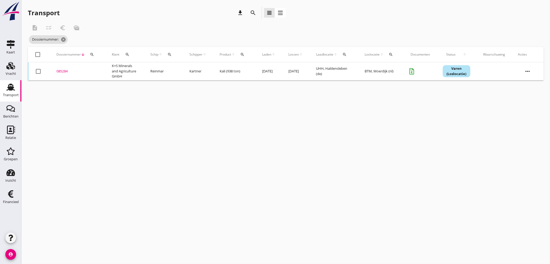
click at [92, 54] on icon "search" at bounding box center [92, 54] width 4 height 4
drag, startPoint x: 96, startPoint y: 71, endPoint x: 95, endPoint y: 66, distance: 5.2
click at [95, 68] on input "Zoeken op dossiernummer..." at bounding box center [117, 70] width 56 height 9
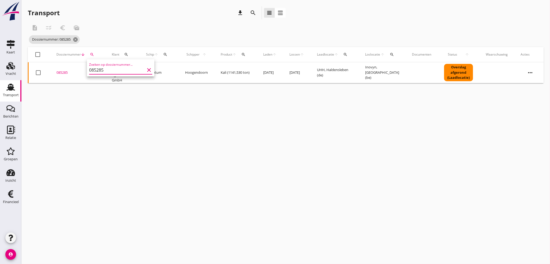
type input "085285"
click at [64, 72] on div "085285" at bounding box center [77, 72] width 43 height 5
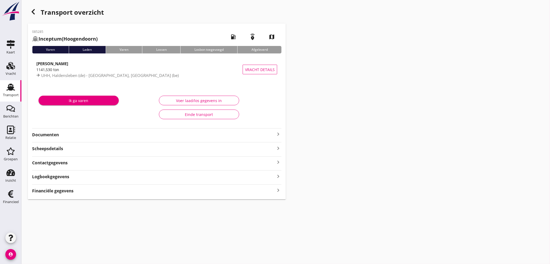
click at [279, 191] on icon "keyboard_arrow_right" at bounding box center [278, 190] width 6 height 7
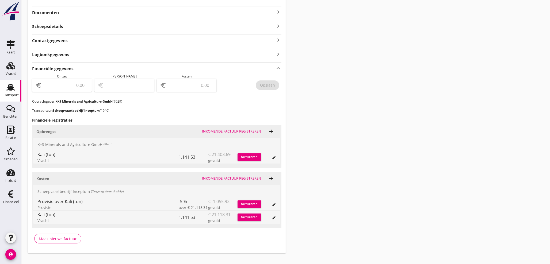
scroll to position [130, 0]
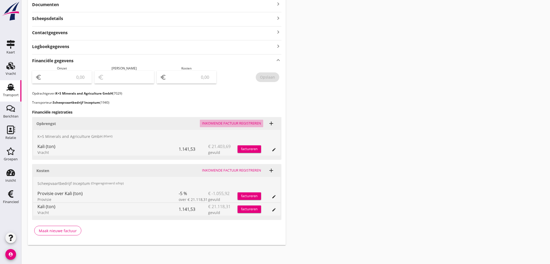
click at [242, 123] on div "Inkomende factuur registreren" at bounding box center [231, 123] width 59 height 5
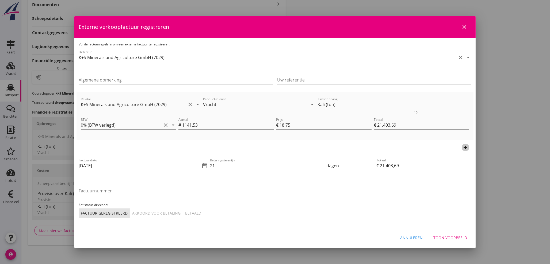
click at [465, 147] on icon "add" at bounding box center [465, 147] width 6 height 6
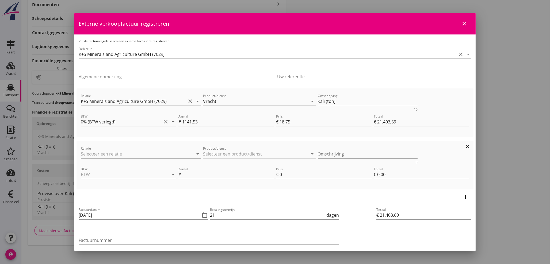
click at [108, 155] on input "Relatie" at bounding box center [133, 154] width 105 height 9
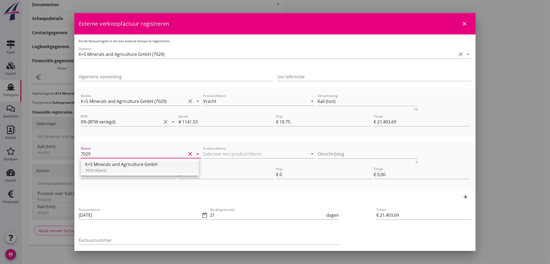
click at [115, 167] on div "K+S Minerals and Agriculture GmbH" at bounding box center [139, 164] width 109 height 6
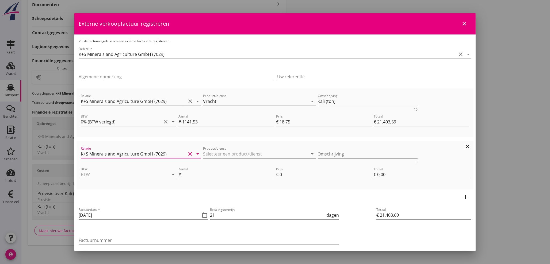
type input "K+S Minerals and Agriculture GmbH (7029)"
click at [212, 154] on input "Product/dienst" at bounding box center [255, 154] width 105 height 9
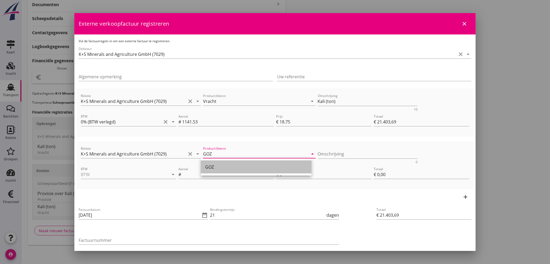
click at [211, 166] on div "GOZ" at bounding box center [256, 167] width 102 height 6
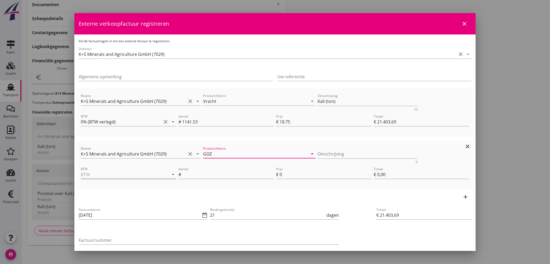
type input "GOZ"
click at [84, 172] on input "BTW" at bounding box center [121, 174] width 80 height 9
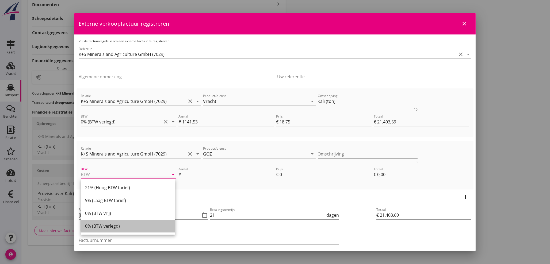
drag, startPoint x: 106, startPoint y: 227, endPoint x: 167, endPoint y: 197, distance: 67.8
click at [107, 227] on div "0% (BTW verlegd)" at bounding box center [128, 226] width 86 height 6
type input "0% (BTW verlegd)"
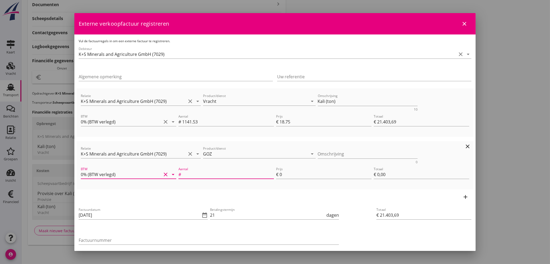
click at [205, 177] on input "Aantal" at bounding box center [228, 174] width 92 height 9
type input "1"
type input "€ 21.411,69"
type input "8"
type input "€ 8,00"
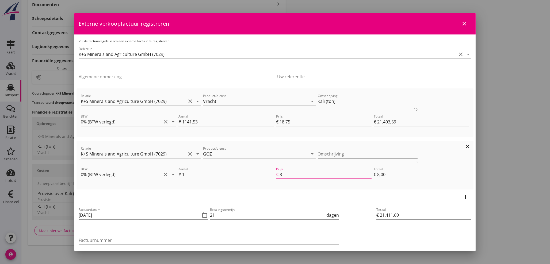
type input "€ 21.486,69"
type input "83"
type input "€ 83,00"
type input "€ 22.238,69"
type input "835"
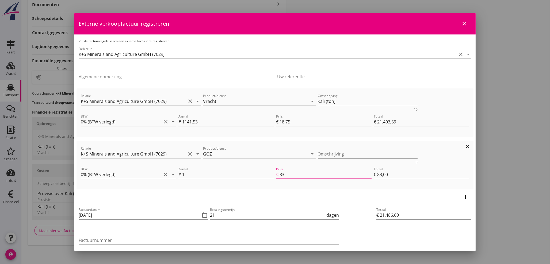
type input "€ 835,00"
type input "€ 21.403,69"
type input "€ 0,00"
type input "€ 22.239,49"
type input "835.8"
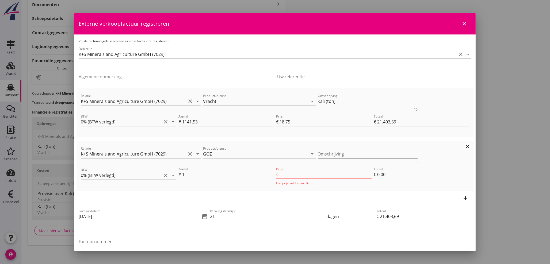
type input "€ 835,80"
type input "€ 22.239,50"
type input "835.81"
type input "€ 835,81"
type input "835.81"
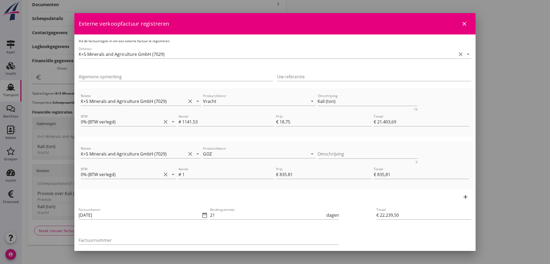
click at [206, 214] on div "Factuurdatum 18-08-2025 date_range" at bounding box center [143, 218] width 131 height 25
click at [204, 215] on icon "date_range" at bounding box center [204, 215] width 6 height 6
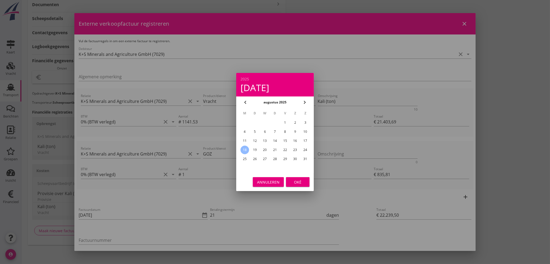
click at [285, 140] on div "15" at bounding box center [285, 141] width 9 height 9
type input "15-08-2025"
click at [299, 183] on div "Oké" at bounding box center [297, 182] width 15 height 6
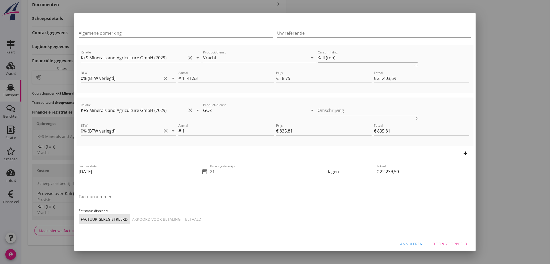
scroll to position [46, 0]
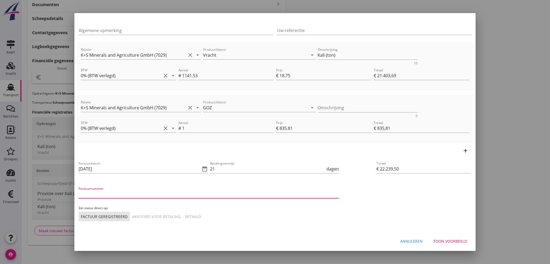
click at [135, 196] on input "Factuurnummer" at bounding box center [209, 194] width 260 height 9
type input "8154569/2025"
click at [193, 214] on div "Betaald" at bounding box center [193, 217] width 16 height 6
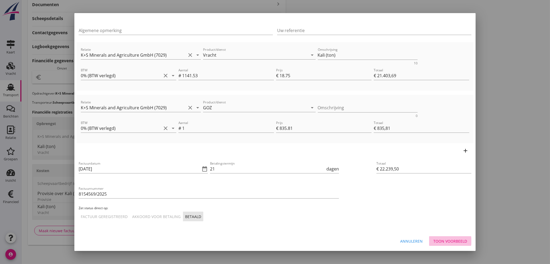
click at [442, 242] on div "Toon voorbeeld" at bounding box center [450, 241] width 34 height 6
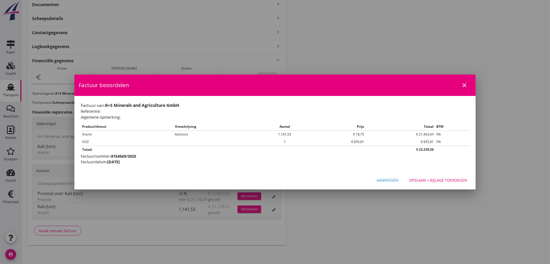
scroll to position [0, 0]
click at [462, 181] on div "Opslaan + bijlage toevoegen" at bounding box center [438, 181] width 58 height 6
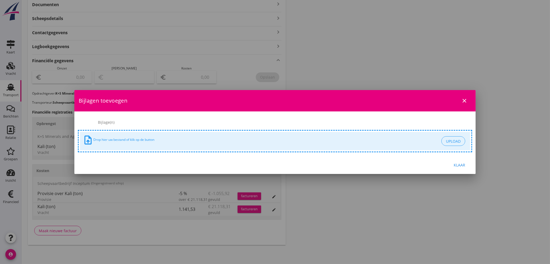
click at [462, 166] on div "Klaar" at bounding box center [459, 165] width 15 height 6
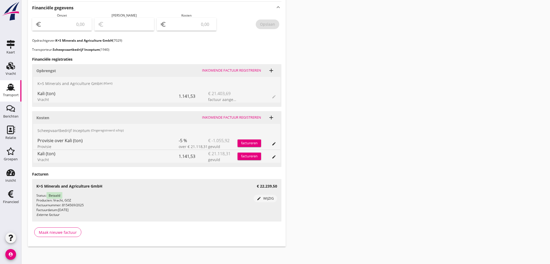
scroll to position [185, 0]
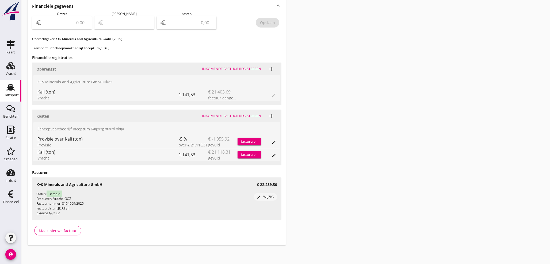
click at [65, 21] on input "number" at bounding box center [66, 22] width 46 height 9
type input "22239"
type input "22239.50"
click at [267, 23] on div "Opslaan" at bounding box center [267, 23] width 15 height 6
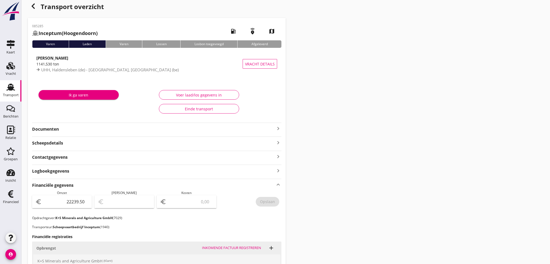
scroll to position [0, 0]
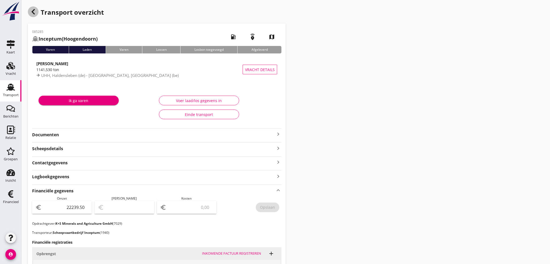
click at [33, 12] on icon "button" at bounding box center [33, 12] width 6 height 6
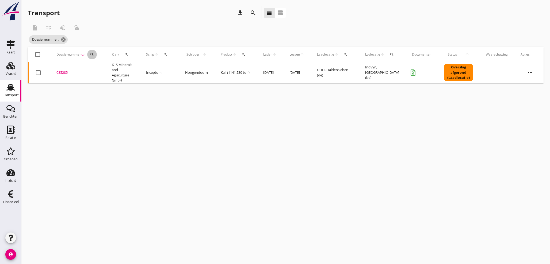
click at [92, 55] on icon "search" at bounding box center [92, 54] width 4 height 4
drag, startPoint x: 97, startPoint y: 69, endPoint x: 96, endPoint y: 67, distance: 3.0
click at [97, 69] on input "Zoeken op dossiernummer..." at bounding box center [117, 70] width 56 height 9
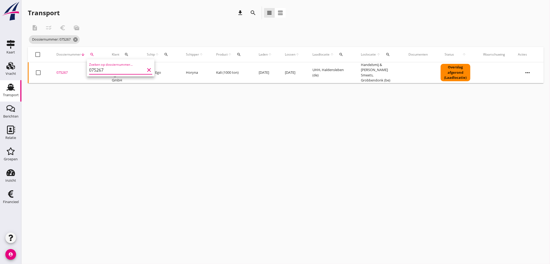
type input "075267"
click at [63, 73] on div "075267" at bounding box center [77, 72] width 43 height 5
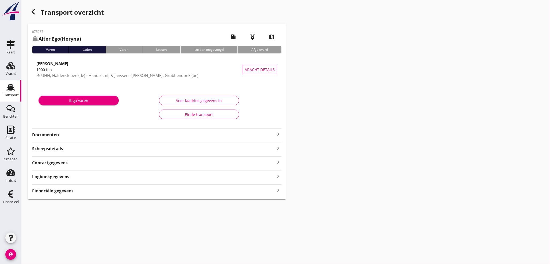
drag, startPoint x: 276, startPoint y: 189, endPoint x: 279, endPoint y: 192, distance: 4.2
click at [276, 190] on icon "keyboard_arrow_right" at bounding box center [278, 190] width 6 height 7
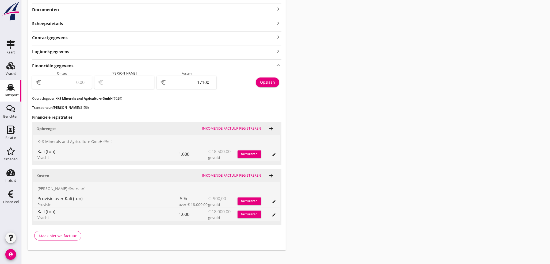
scroll to position [129, 0]
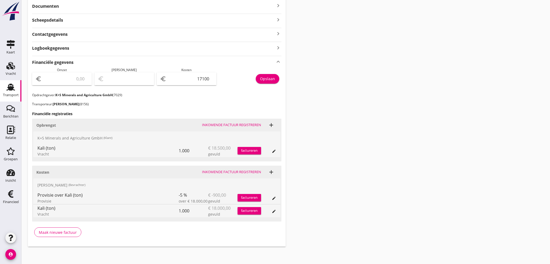
click at [257, 125] on div "Inkomende factuur registreren" at bounding box center [231, 124] width 59 height 5
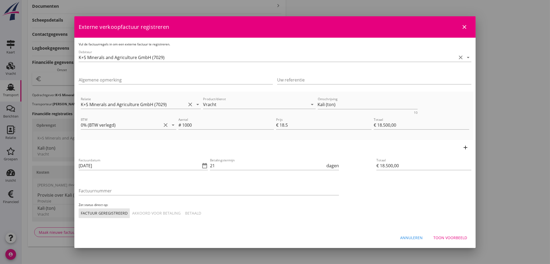
click at [120, 158] on div "Factuurdatum 18-08-2025 date_range" at bounding box center [143, 166] width 129 height 17
click at [206, 165] on icon "date_range" at bounding box center [204, 166] width 6 height 6
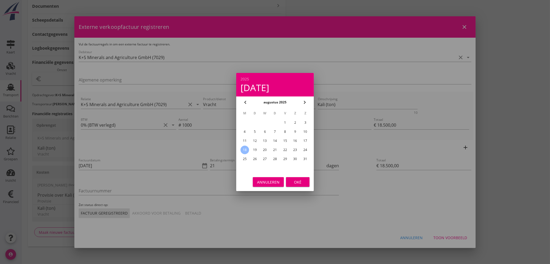
click at [284, 140] on div "15" at bounding box center [285, 141] width 9 height 9
type input "15-08-2025"
click at [296, 183] on div "Oké" at bounding box center [297, 182] width 15 height 6
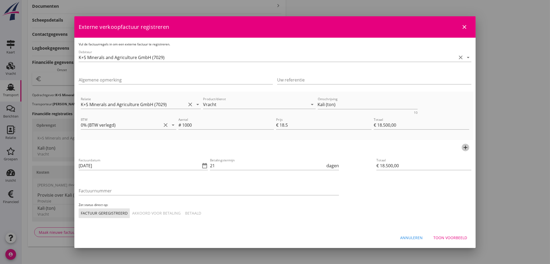
click at [467, 148] on icon "add" at bounding box center [465, 147] width 6 height 6
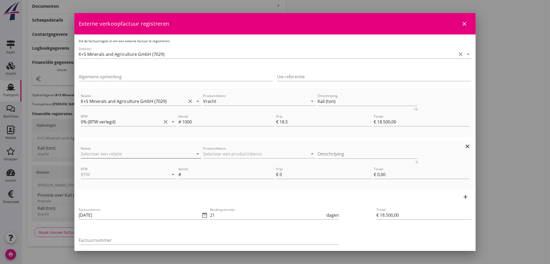
click at [116, 155] on input "Relatie" at bounding box center [133, 154] width 105 height 9
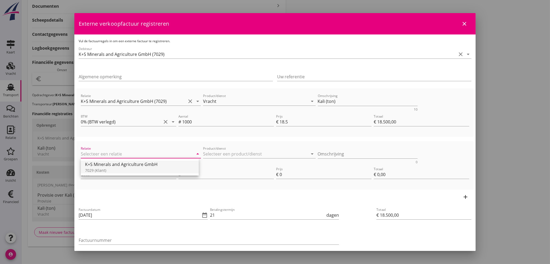
click at [122, 165] on div "K+S Minerals and Agriculture GmbH" at bounding box center [139, 164] width 109 height 6
type input "K+S Minerals and Agriculture GmbH (7029)"
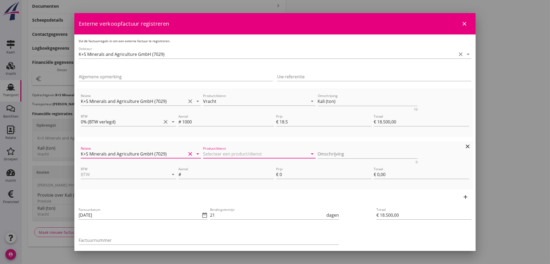
click at [222, 153] on input "Product/dienst" at bounding box center [255, 154] width 105 height 9
click at [214, 164] on div "GOZ" at bounding box center [256, 167] width 102 height 6
type input "GOZ"
click at [124, 178] on input "BTW" at bounding box center [121, 174] width 80 height 9
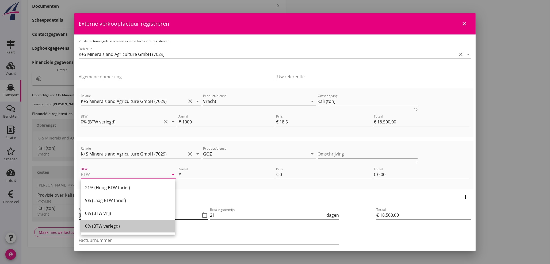
drag, startPoint x: 107, startPoint y: 223, endPoint x: 157, endPoint y: 213, distance: 51.1
click at [108, 223] on div "0% (BTW verlegd)" at bounding box center [128, 226] width 86 height 6
type input "0% (BTW verlegd)"
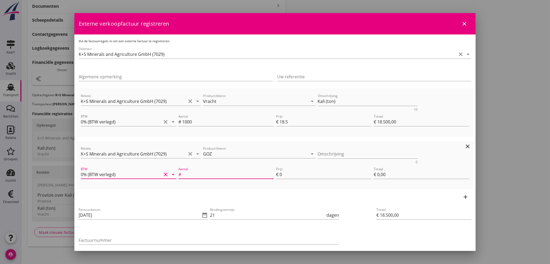
click at [217, 175] on input "Aantal" at bounding box center [228, 174] width 92 height 9
type input "1"
type input "€ 18.507,00"
type input "7"
type input "€ 7,00"
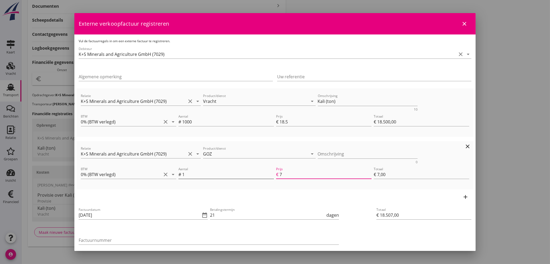
type input "€ 18.576,00"
type input "76"
type input "€ 76,00"
type input "€ 19.264,00"
type input "764"
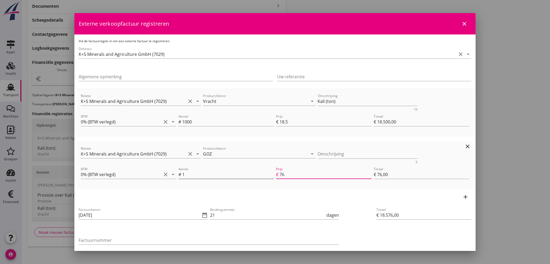
type input "€ 764,00"
type input "€ 18.500,00"
type input "€ 0,00"
type input "€ 19.264,00"
type input "764.0"
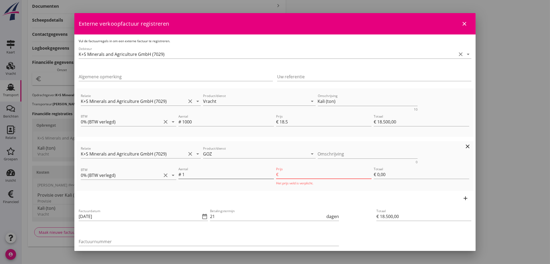
type input "€ 764,00"
type input "€ 19.264,05"
type input "764.05"
type input "€ 764,05"
type input "764.05"
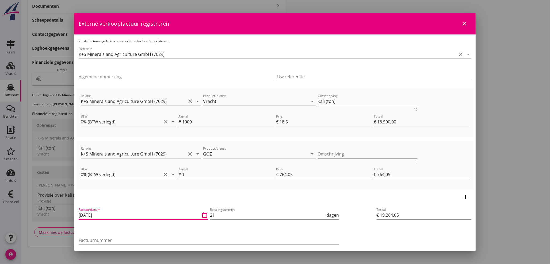
click at [109, 211] on input "15-08-2025" at bounding box center [140, 215] width 122 height 9
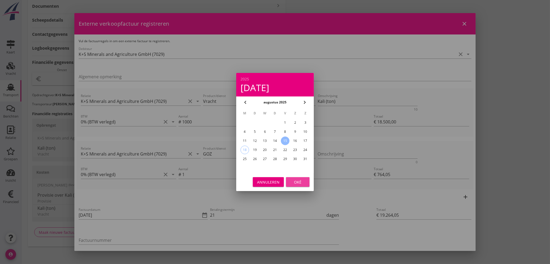
click at [299, 182] on div "Oké" at bounding box center [297, 182] width 15 height 6
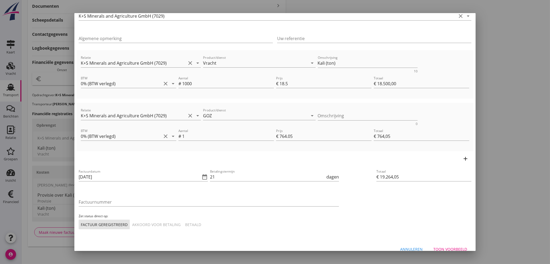
scroll to position [46, 0]
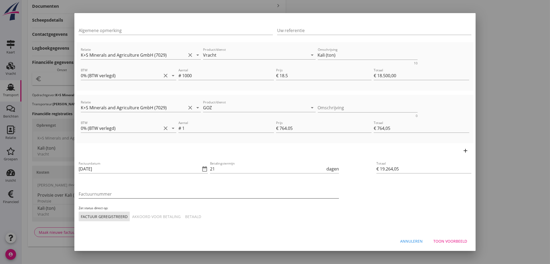
click at [110, 192] on input "Factuurnummer" at bounding box center [209, 194] width 260 height 9
type input "8154568/2025"
click at [193, 215] on div "Betaald" at bounding box center [193, 217] width 16 height 6
click at [443, 239] on div "Toon voorbeeld" at bounding box center [450, 241] width 34 height 6
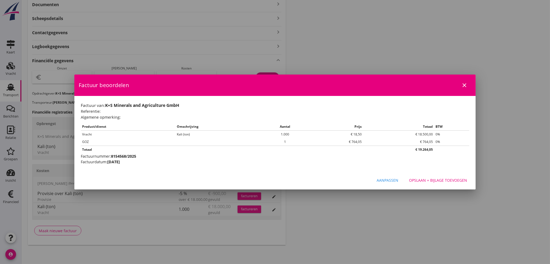
scroll to position [0, 0]
click at [450, 178] on div "Opslaan + bijlage toevoegen" at bounding box center [438, 181] width 58 height 6
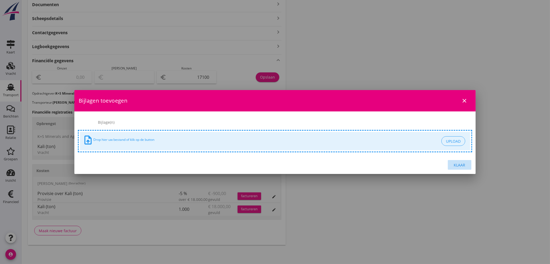
click at [462, 164] on div "Klaar" at bounding box center [459, 165] width 15 height 6
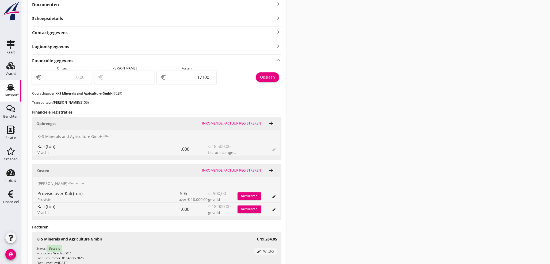
click at [75, 76] on input "number" at bounding box center [66, 77] width 46 height 9
type input "1"
type input "-17099.00"
type input "19"
type input "-17081.00"
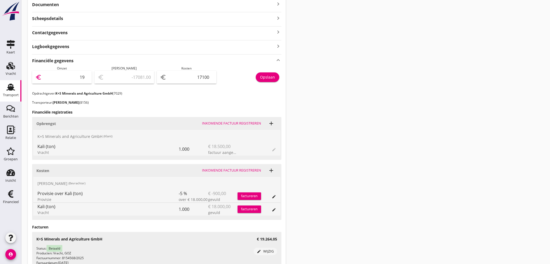
type input "192"
type input "-16908.00"
type input "1926"
type input "-15174.00"
type input "19264"
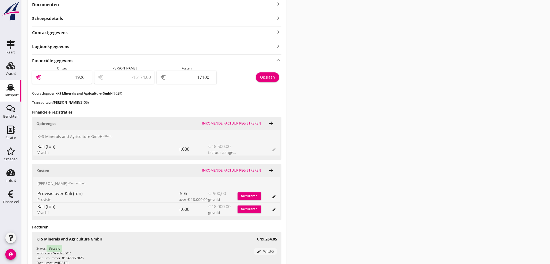
type input "2164.00"
type input "19264.0"
type input "2164.00"
type input "19264.05"
type input "2164.05"
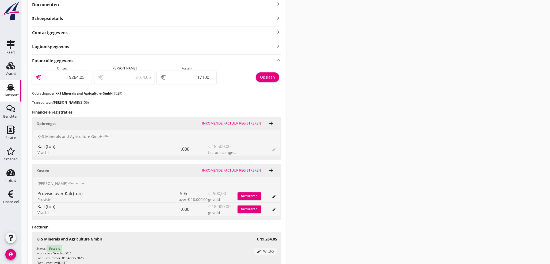
type input "19264.05"
click at [303, 221] on div "Transport overzicht 075267 Alter Ego (Horyna) local_gas_station emergency_share…" at bounding box center [285, 88] width 528 height 436
click at [275, 78] on button "Opslaan" at bounding box center [268, 77] width 24 height 10
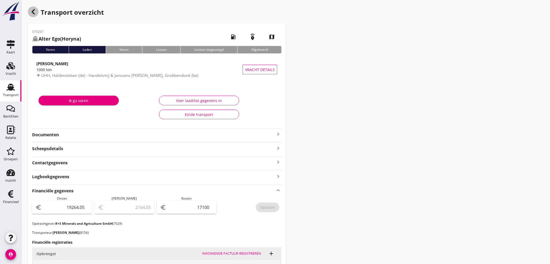
click at [32, 14] on icon "button" at bounding box center [33, 12] width 6 height 6
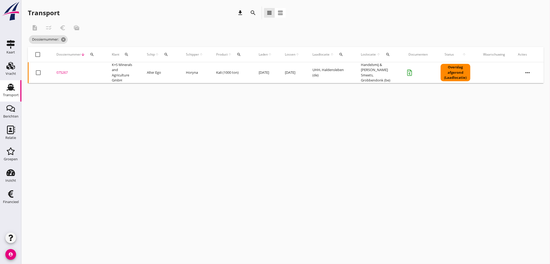
drag, startPoint x: 92, startPoint y: 53, endPoint x: 94, endPoint y: 55, distance: 3.0
click at [93, 54] on icon "search" at bounding box center [92, 54] width 4 height 4
click at [97, 70] on input "Zoeken op dossiernummer..." at bounding box center [117, 70] width 56 height 9
type input "075257"
click at [60, 74] on div "075257" at bounding box center [77, 72] width 43 height 5
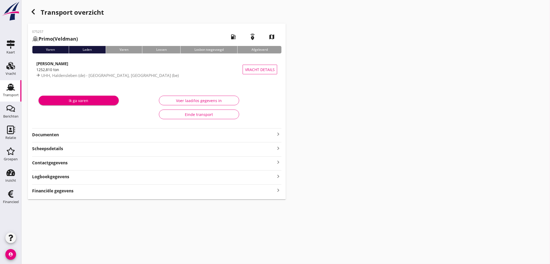
click at [278, 190] on icon "keyboard_arrow_right" at bounding box center [278, 190] width 6 height 7
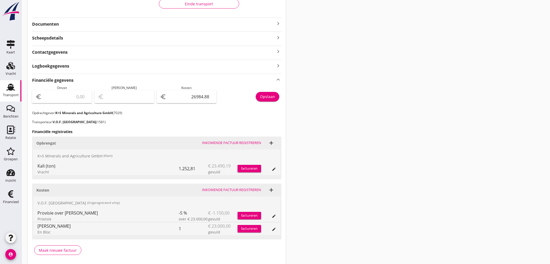
scroll to position [130, 0]
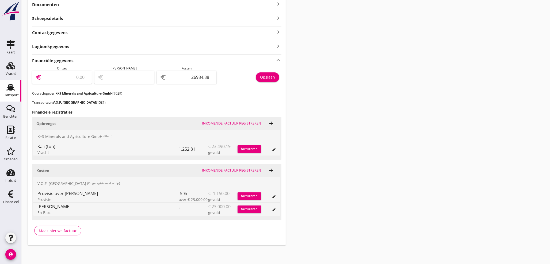
click at [63, 75] on input "number" at bounding box center [66, 77] width 46 height 9
click at [236, 124] on div "Inkomende factuur registreren" at bounding box center [231, 123] width 59 height 5
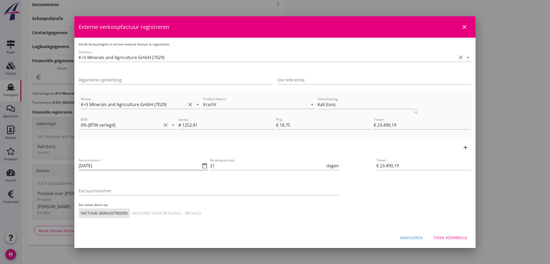
click at [203, 165] on icon "date_range" at bounding box center [204, 166] width 6 height 6
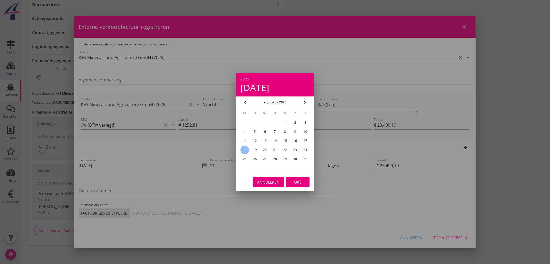
click at [287, 140] on div "15" at bounding box center [285, 141] width 9 height 9
type input "15-08-2025"
click at [301, 180] on div "Oké" at bounding box center [297, 182] width 15 height 6
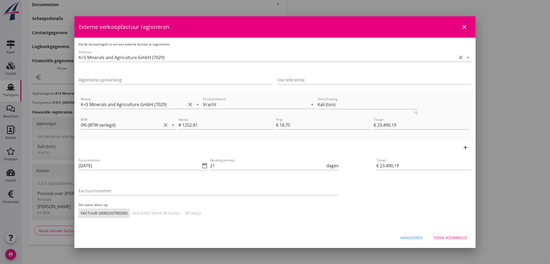
click at [464, 148] on icon "add" at bounding box center [465, 147] width 6 height 6
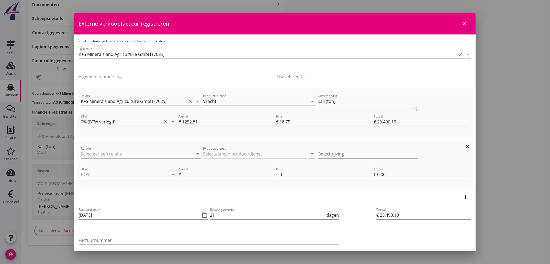
click at [125, 156] on input "Relatie" at bounding box center [133, 154] width 105 height 9
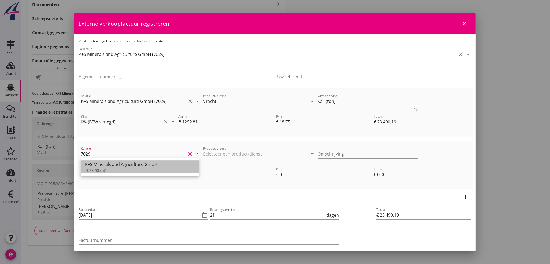
click at [118, 169] on div "7029 (Klant)" at bounding box center [139, 171] width 109 height 6
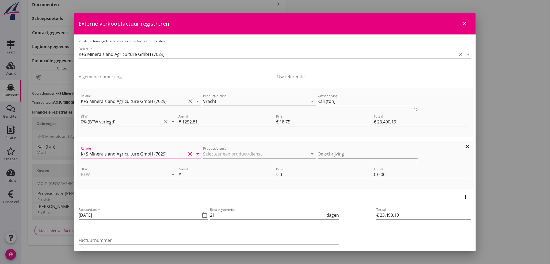
type input "K+S Minerals and Agriculture GmbH (7029)"
click at [210, 154] on input "Product/dienst" at bounding box center [255, 154] width 105 height 9
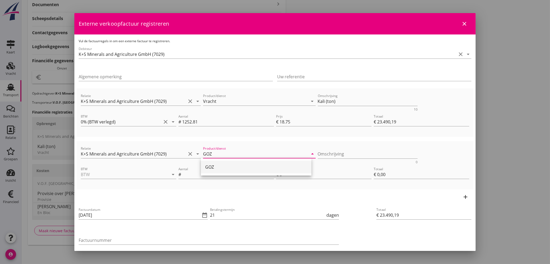
click at [213, 168] on div "GOZ" at bounding box center [256, 167] width 102 height 6
type input "GOZ"
click at [112, 179] on div "BTW arrow_drop_down" at bounding box center [128, 174] width 95 height 9
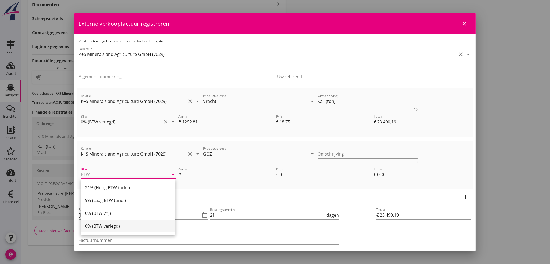
click at [106, 225] on div "0% (BTW verlegd)" at bounding box center [128, 226] width 86 height 6
type input "0% (BTW verlegd)"
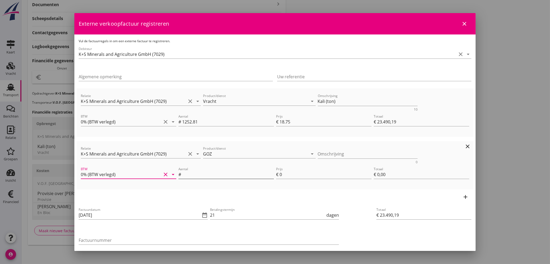
click at [200, 176] on input "Aantal" at bounding box center [228, 174] width 92 height 9
type input "1"
type input "€ 23.491,19"
type input "1"
type input "€ 1,00"
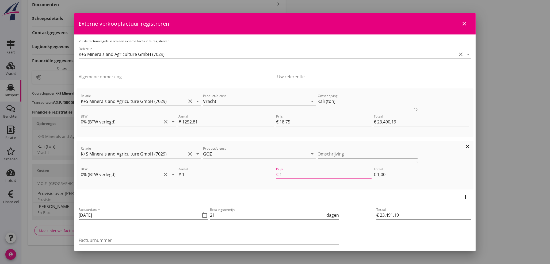
type input "€ 23.500,19"
type input "10"
type input "€ 10,00"
type input "€ 23.595,19"
type input "105"
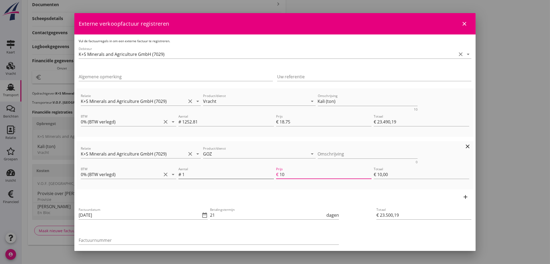
type input "€ 105,00"
type input "1056"
type input "€ 24.546,19"
type input "€ 1.056,00"
type input "€ 23.490,19"
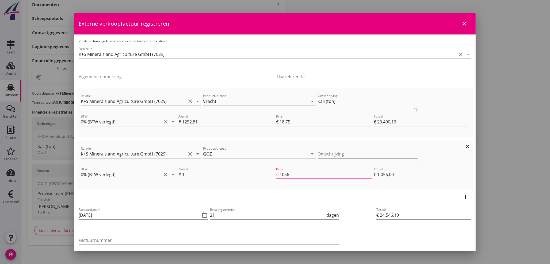
type input "€ 0,00"
type input "€ 24.546,59"
type input "1056.4"
type input "€ 1.056,40"
type input "1056.47"
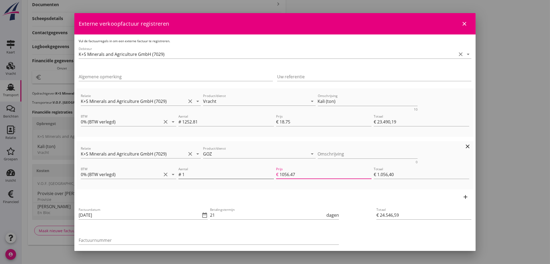
type input "€ 24.546,66"
type input "€ 1.056,47"
type input "1056.47"
click at [464, 198] on icon "add" at bounding box center [465, 197] width 6 height 6
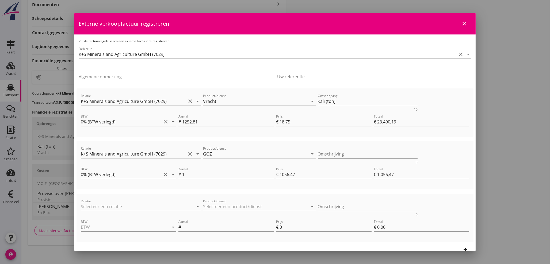
click at [513, 134] on div at bounding box center [275, 132] width 550 height 264
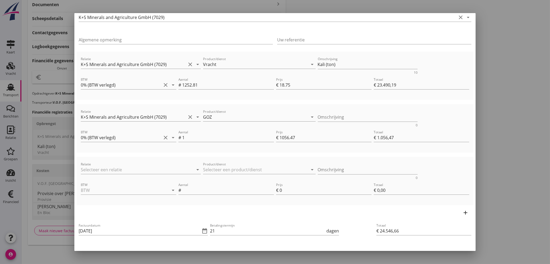
scroll to position [49, 0]
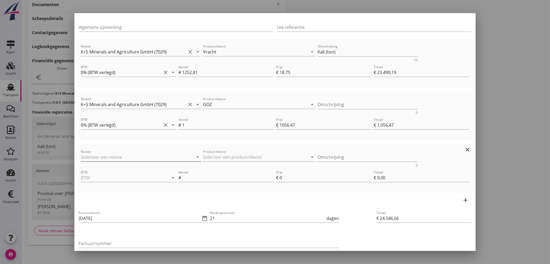
click at [110, 158] on input "Relatie" at bounding box center [133, 157] width 105 height 9
drag, startPoint x: 106, startPoint y: 168, endPoint x: 162, endPoint y: 163, distance: 55.6
click at [107, 168] on div "K+S Minerals and Agriculture GmbH" at bounding box center [139, 167] width 109 height 6
type input "K+S Minerals and Agriculture GmbH (7029)"
click at [214, 157] on input "Product/dienst" at bounding box center [255, 157] width 105 height 9
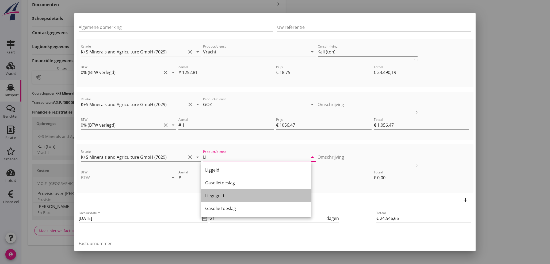
click at [221, 195] on div "Liegegeld" at bounding box center [256, 195] width 102 height 6
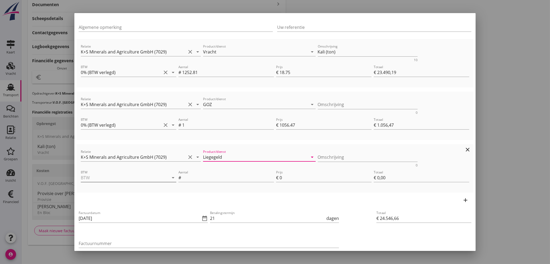
type input "Liegegeld"
click at [115, 176] on input "BTW" at bounding box center [121, 177] width 80 height 9
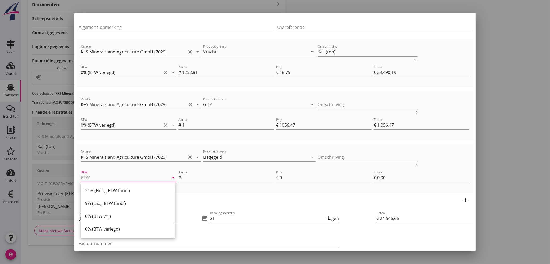
drag, startPoint x: 104, startPoint y: 229, endPoint x: 129, endPoint y: 219, distance: 26.3
click at [105, 229] on div "0% (BTW verlegd)" at bounding box center [128, 229] width 86 height 6
type input "0% (BTW verlegd)"
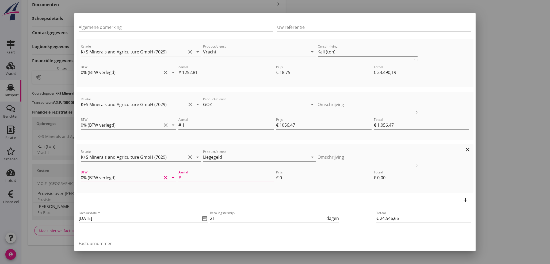
click at [204, 179] on input "Aantal" at bounding box center [228, 177] width 92 height 9
type input "1"
type input "€ 24.550,66"
type input "4"
type input "€ 4,00"
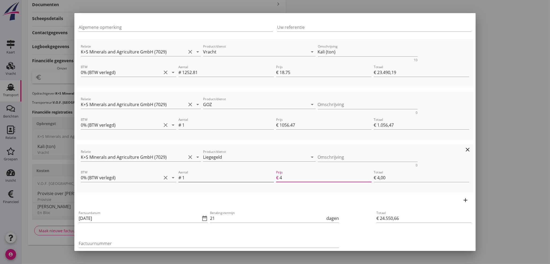
type input "€ 24.595,66"
type input "49"
type input "€ 49,00"
type input "€ 25.044,66"
type input "498"
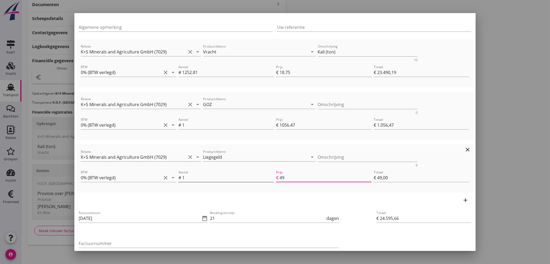
type input "€ 498,00"
type input "€ 29.527,66"
type input "4981"
type input "€ 4.981,00"
type input "€ 24.546,66"
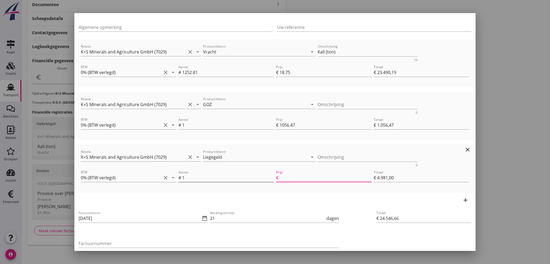
type input "€ 0,00"
type input "4981.6"
type input "€ 29.528,26"
type input "€ 4.981,60"
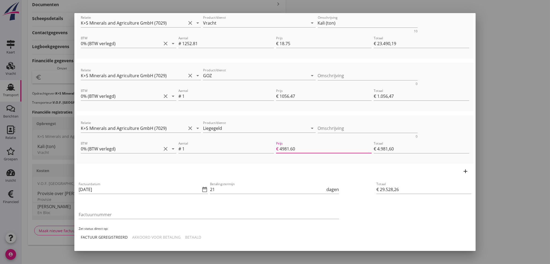
scroll to position [99, 0]
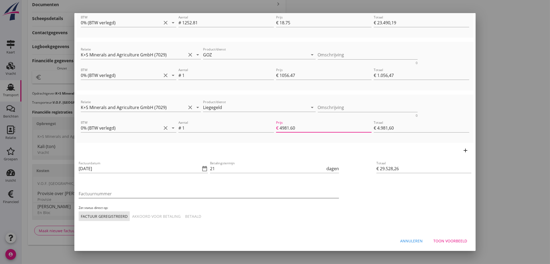
type input "4981.60"
click at [98, 190] on input "Factuurnummer" at bounding box center [209, 194] width 260 height 9
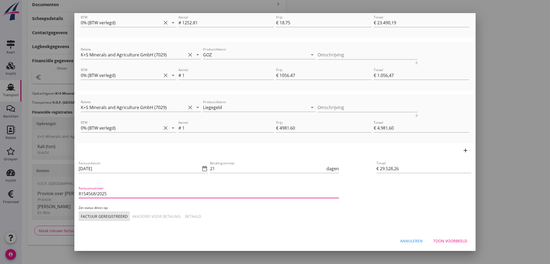
type input "8154568/2025"
click at [192, 214] on div "Betaald" at bounding box center [193, 217] width 16 height 6
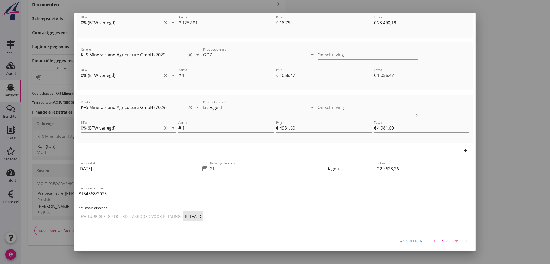
click at [438, 239] on div "Toon voorbeeld" at bounding box center [450, 241] width 34 height 6
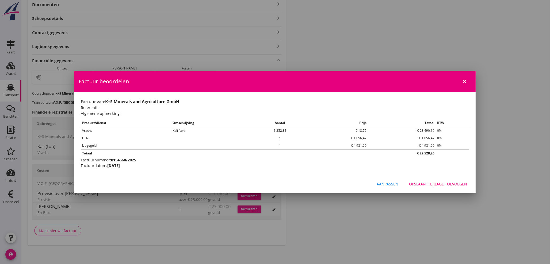
scroll to position [0, 0]
click at [443, 185] on div "Opslaan + bijlage toevoegen" at bounding box center [438, 184] width 58 height 6
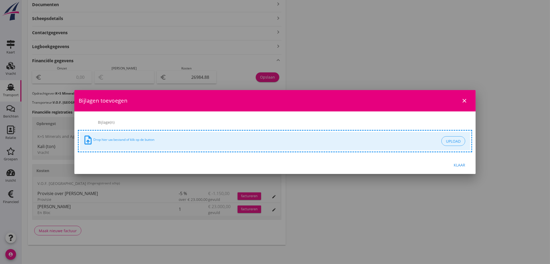
click at [463, 167] on div "Klaar" at bounding box center [459, 165] width 15 height 6
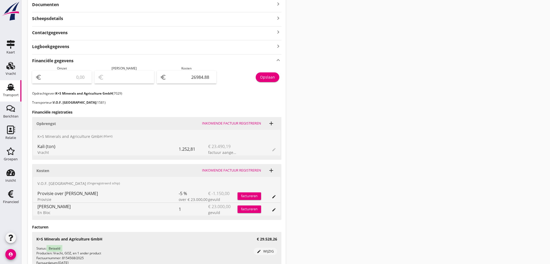
click at [69, 74] on input "number" at bounding box center [66, 77] width 46 height 9
type input "2"
type input "-26982.88"
type input "29"
type input "-26955.88"
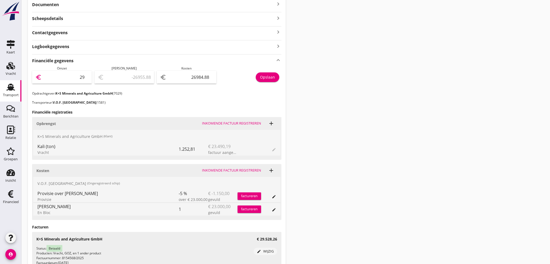
type input "295"
type input "-26689.88"
type input "2952"
type input "-24032.88"
type input "29528"
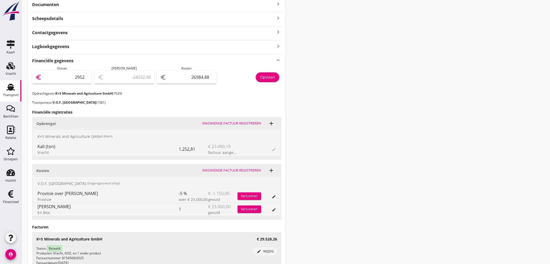
type input "2543.12"
type input "29528.2"
type input "2543.32"
type input "29528.26"
type input "2543.38"
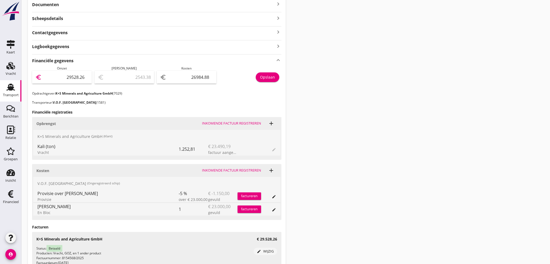
type input "29528.26"
click at [269, 81] on button "Opslaan" at bounding box center [268, 77] width 24 height 10
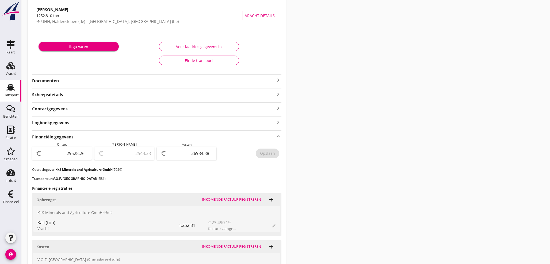
scroll to position [59, 0]
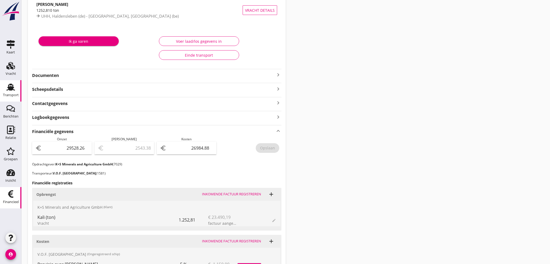
click at [9, 198] on icon "Financieel" at bounding box center [10, 194] width 9 height 9
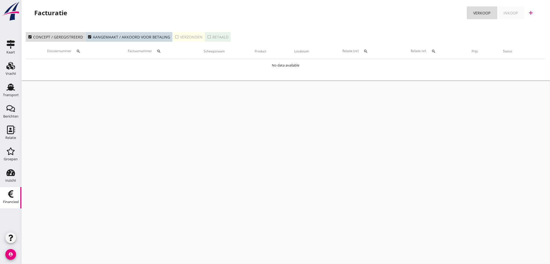
drag, startPoint x: 510, startPoint y: 12, endPoint x: 513, endPoint y: 13, distance: 3.3
click at [510, 12] on div "Inkoop" at bounding box center [510, 13] width 14 height 6
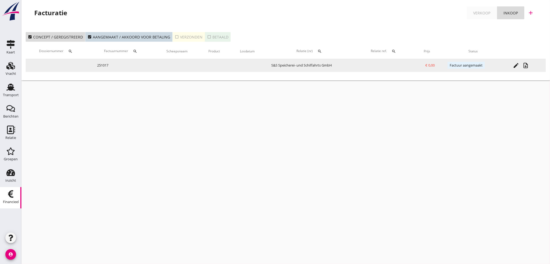
click at [310, 67] on td "S&S Speicherei- und Schiffahrts GmbH" at bounding box center [312, 65] width 94 height 13
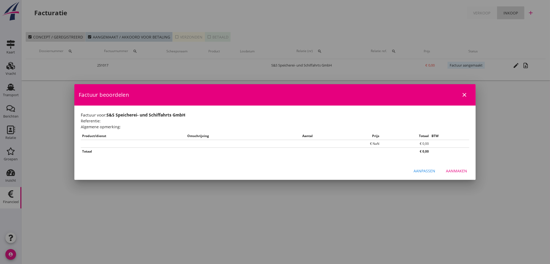
click at [509, 129] on div at bounding box center [275, 132] width 550 height 264
click at [463, 96] on icon "close" at bounding box center [464, 95] width 6 height 6
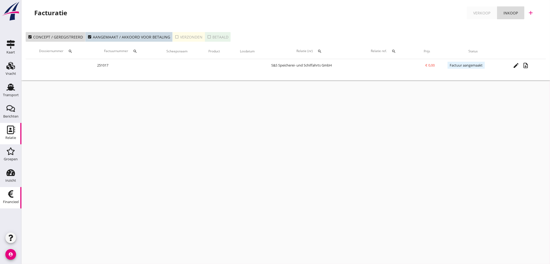
click at [6, 129] on icon "Relatie" at bounding box center [10, 130] width 9 height 9
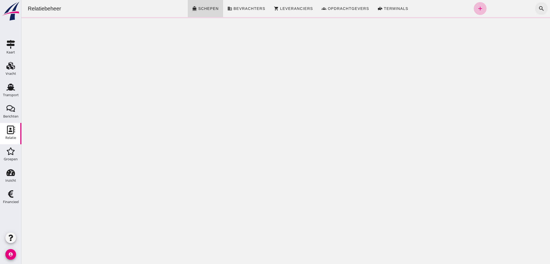
click at [539, 9] on icon "search" at bounding box center [541, 8] width 6 height 6
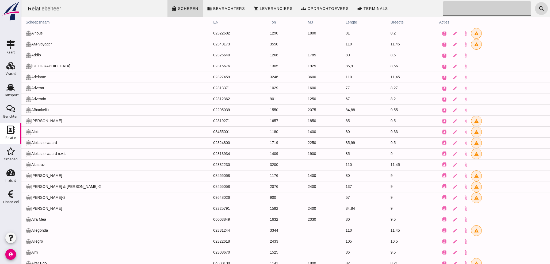
click input "Zoeken..."
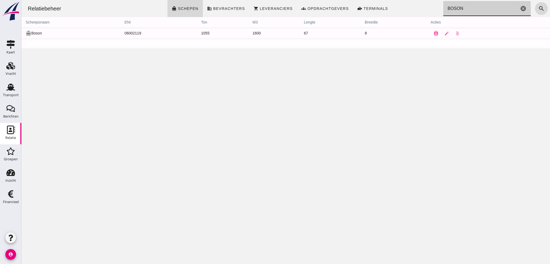
type input "BOSON"
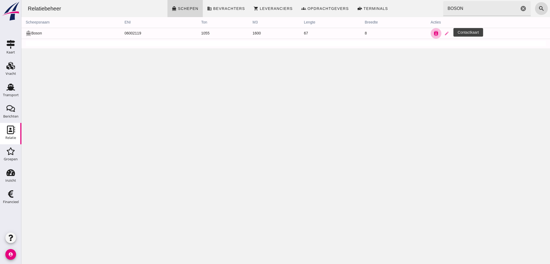
click at [438, 33] on icon "contacts" at bounding box center [435, 33] width 5 height 5
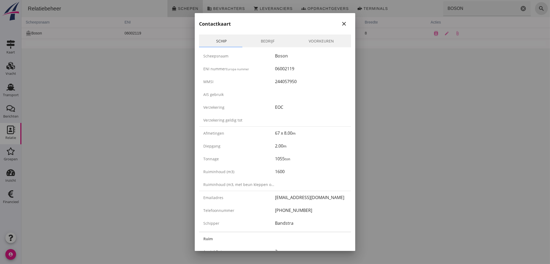
click at [262, 39] on link "Bedrijf" at bounding box center [268, 40] width 48 height 13
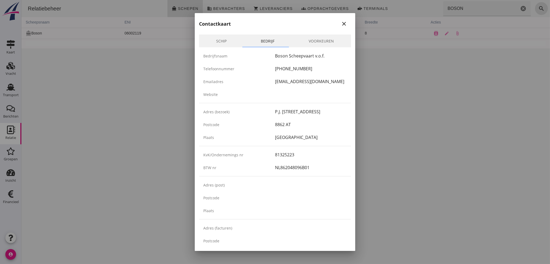
click at [275, 69] on div "+31 (0)6-83539623" at bounding box center [311, 68] width 72 height 6
drag, startPoint x: 273, startPoint y: 69, endPoint x: 311, endPoint y: 68, distance: 38.0
click at [311, 68] on div "+31 (0)6-83539623" at bounding box center [311, 68] width 72 height 6
copy div "+31 (0)6-83539623"
click at [310, 68] on div "+31 (0)6-83539623" at bounding box center [311, 68] width 72 height 6
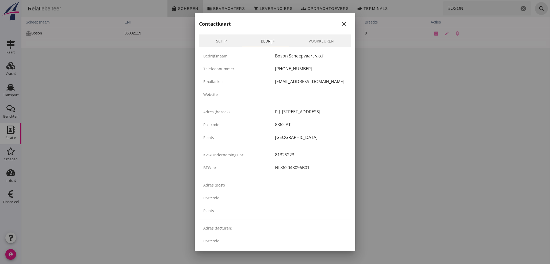
drag, startPoint x: 309, startPoint y: 69, endPoint x: 280, endPoint y: 69, distance: 29.4
click at [280, 69] on div "+31 (0)6-83539623" at bounding box center [311, 68] width 72 height 6
copy div "[PHONE_NUMBER]"
drag, startPoint x: 273, startPoint y: 82, endPoint x: 337, endPoint y: 82, distance: 63.6
click at [337, 82] on div "[EMAIL_ADDRESS][DOMAIN_NAME]" at bounding box center [311, 81] width 72 height 6
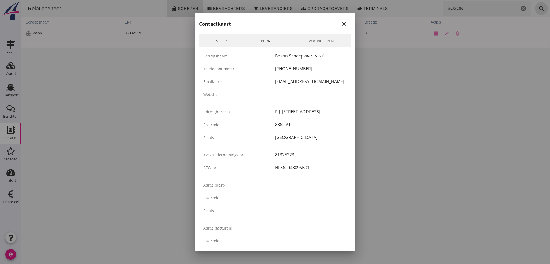
copy div "[EMAIL_ADDRESS][DOMAIN_NAME]"
click at [63, 184] on div at bounding box center [275, 132] width 550 height 264
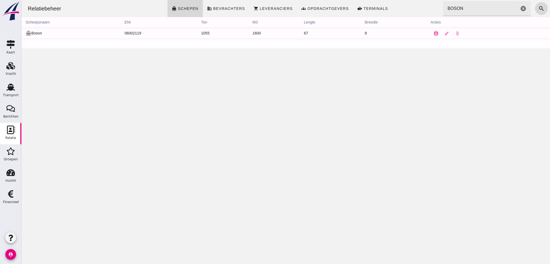
click at [11, 257] on icon "account_circle" at bounding box center [10, 254] width 11 height 11
drag, startPoint x: 29, startPoint y: 254, endPoint x: 9, endPoint y: 252, distance: 20.2
click at [29, 254] on div "Uitloggen" at bounding box center [40, 252] width 23 height 6
